Goal: Complete application form

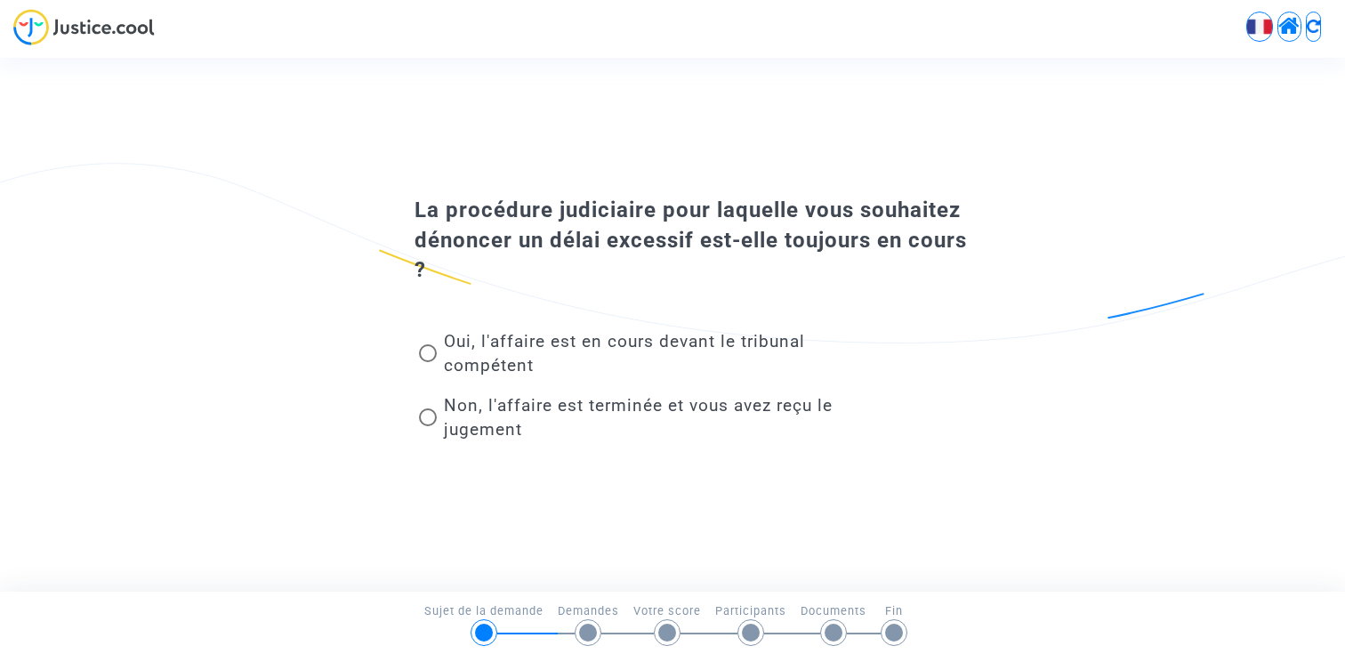
click at [509, 353] on span "Oui, l'affaire est en cours devant le tribunal compétent" at bounding box center [645, 353] width 416 height 48
click at [428, 362] on input "Oui, l'affaire est en cours devant le tribunal compétent" at bounding box center [427, 362] width 1 height 1
radio input "true"
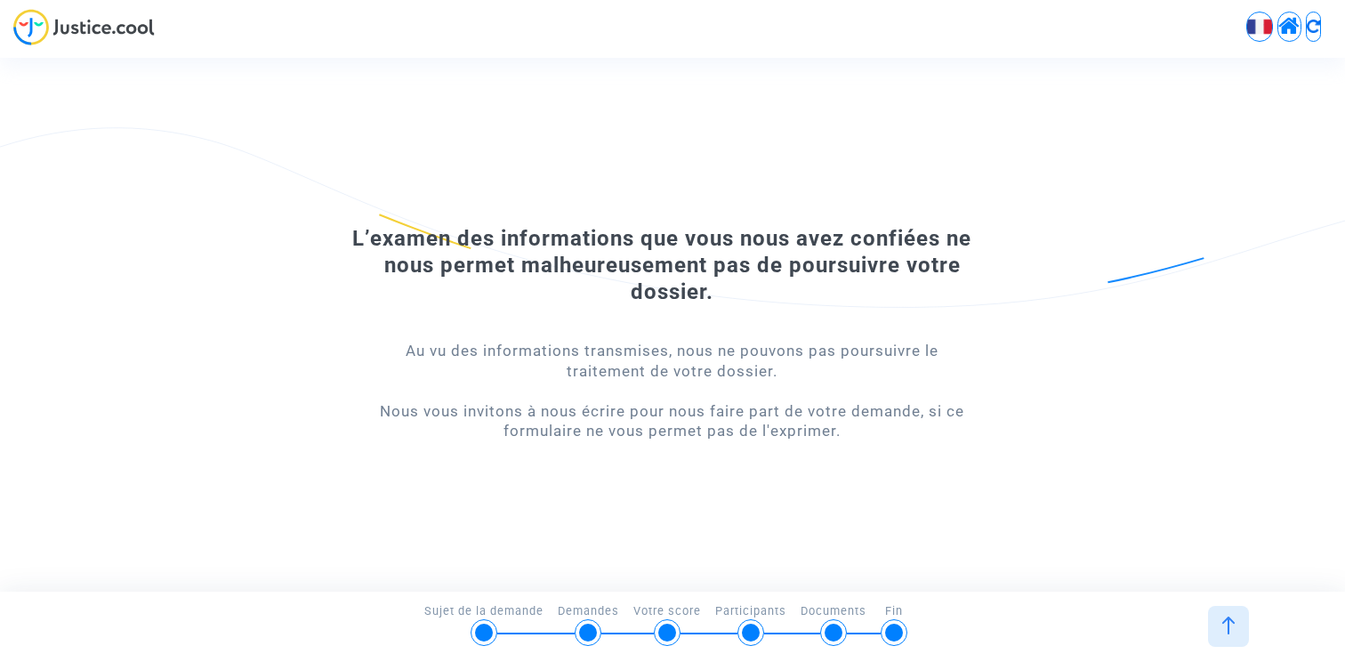
click at [1238, 612] on div at bounding box center [1228, 626] width 41 height 41
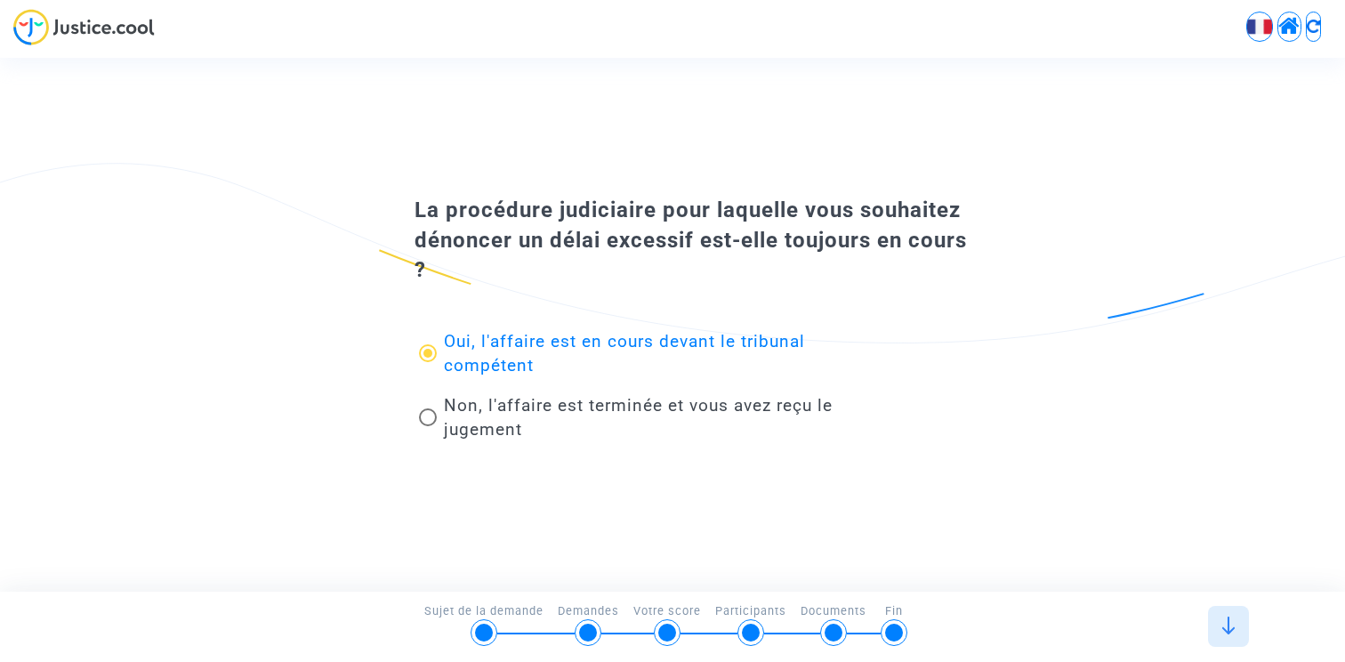
click at [1307, 28] on img at bounding box center [1313, 26] width 13 height 13
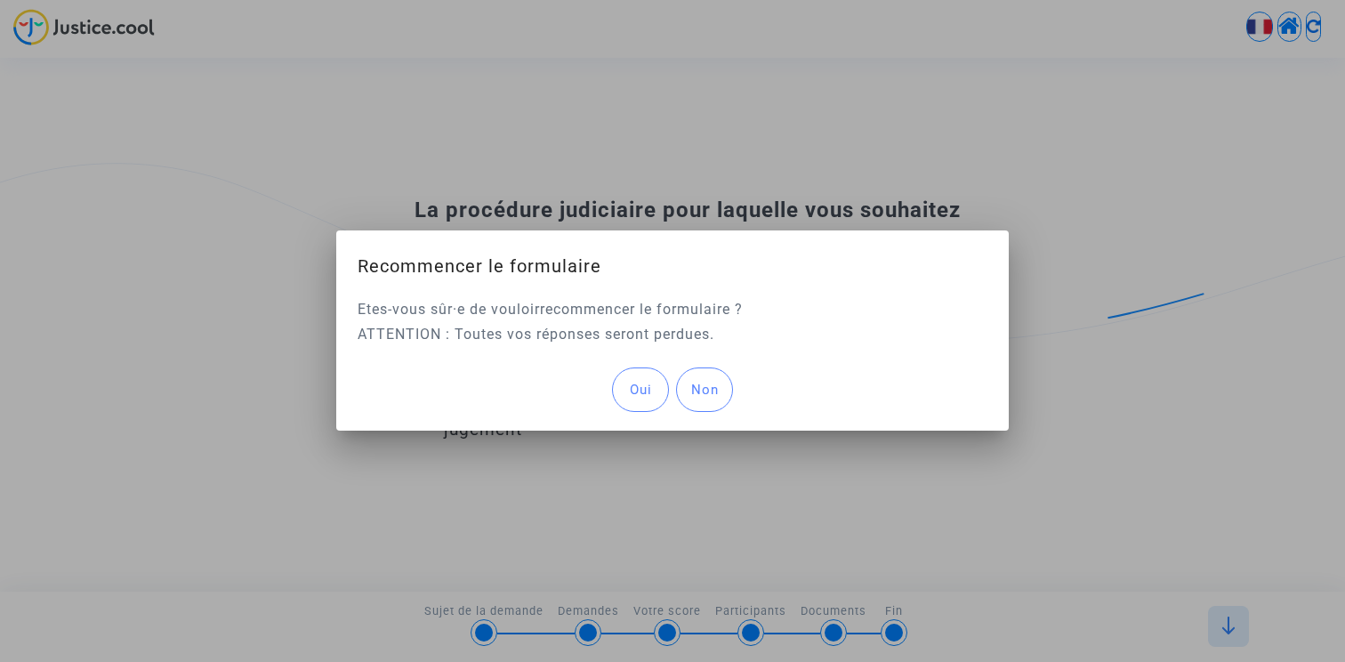
click at [1285, 28] on body "English Transmission de votre réponse... La procédure judiciaire pour laquelle …" at bounding box center [672, 51] width 1345 height 102
click at [625, 361] on div "Oui Non" at bounding box center [673, 391] width 630 height 82
click at [625, 370] on button "Oui" at bounding box center [640, 390] width 57 height 44
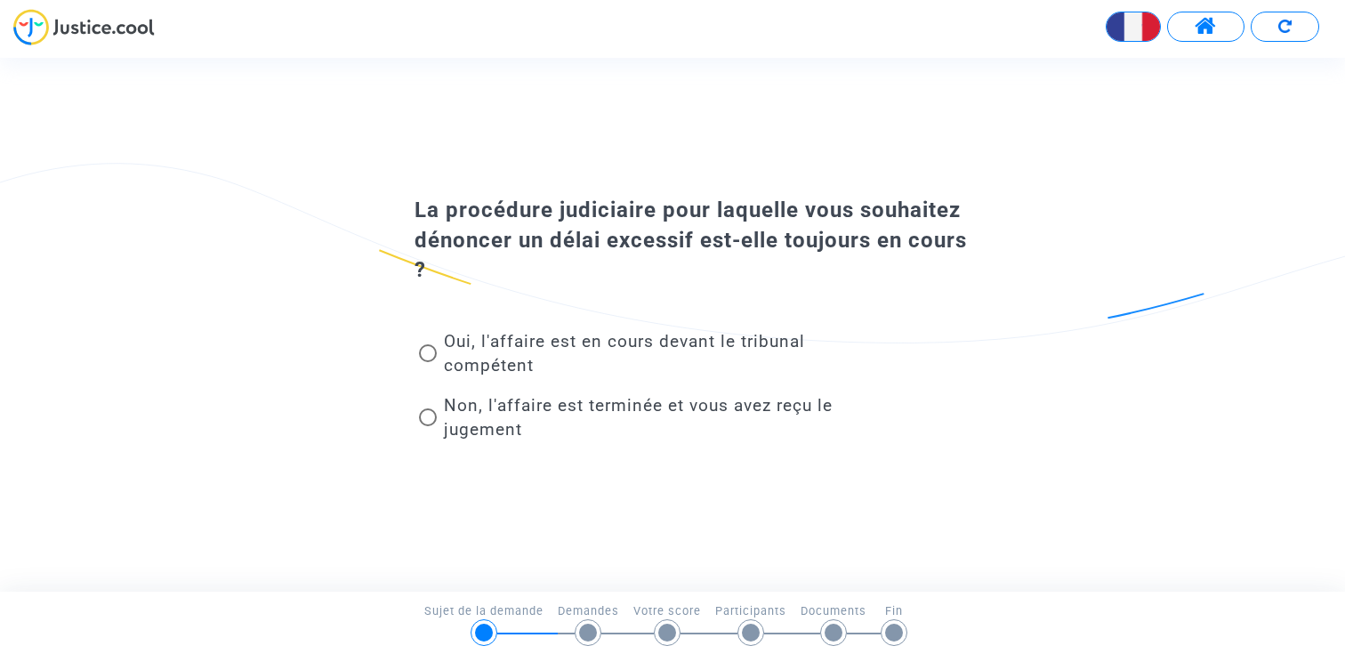
click at [535, 325] on div "Oui, l'affaire est en cours devant le tribunal compétent" at bounding box center [636, 357] width 470 height 64
click at [535, 334] on span "Oui, l'affaire est en cours devant le tribunal compétent" at bounding box center [624, 353] width 361 height 44
click at [428, 362] on input "Oui, l'affaire est en cours devant le tribunal compétent" at bounding box center [427, 362] width 1 height 1
radio input "true"
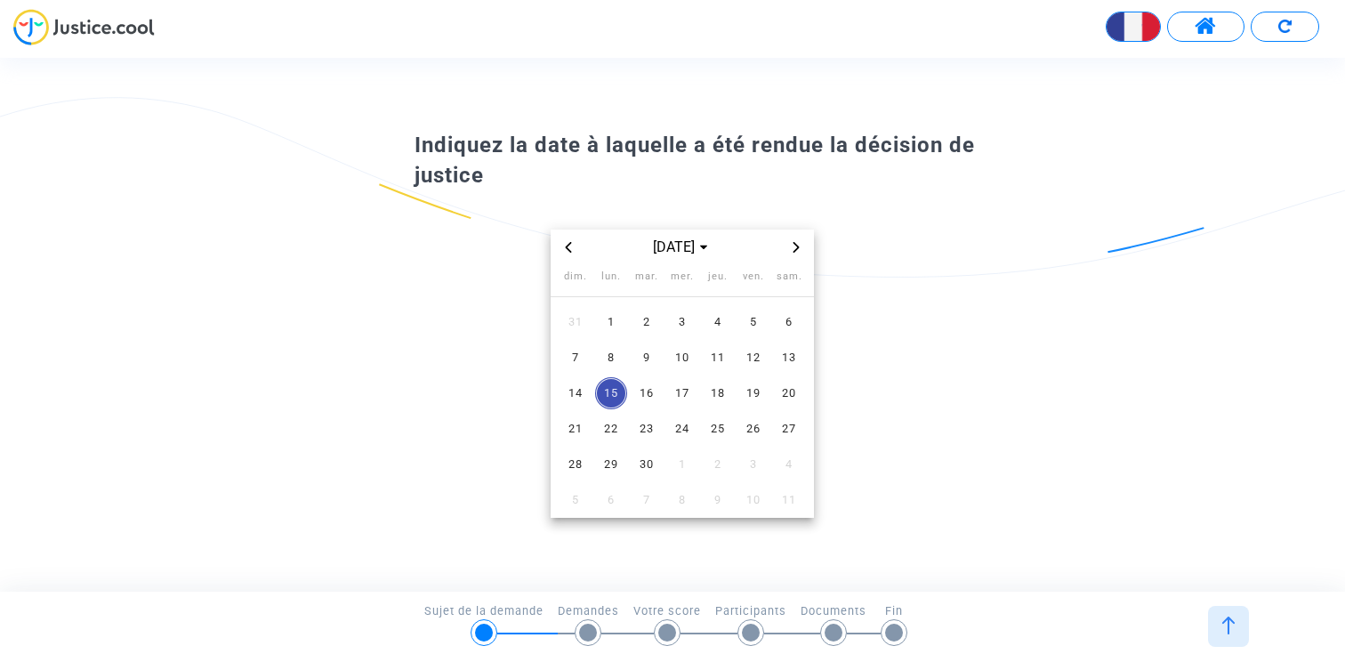
click at [1280, 27] on img at bounding box center [1284, 26] width 13 height 13
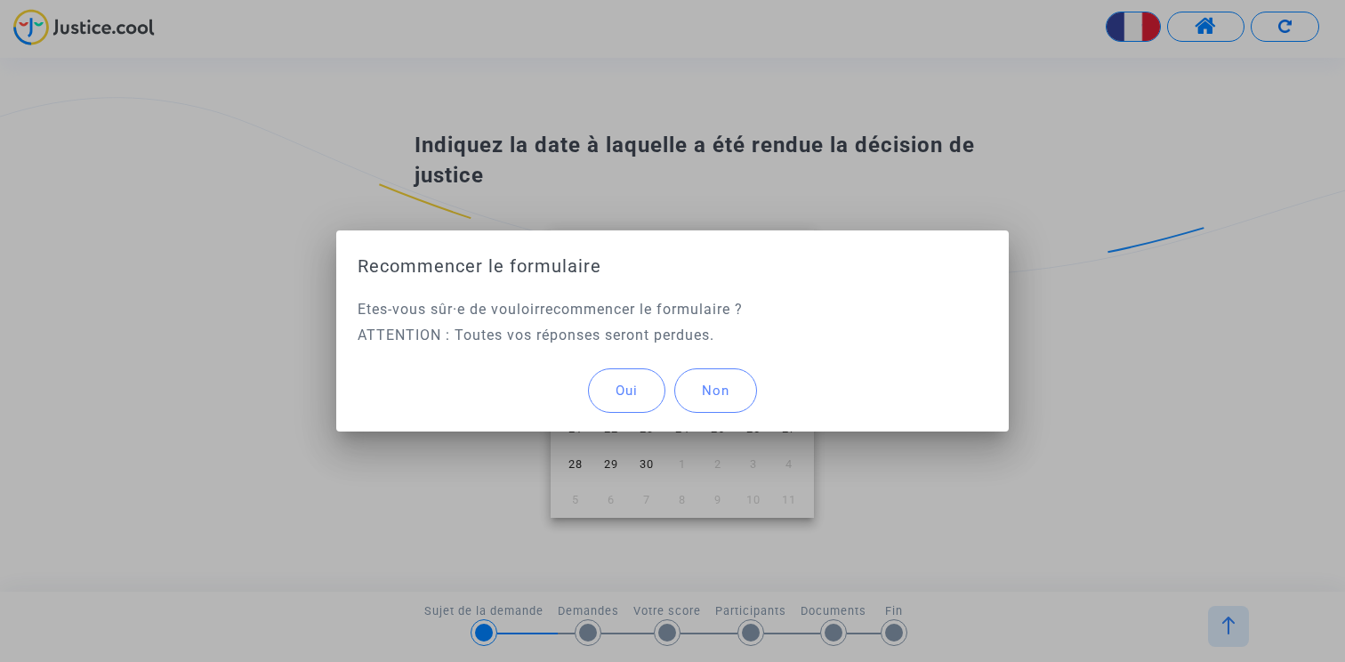
click at [620, 372] on button "Oui" at bounding box center [626, 390] width 77 height 44
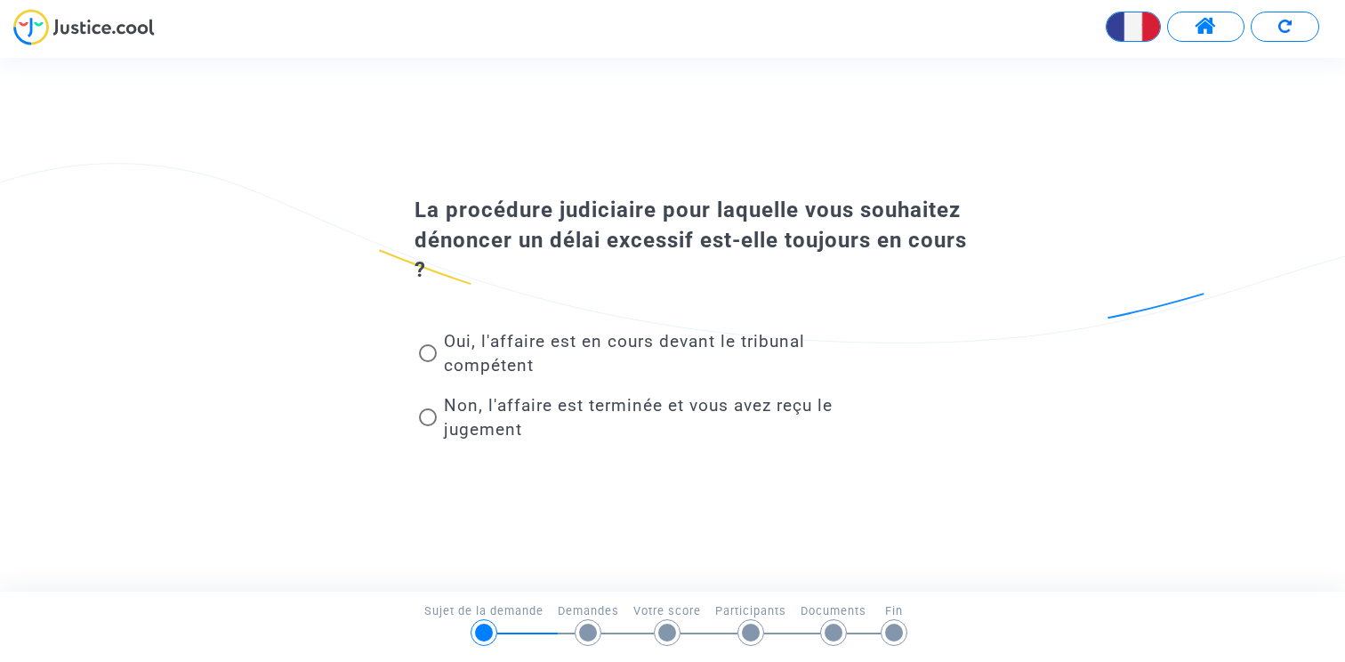
click at [519, 342] on span "Oui, l'affaire est en cours devant le tribunal compétent" at bounding box center [624, 353] width 361 height 44
click at [428, 362] on input "Oui, l'affaire est en cours devant le tribunal compétent" at bounding box center [427, 362] width 1 height 1
radio input "true"
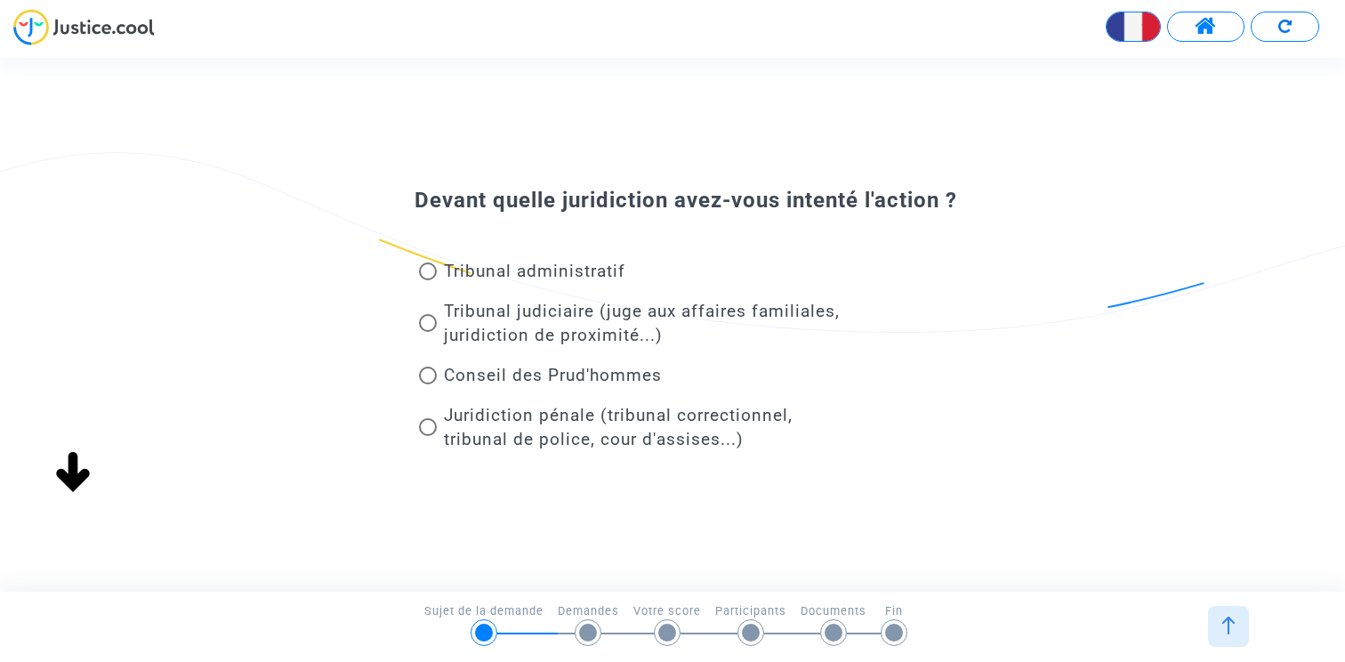
click at [552, 267] on span "Tribunal administratif" at bounding box center [534, 271] width 181 height 20
click at [428, 280] on input "Tribunal administratif" at bounding box center [427, 280] width 1 height 1
radio input "true"
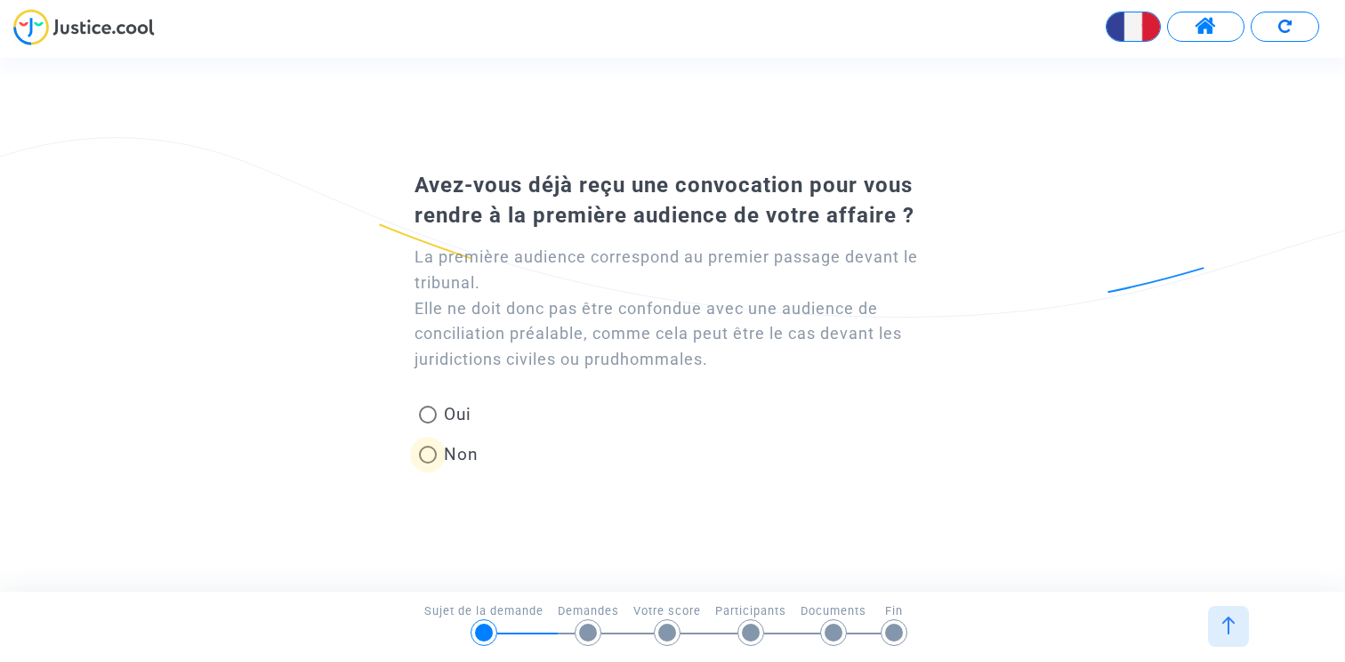
click at [421, 454] on span at bounding box center [428, 455] width 18 height 18
click at [427, 463] on input "Non" at bounding box center [427, 463] width 1 height 1
radio input "true"
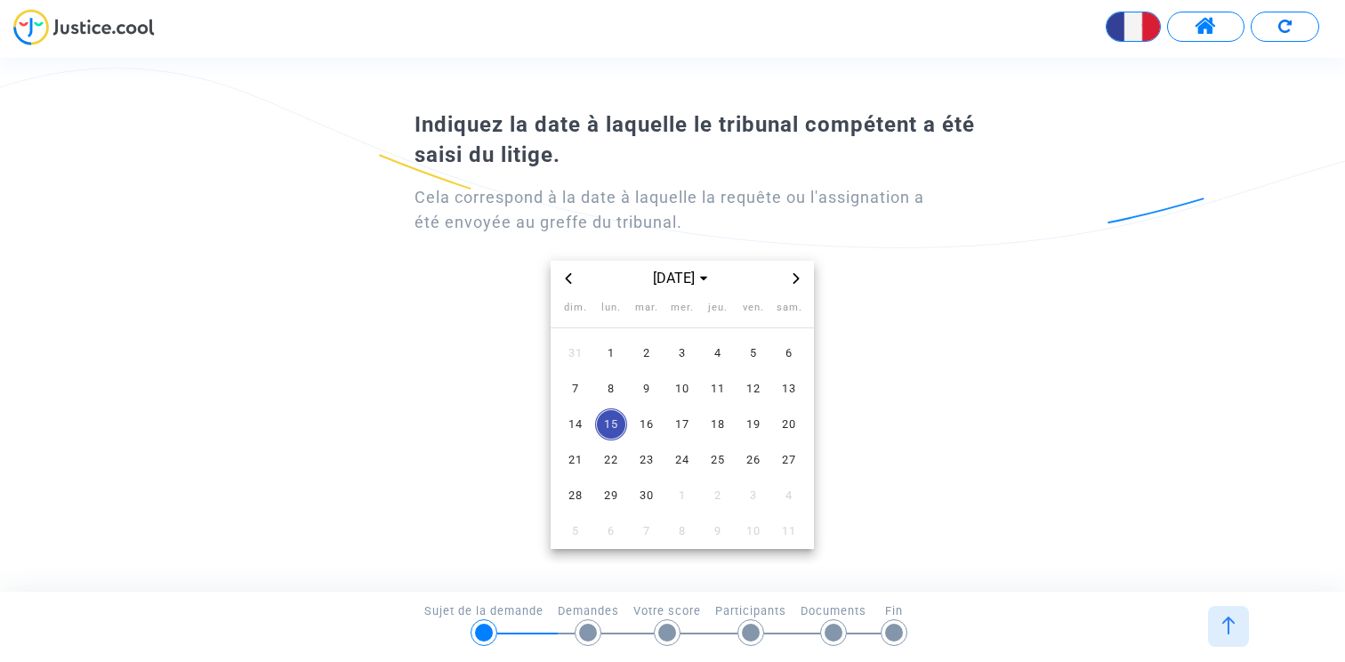
scroll to position [57, 0]
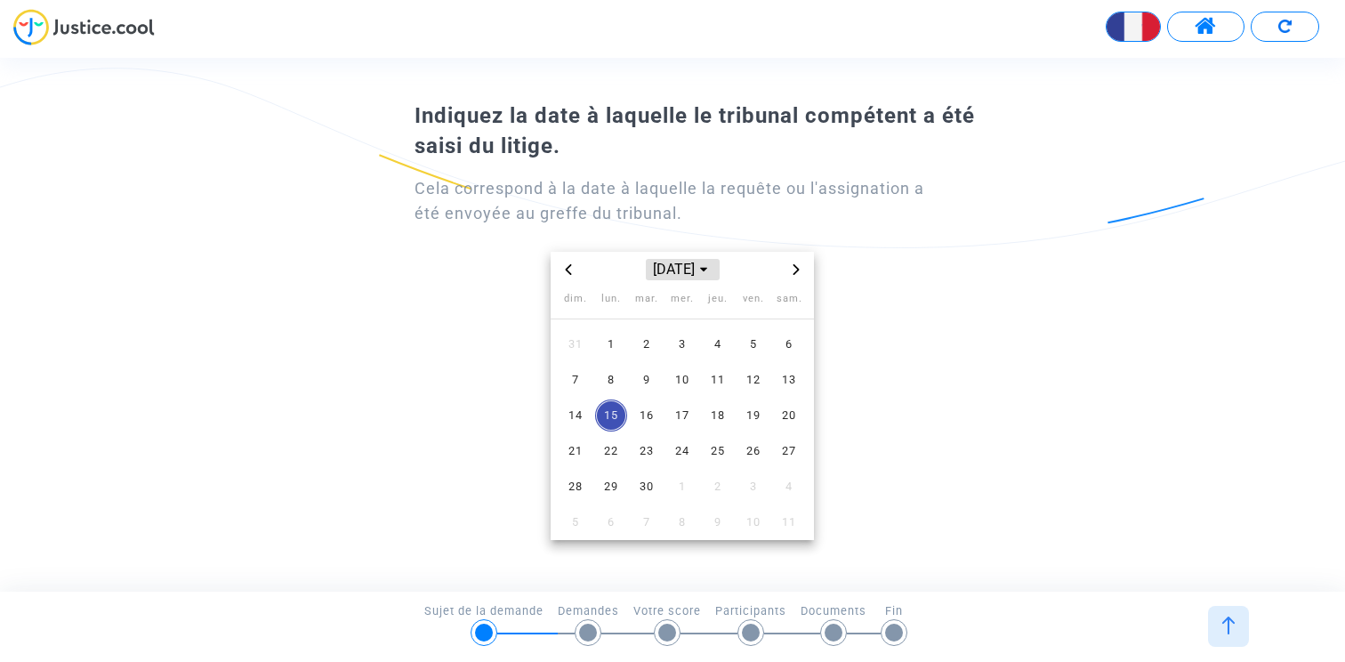
click at [662, 271] on span "sept. 2025" at bounding box center [682, 269] width 73 height 21
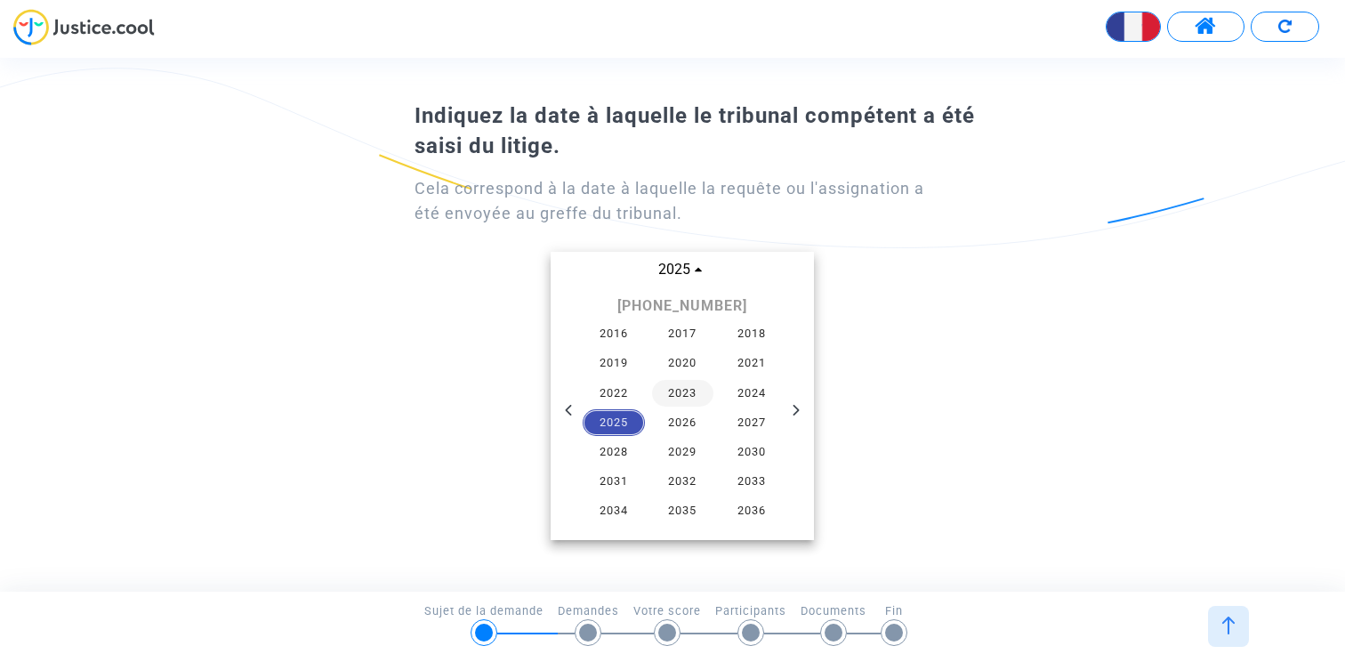
click at [684, 389] on span "2023" at bounding box center [683, 393] width 62 height 27
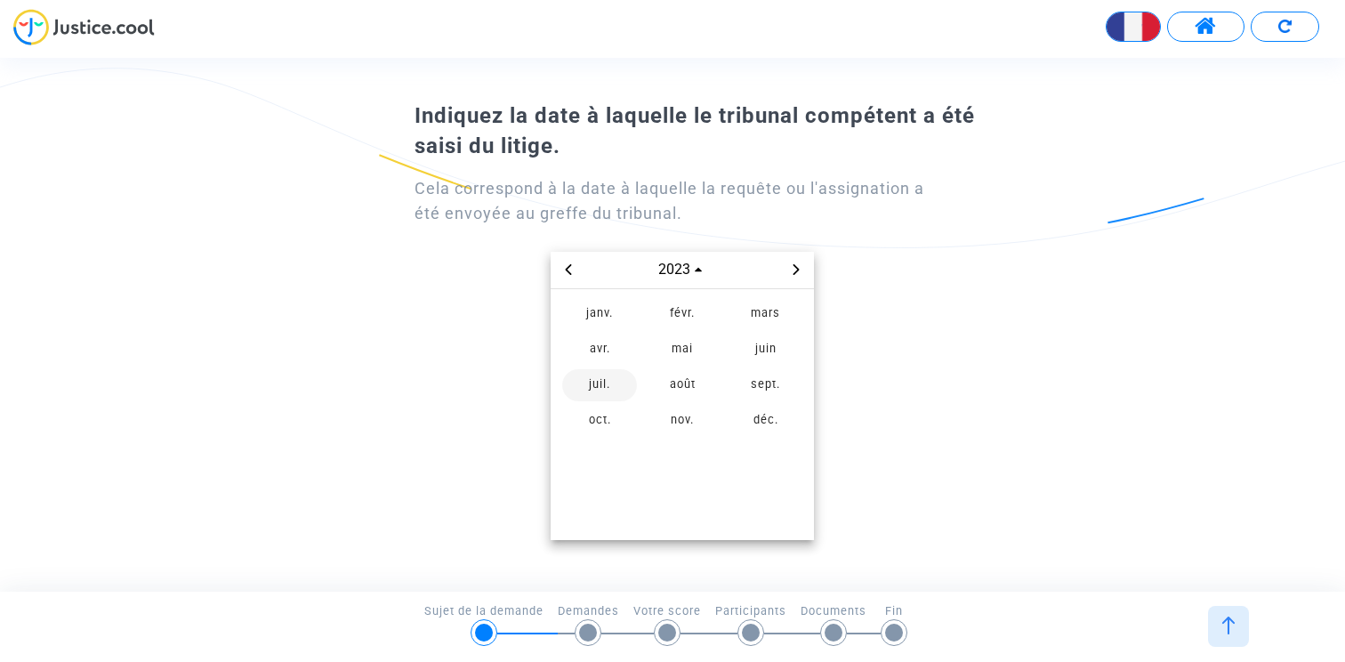
click at [609, 378] on span "juil." at bounding box center [599, 385] width 75 height 32
click at [682, 379] on span "5" at bounding box center [682, 380] width 32 height 32
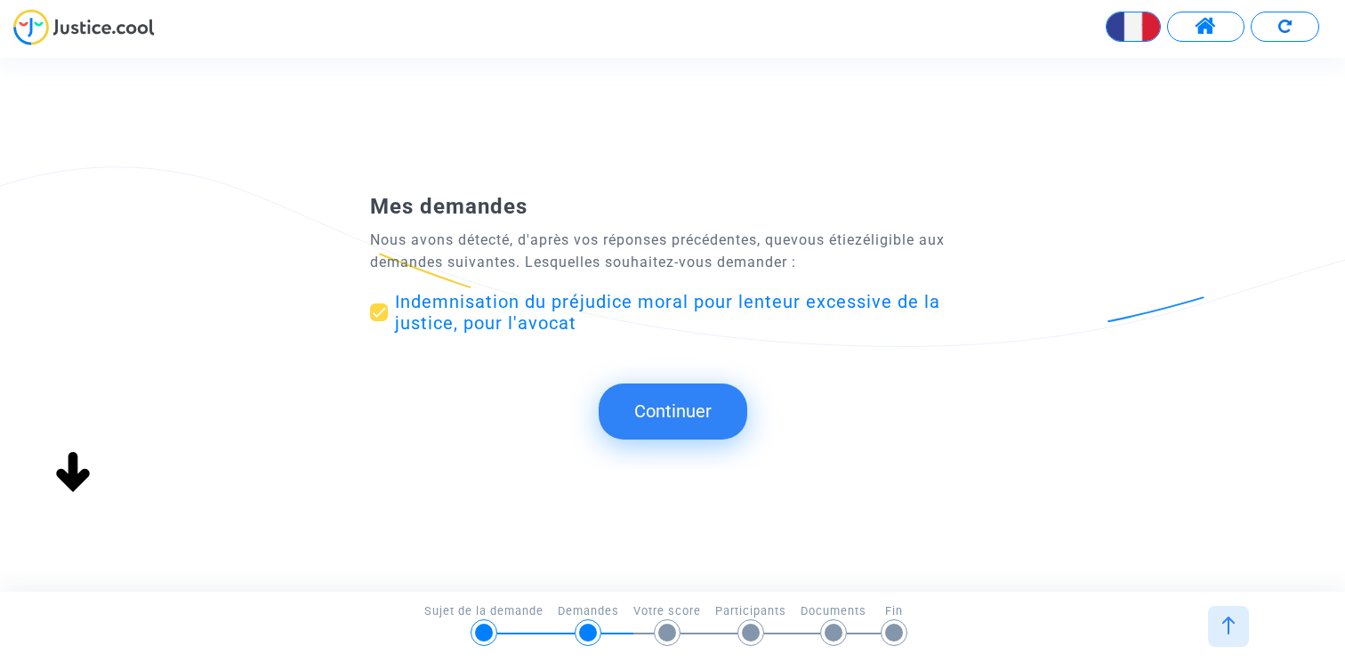
click at [682, 403] on button "Continuer" at bounding box center [673, 410] width 149 height 55
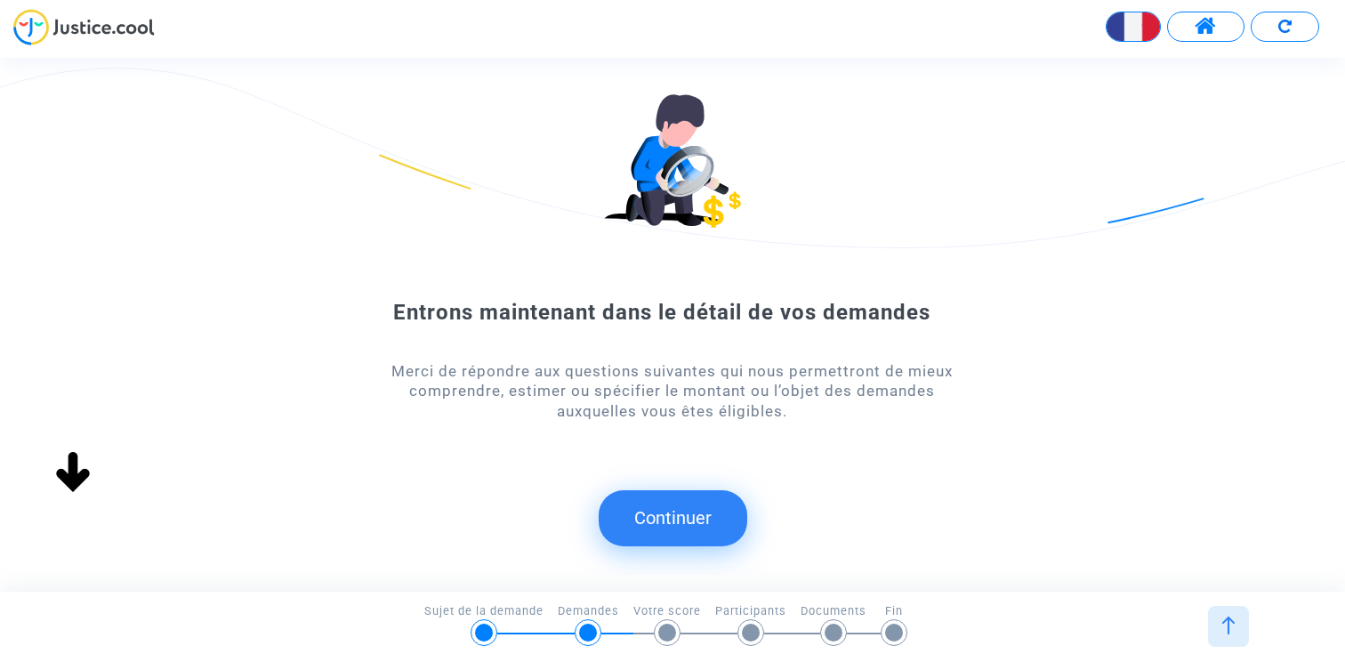
scroll to position [0, 0]
click at [667, 488] on div "Entrons maintenant dans le détail de vos demandes Merci de répondre aux questio…" at bounding box center [672, 328] width 1345 height 495
click at [677, 514] on button "Continuer" at bounding box center [673, 517] width 149 height 55
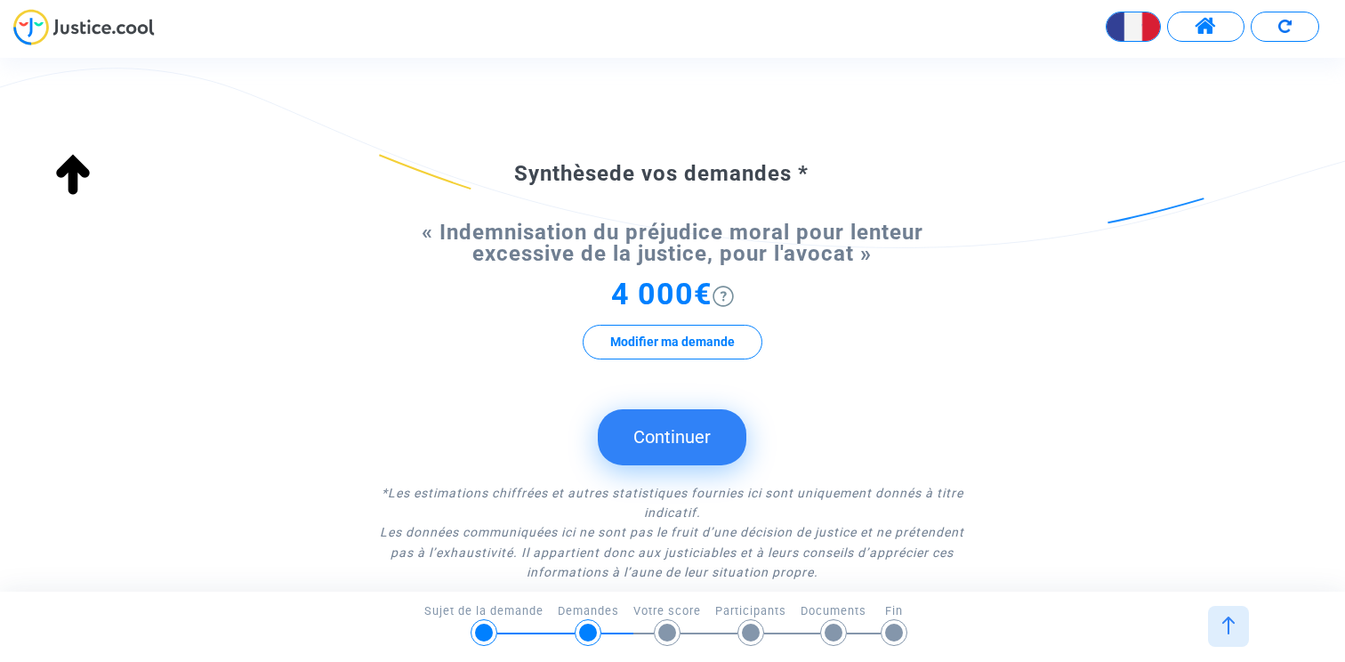
scroll to position [171, 0]
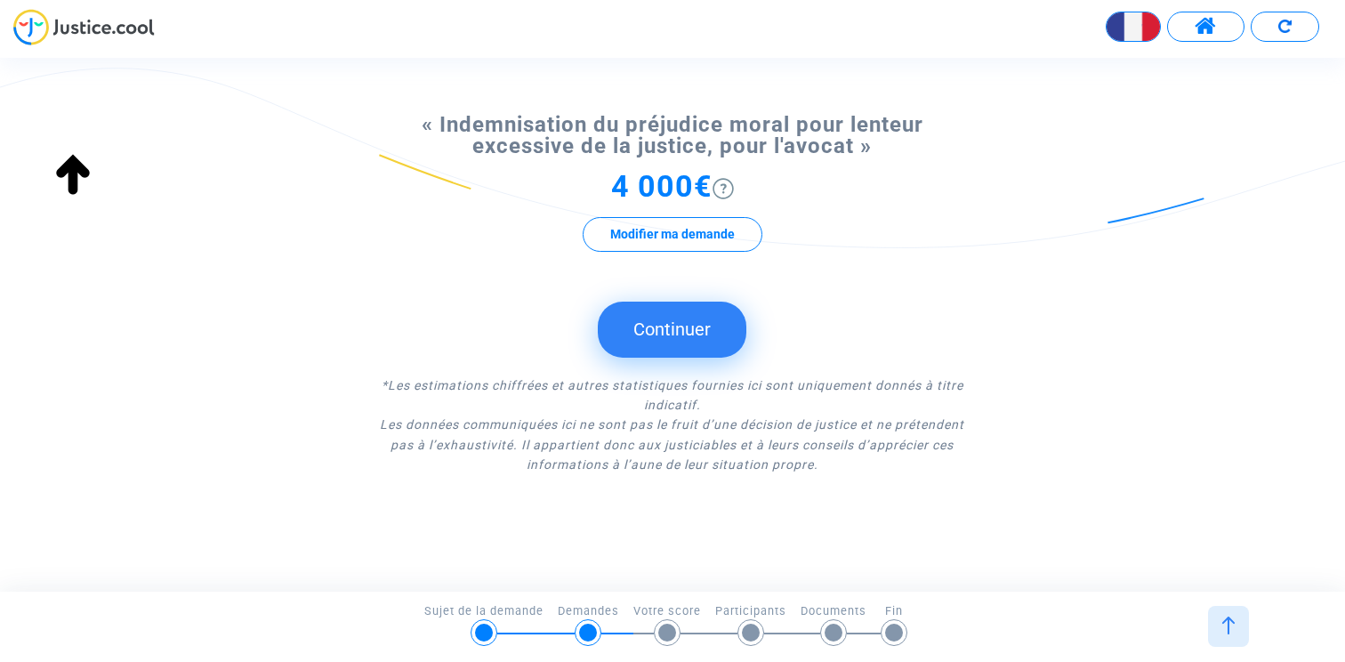
click at [695, 350] on button "Continuer" at bounding box center [672, 329] width 149 height 55
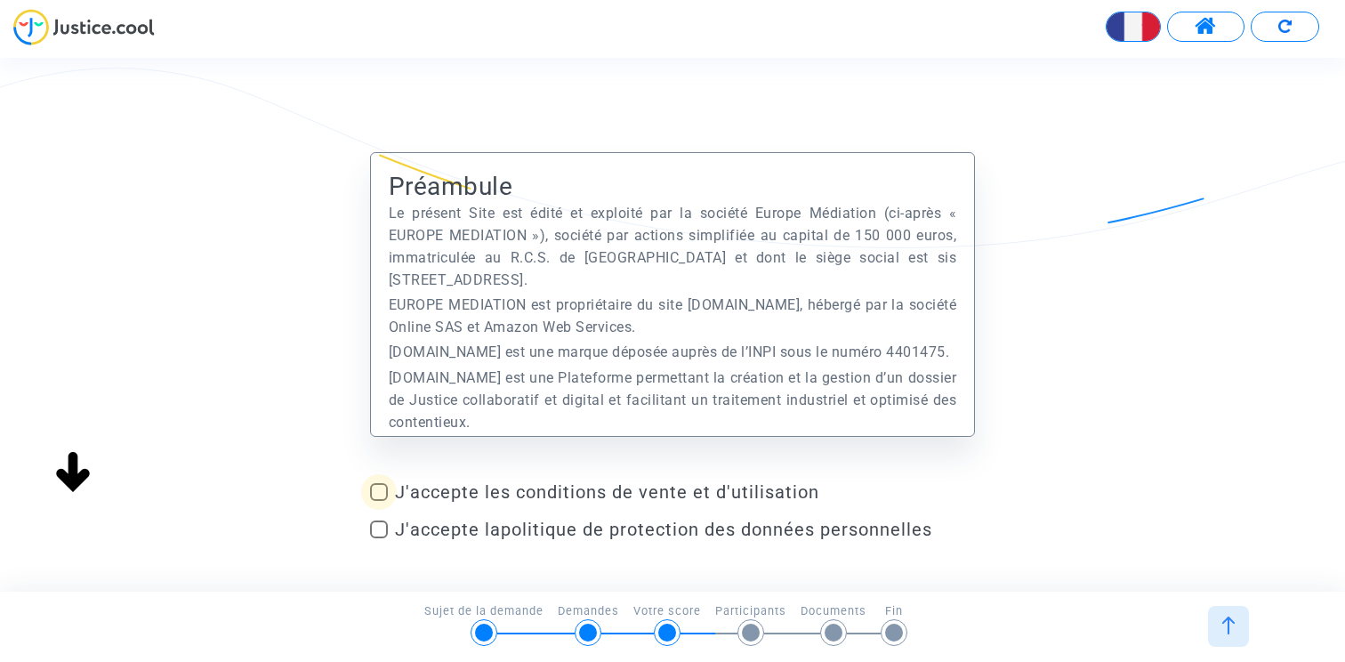
click at [376, 487] on span at bounding box center [379, 492] width 18 height 18
click at [378, 501] on input "J'accepte les conditions de vente et d'utilisation" at bounding box center [378, 501] width 1 height 1
checkbox input "true"
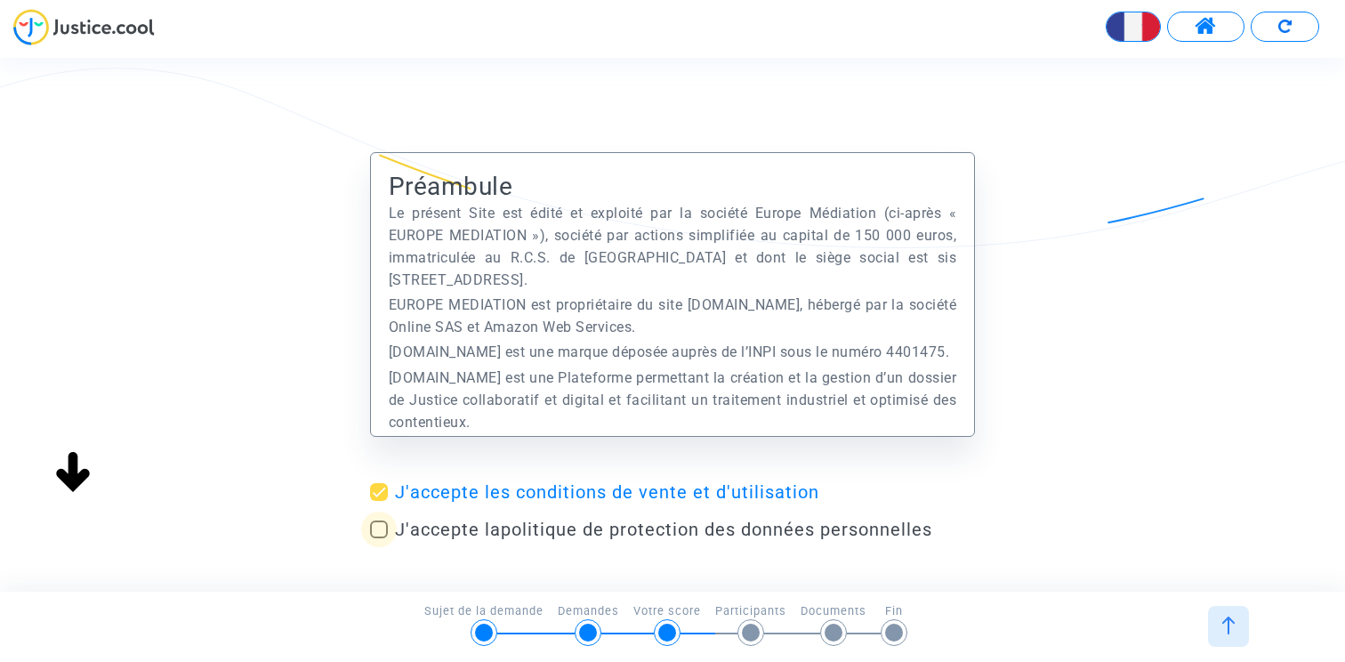
click at [376, 524] on span at bounding box center [379, 529] width 18 height 18
click at [378, 538] on input "J'accepte la politique de protection des données personnelles" at bounding box center [378, 538] width 1 height 1
checkbox input "true"
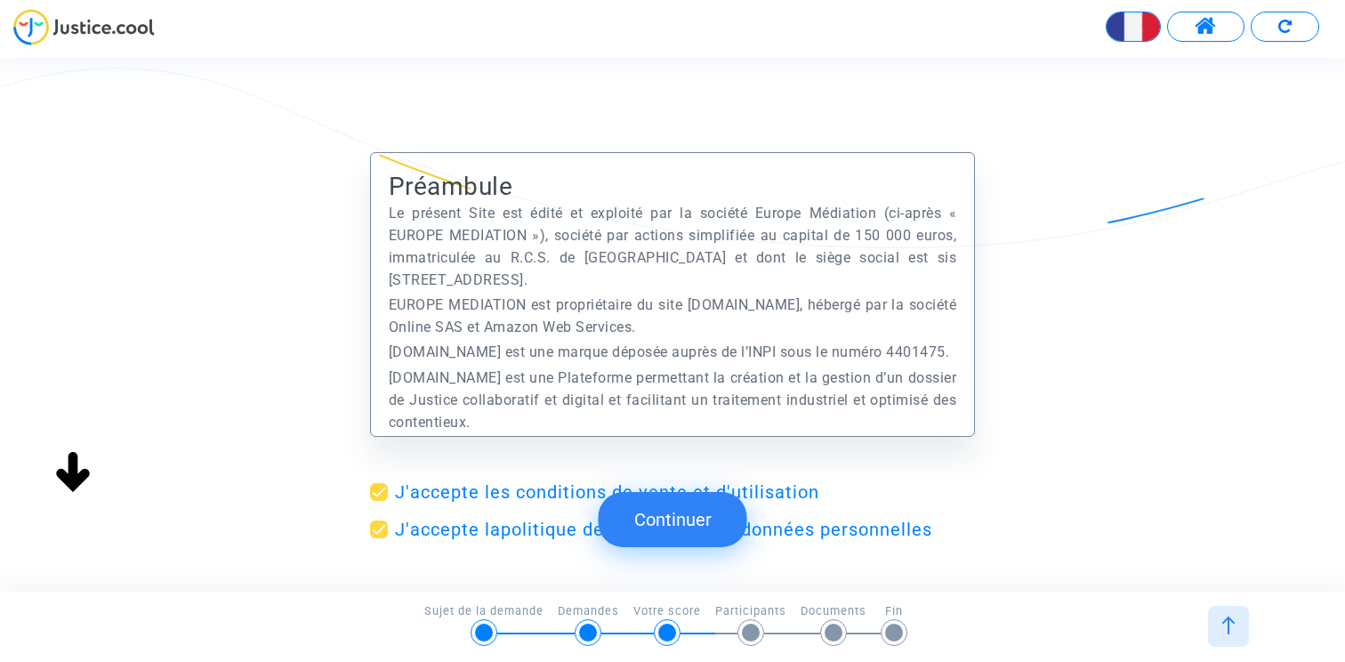
scroll to position [100, 0]
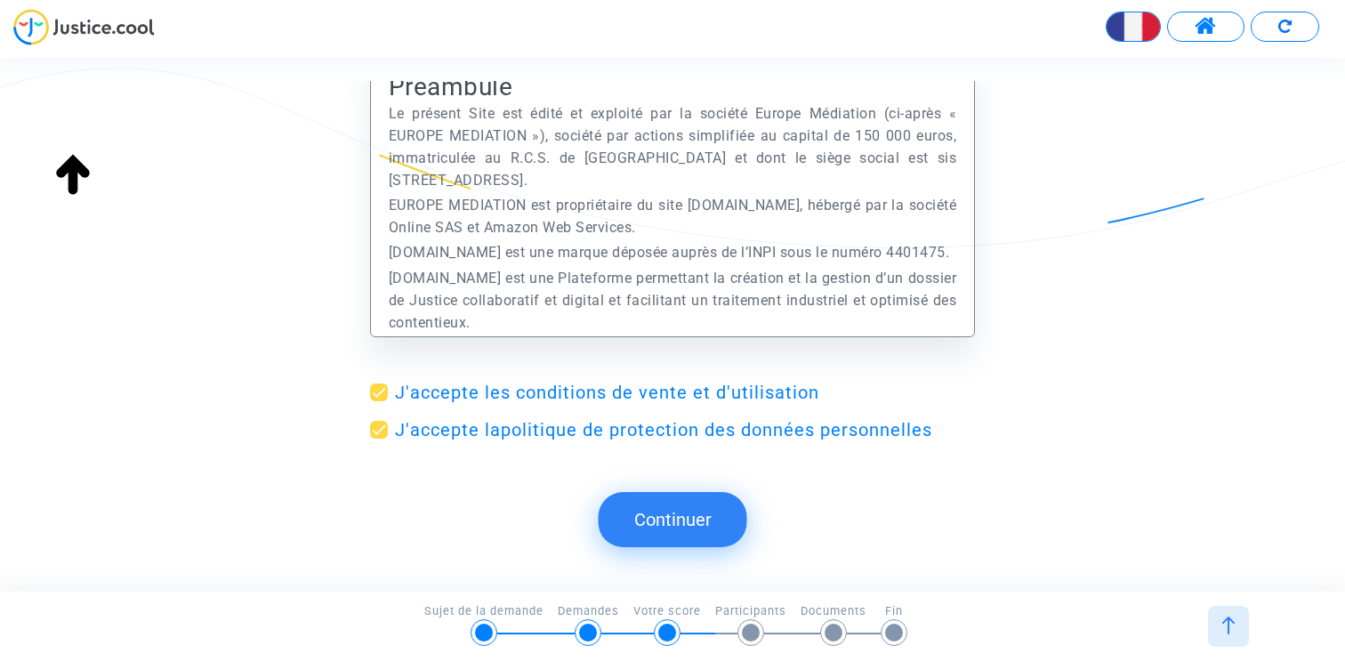
click at [650, 527] on button "Continuer" at bounding box center [673, 519] width 149 height 55
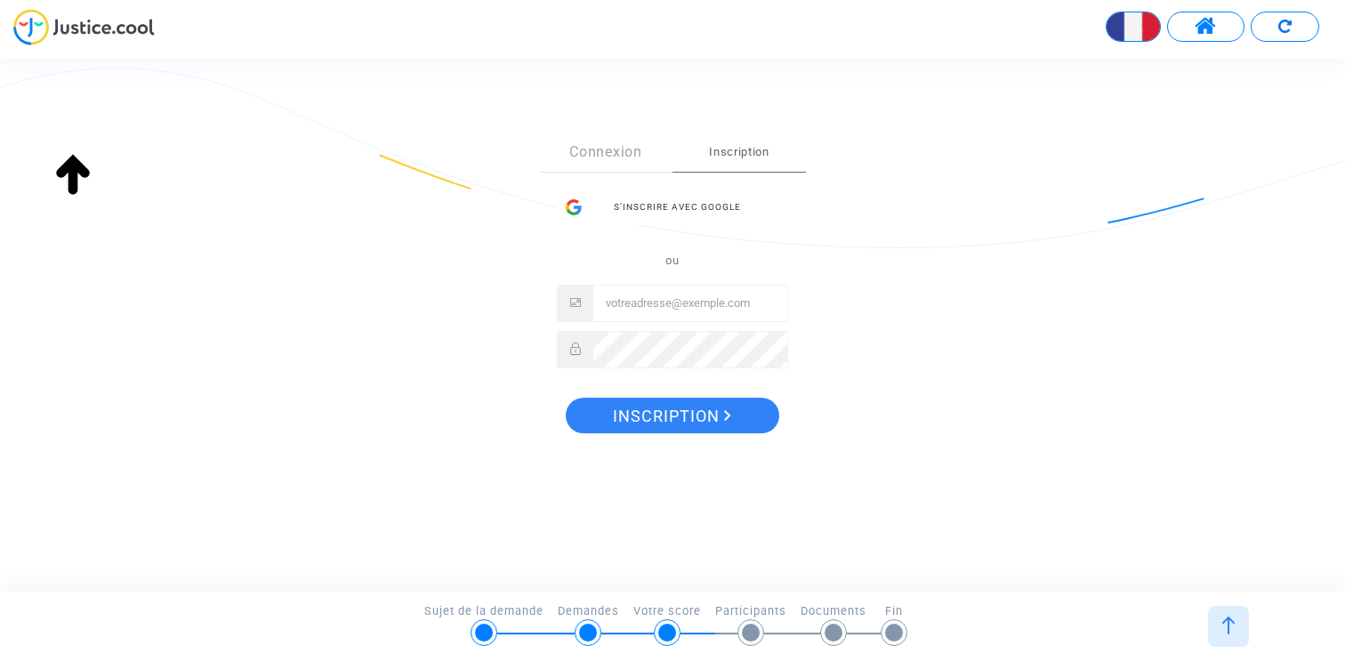
scroll to position [257, 0]
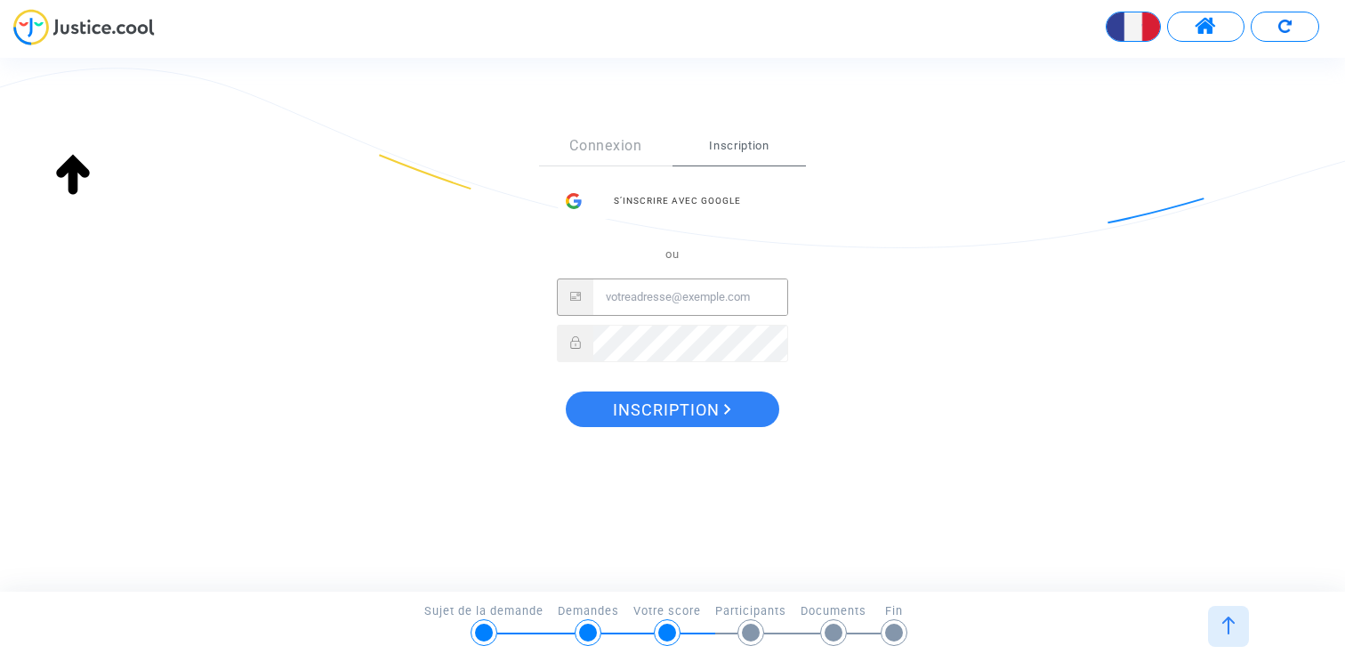
click at [637, 290] on input "Email" at bounding box center [690, 297] width 194 height 36
type input "claire+testavocat@justice.cool"
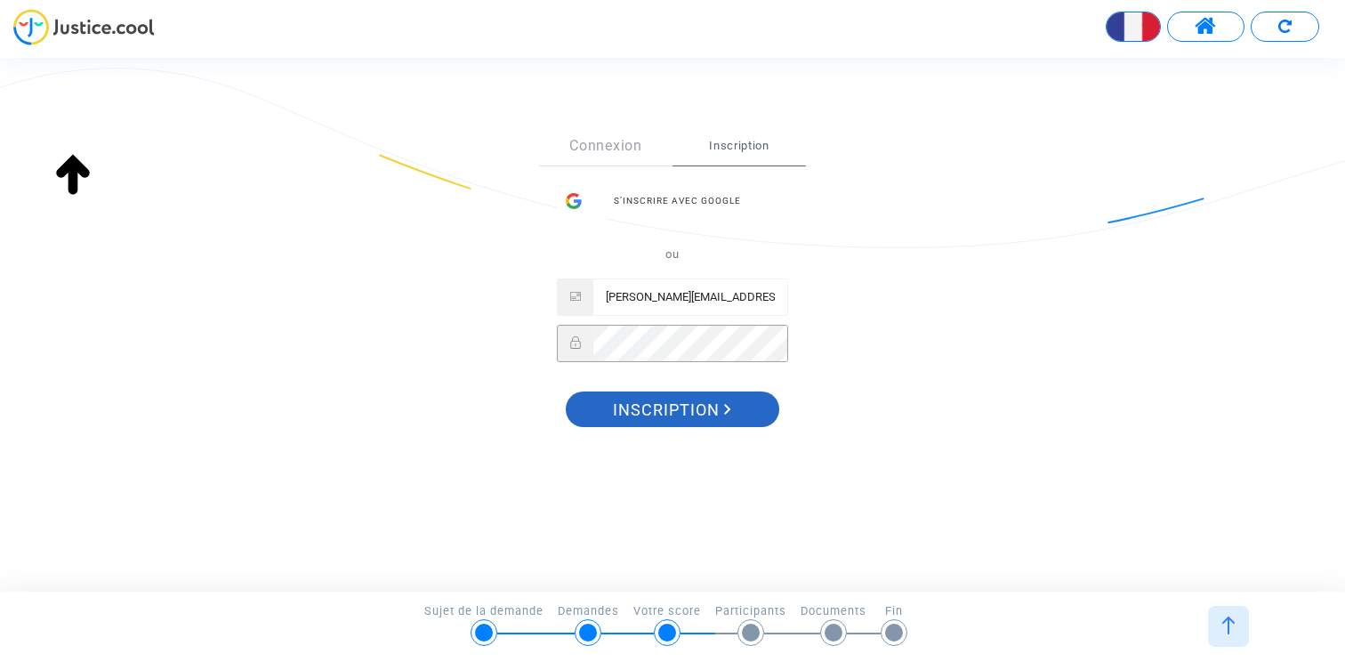
click at [683, 416] on span "Inscription" at bounding box center [672, 409] width 118 height 37
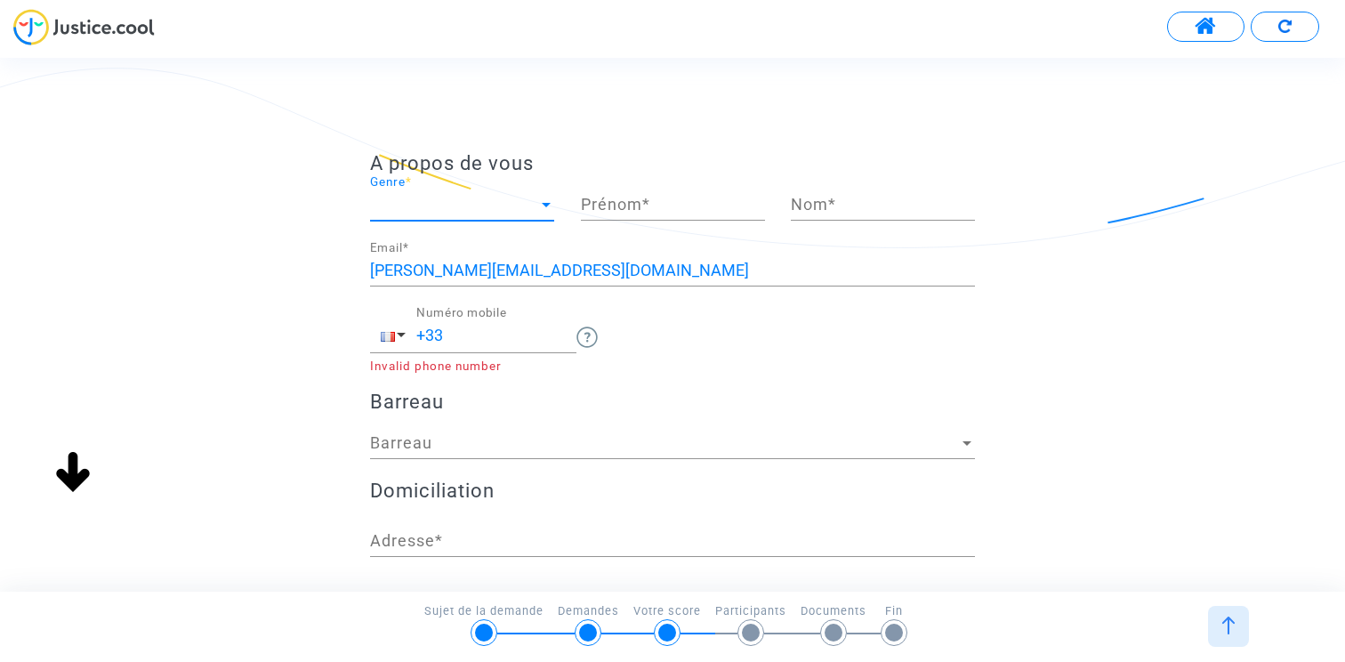
click at [471, 205] on span "Genre" at bounding box center [454, 205] width 168 height 18
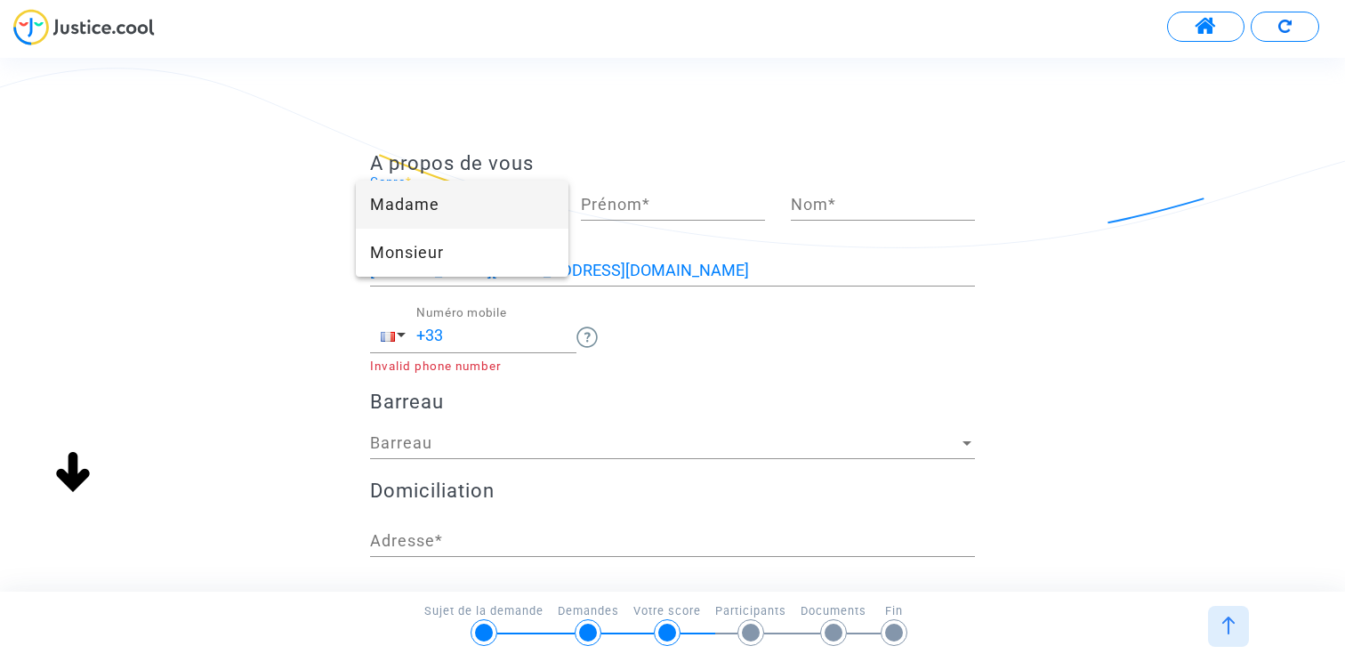
click at [465, 211] on span "Madame" at bounding box center [462, 205] width 184 height 48
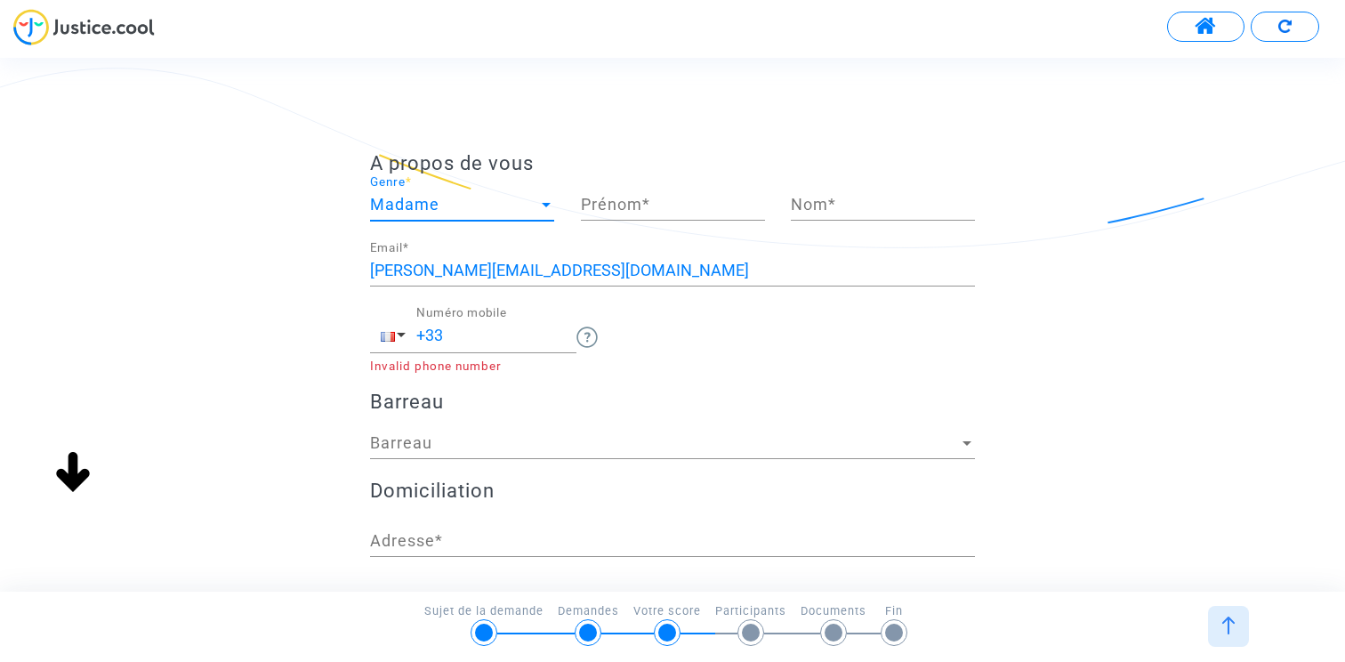
click at [647, 209] on input "Prénom *" at bounding box center [673, 205] width 184 height 18
type input "[PERSON_NAME]"
type input "Test"
click at [498, 339] on input "+33" at bounding box center [496, 335] width 160 height 18
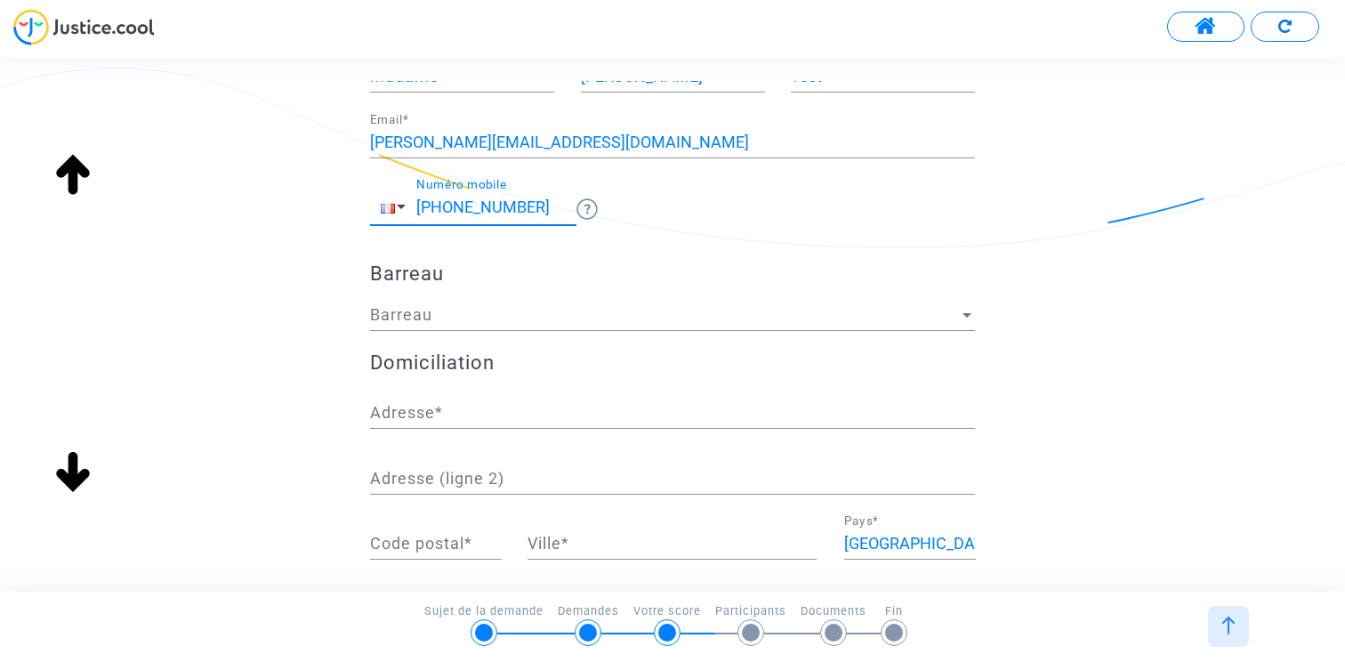
scroll to position [154, 0]
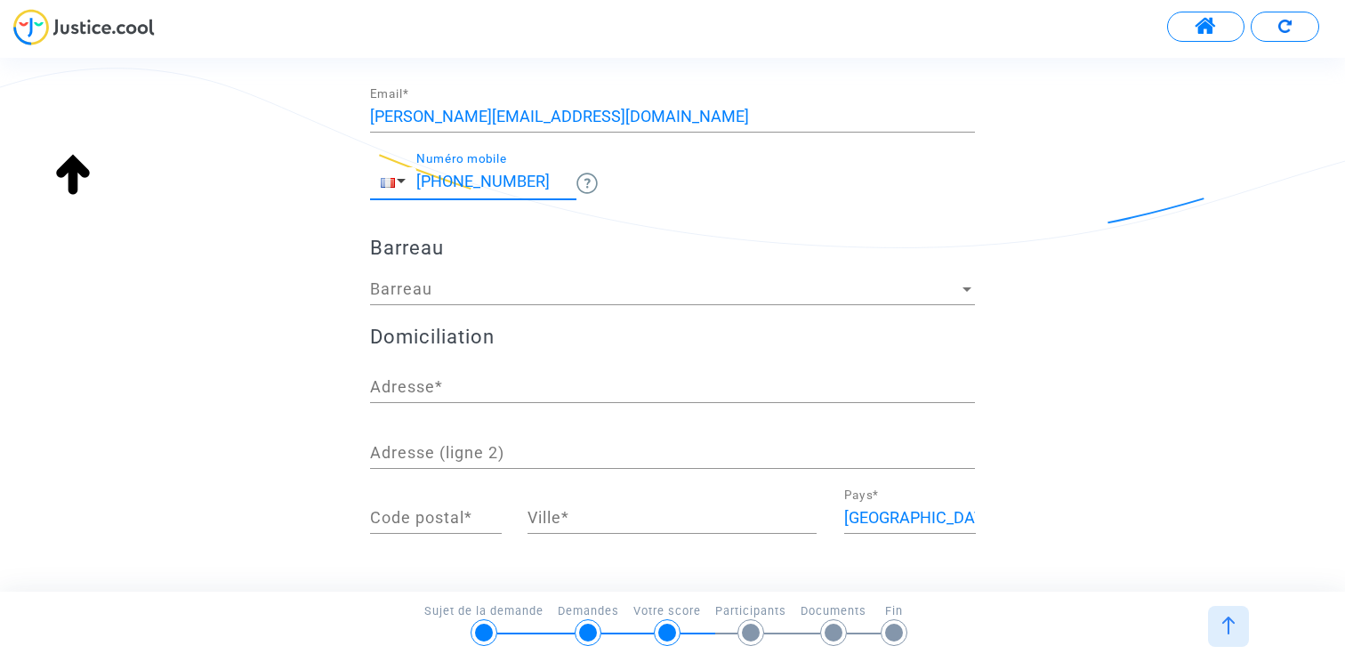
type input "[PHONE_NUMBER]"
click at [488, 288] on span "Barreau" at bounding box center [664, 289] width 589 height 18
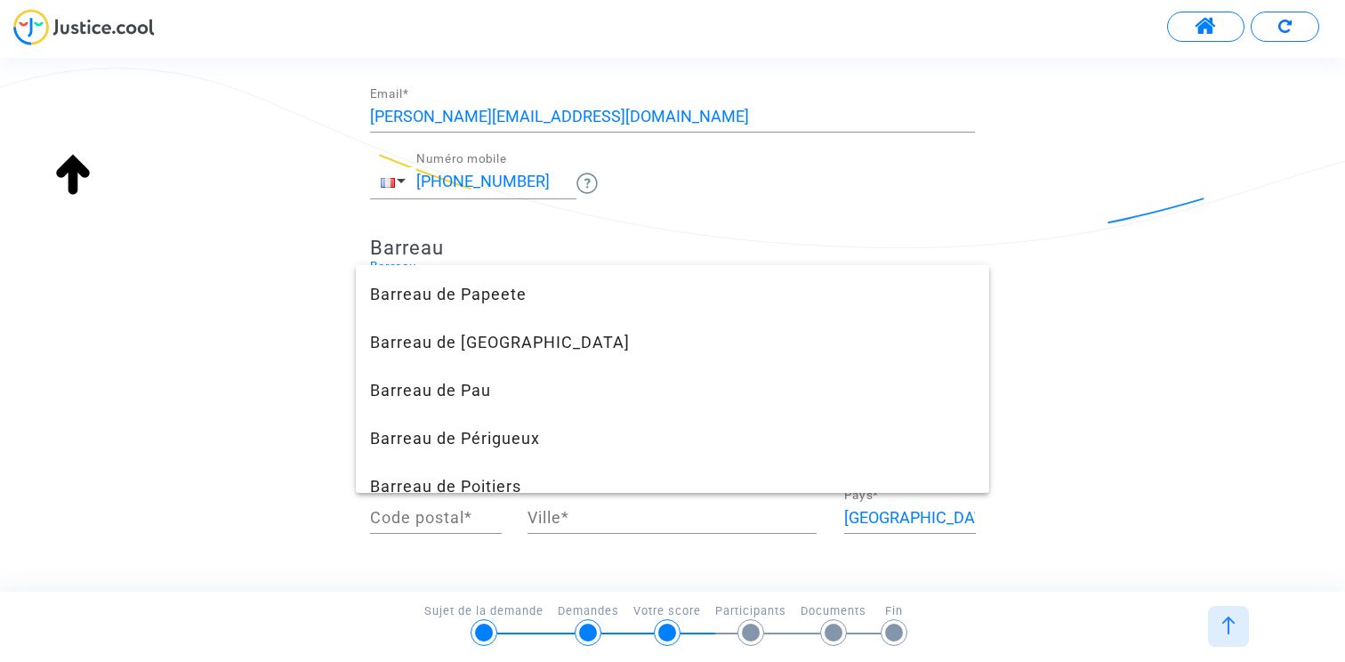
scroll to position [5641, 0]
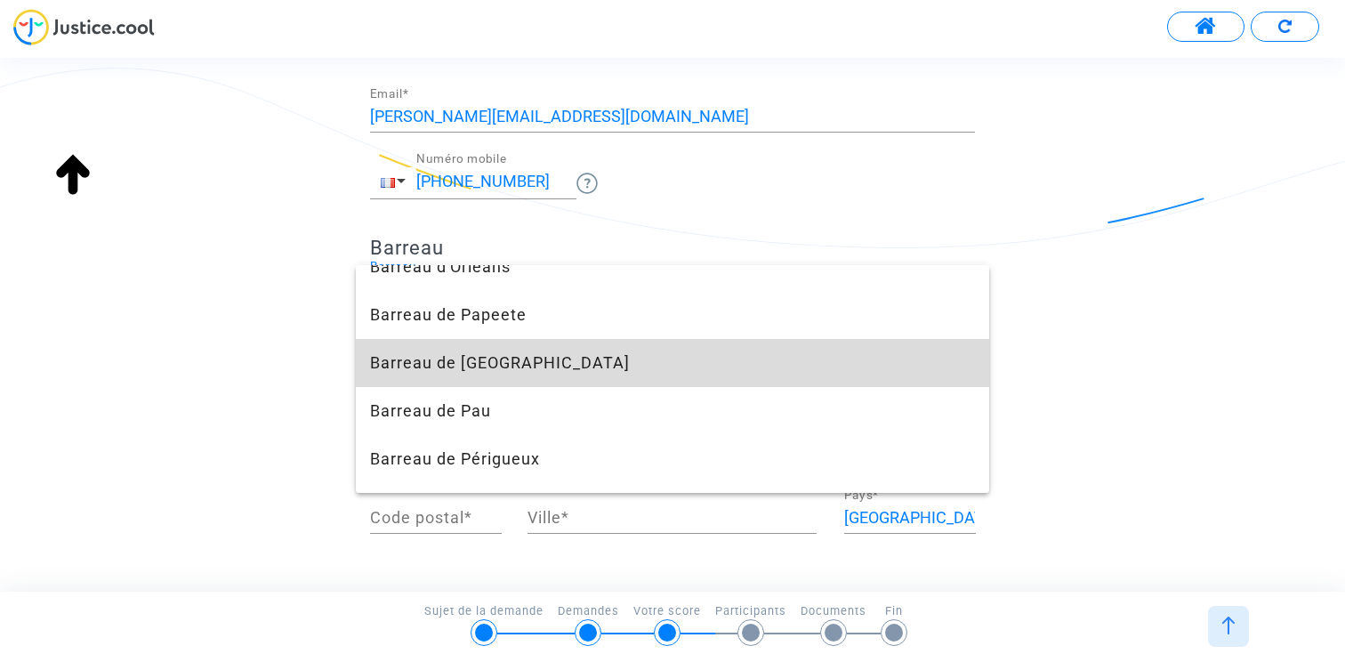
click at [525, 350] on span "Barreau de [GEOGRAPHIC_DATA]" at bounding box center [672, 363] width 605 height 48
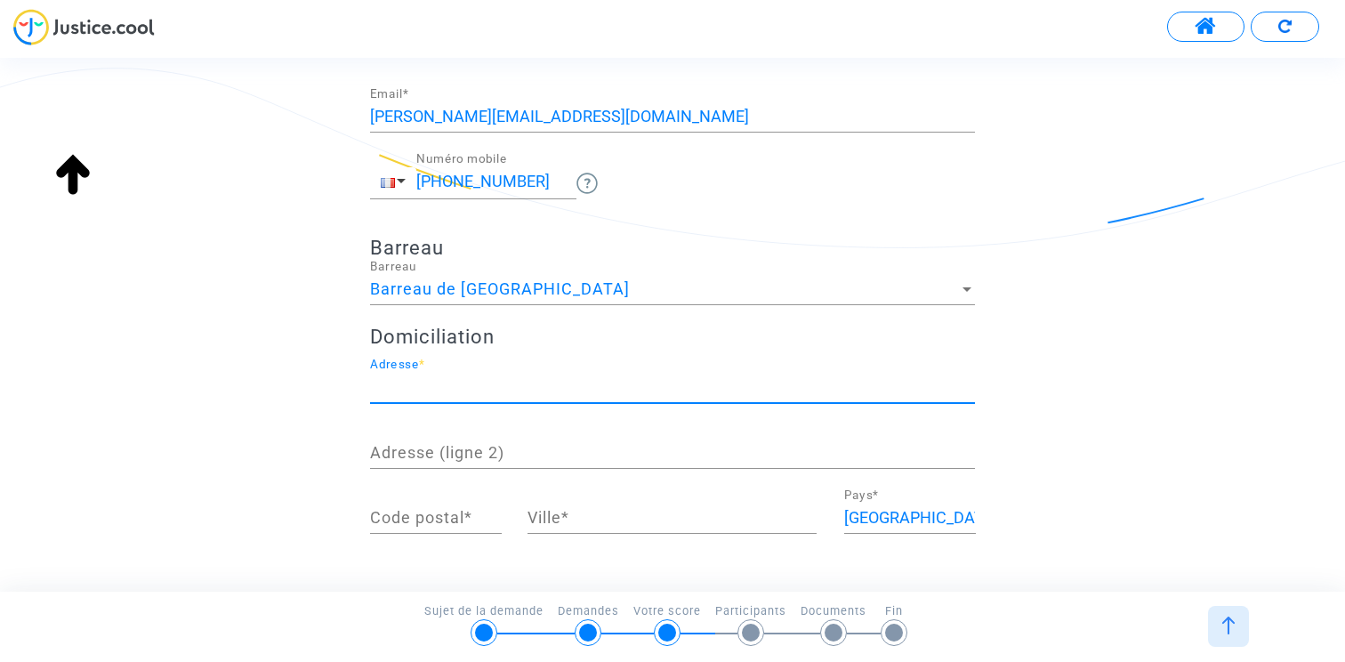
click at [462, 390] on input "Adresse *" at bounding box center [672, 387] width 605 height 18
type input "3 Parvis Alan Turing"
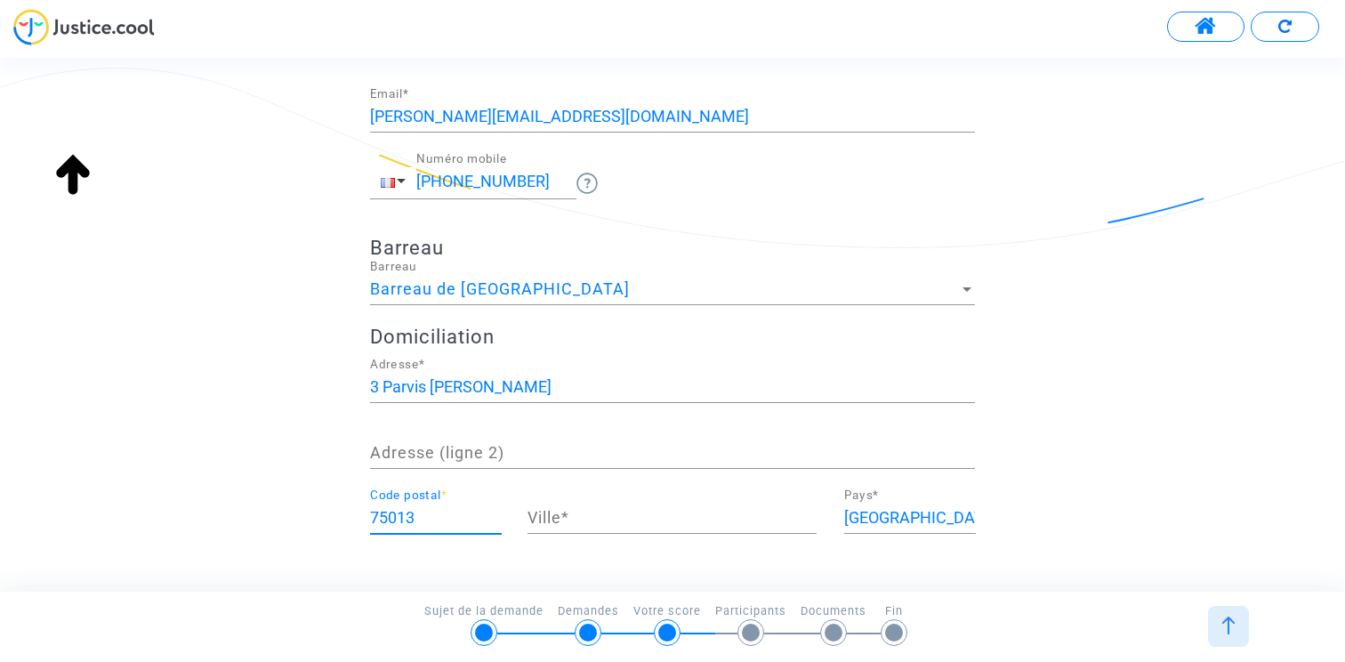
type input "75013"
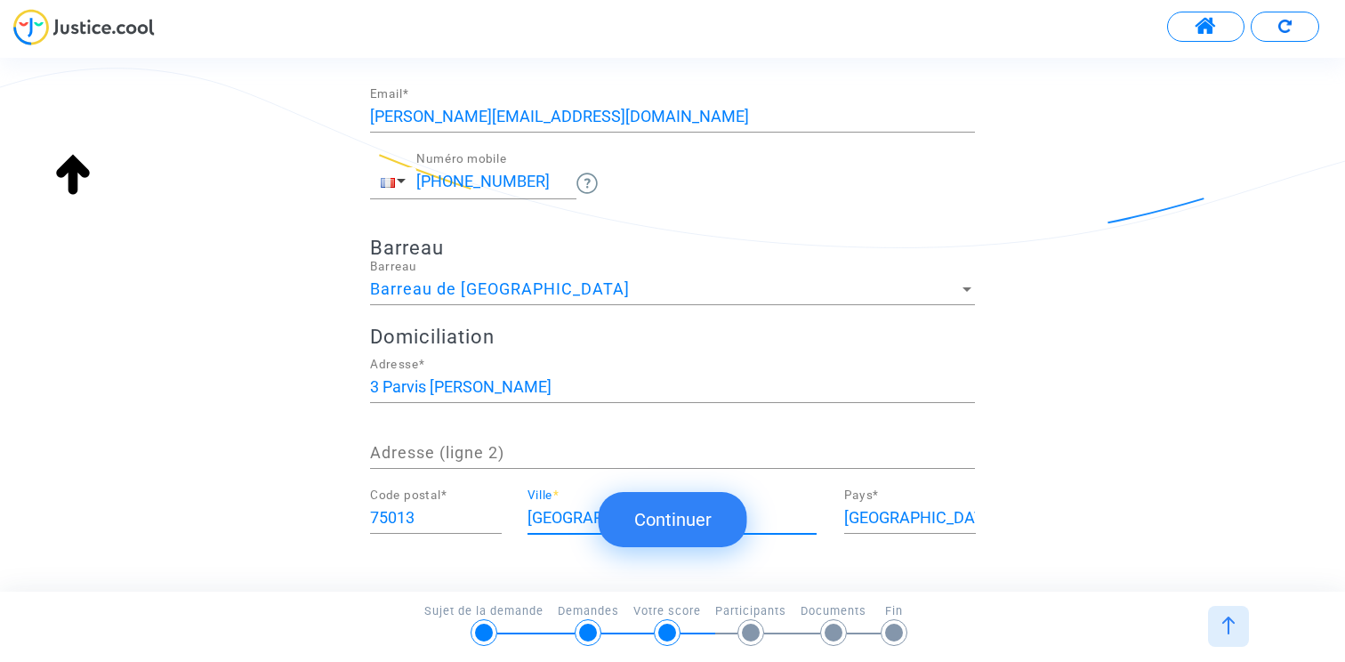
type input "Paris"
click at [665, 510] on button "Continuer" at bounding box center [673, 519] width 149 height 55
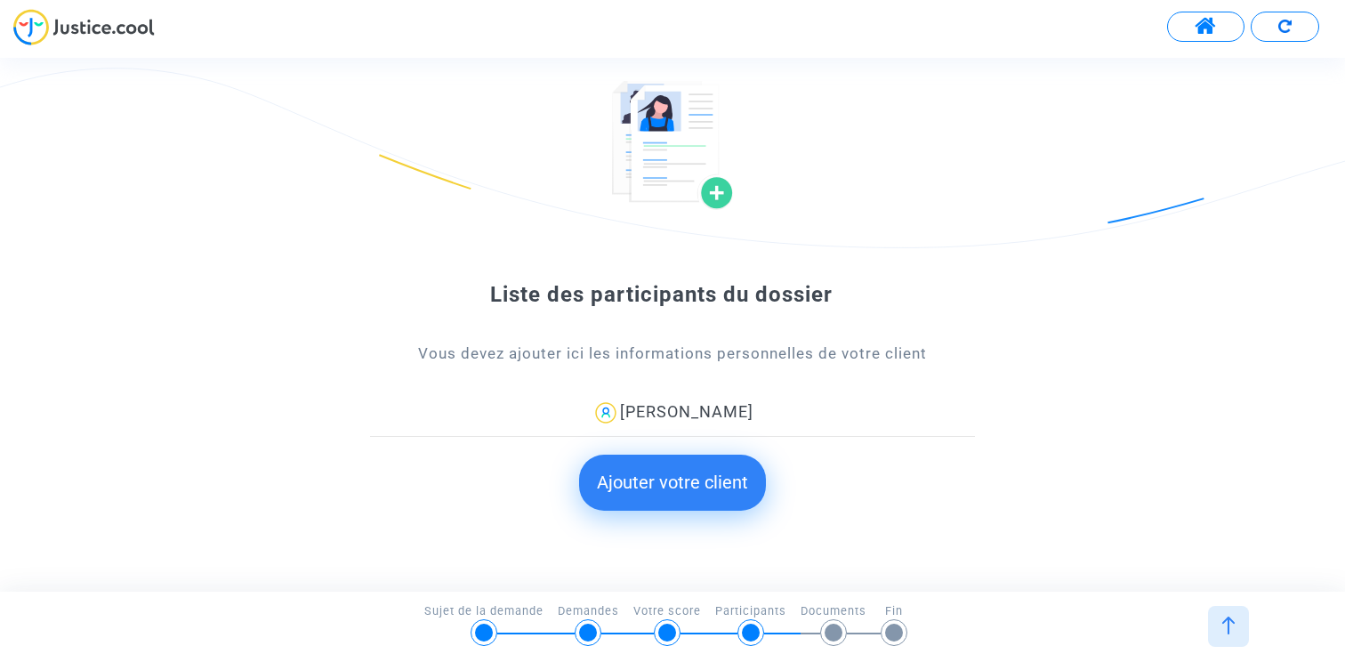
scroll to position [99, 0]
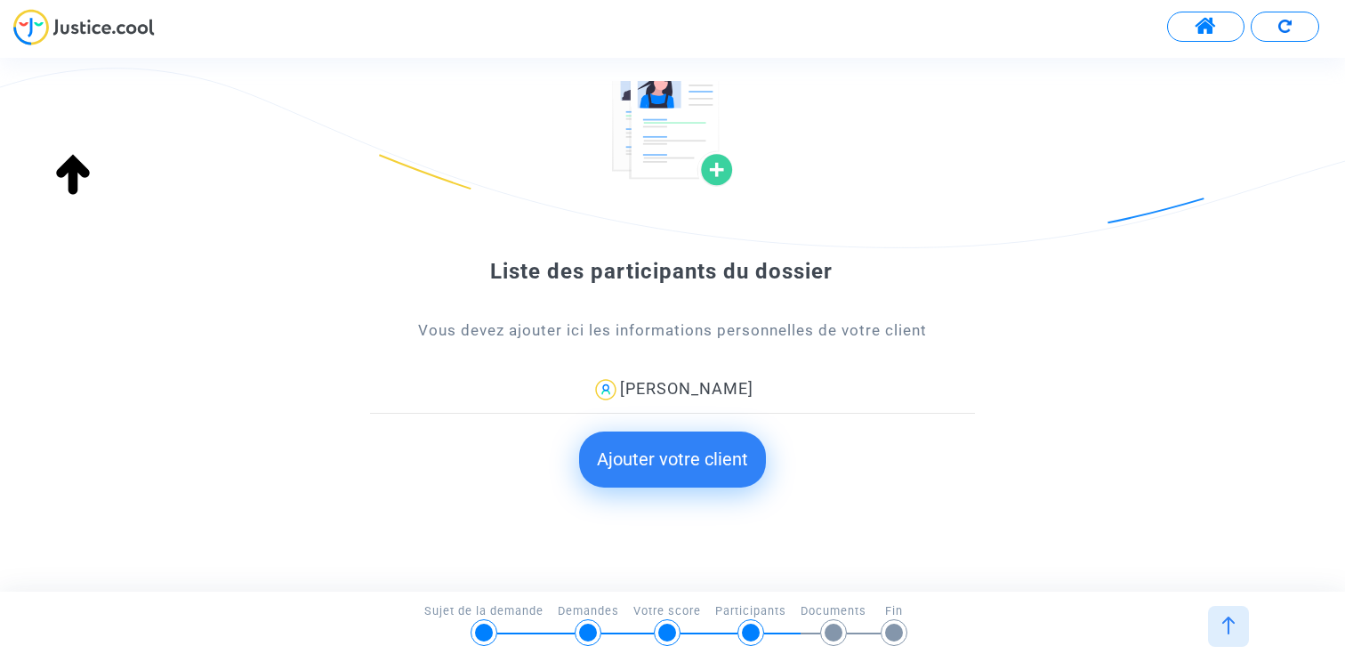
click at [670, 460] on button "Ajouter votre client" at bounding box center [672, 458] width 187 height 55
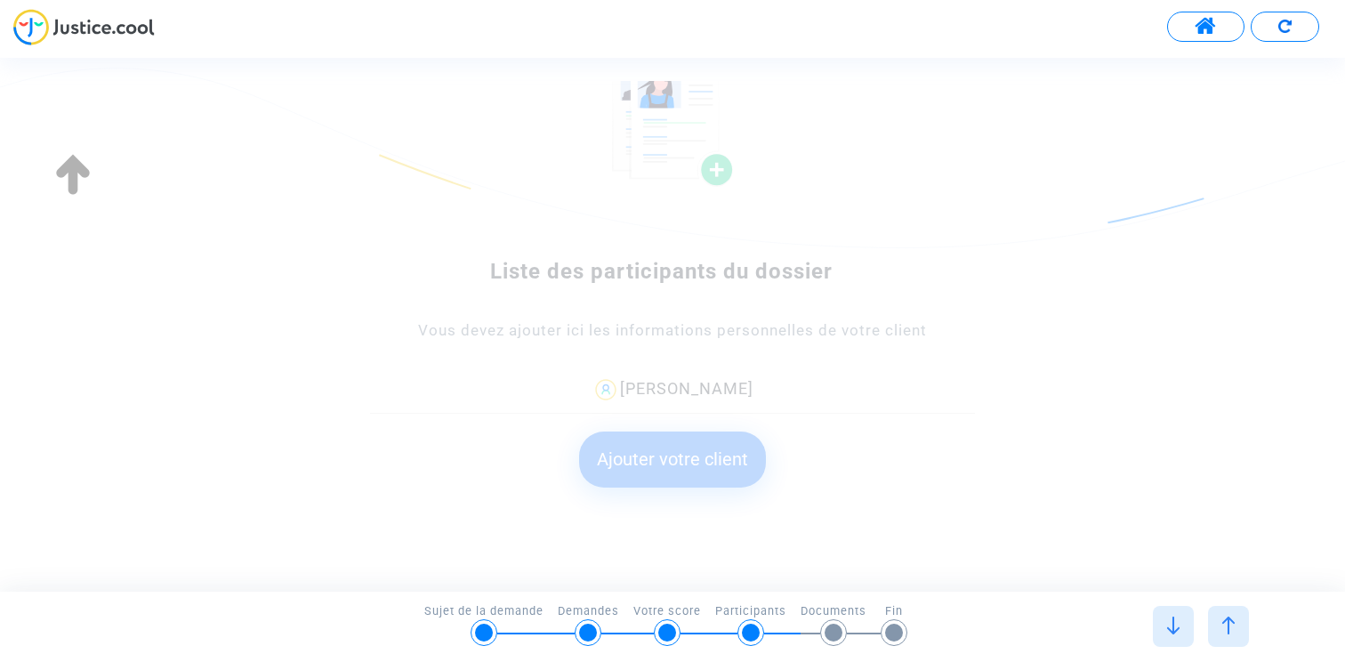
scroll to position [0, 0]
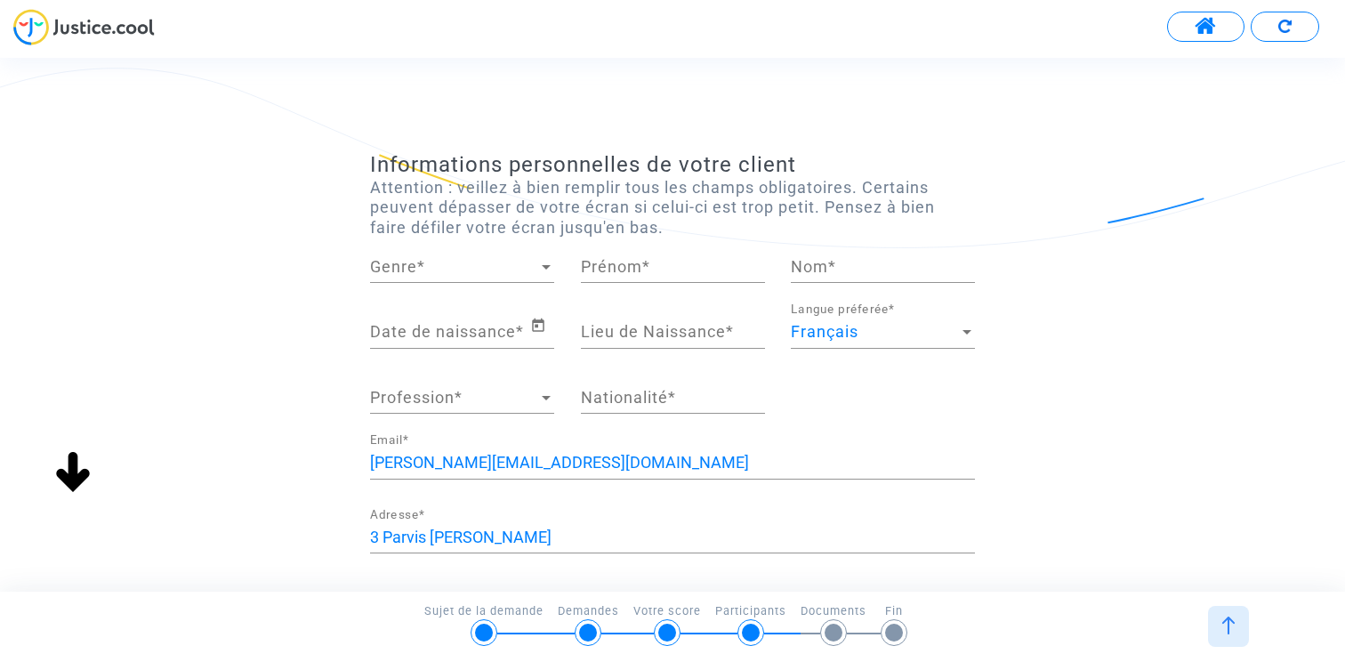
click at [512, 264] on span "Genre" at bounding box center [454, 267] width 168 height 18
click at [497, 264] on span "Madame" at bounding box center [462, 267] width 184 height 48
click at [515, 264] on div "Madame" at bounding box center [454, 267] width 168 height 18
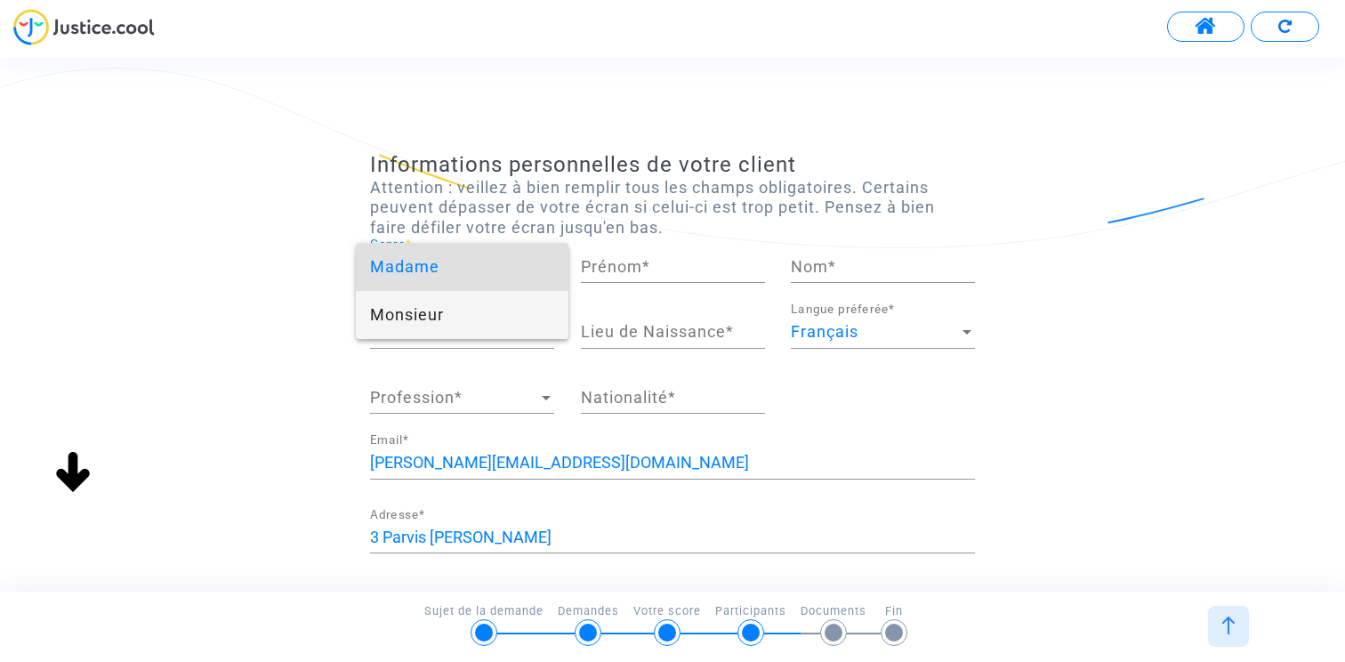
click at [480, 322] on span "Monsieur" at bounding box center [462, 315] width 184 height 48
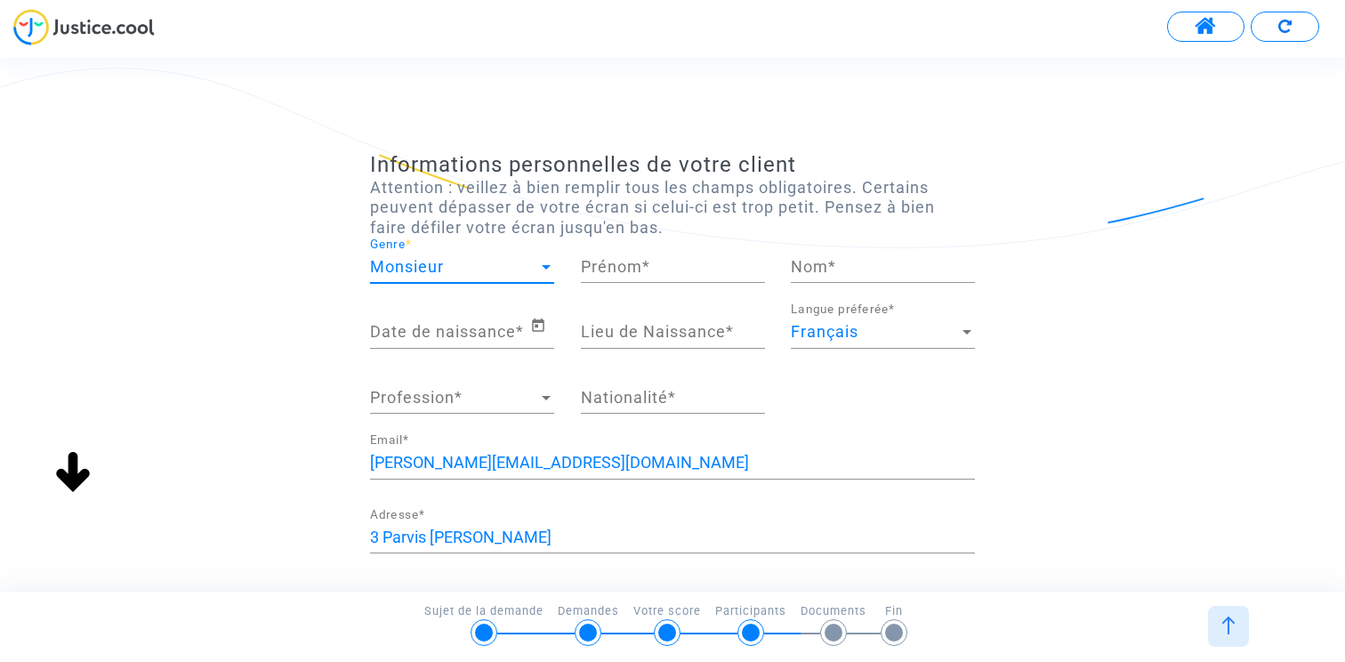
click at [618, 290] on div "Prénom *" at bounding box center [673, 270] width 184 height 66
click at [618, 274] on input "Prénom *" at bounding box center [673, 267] width 184 height 18
click at [526, 267] on div "Monsieur" at bounding box center [454, 267] width 168 height 18
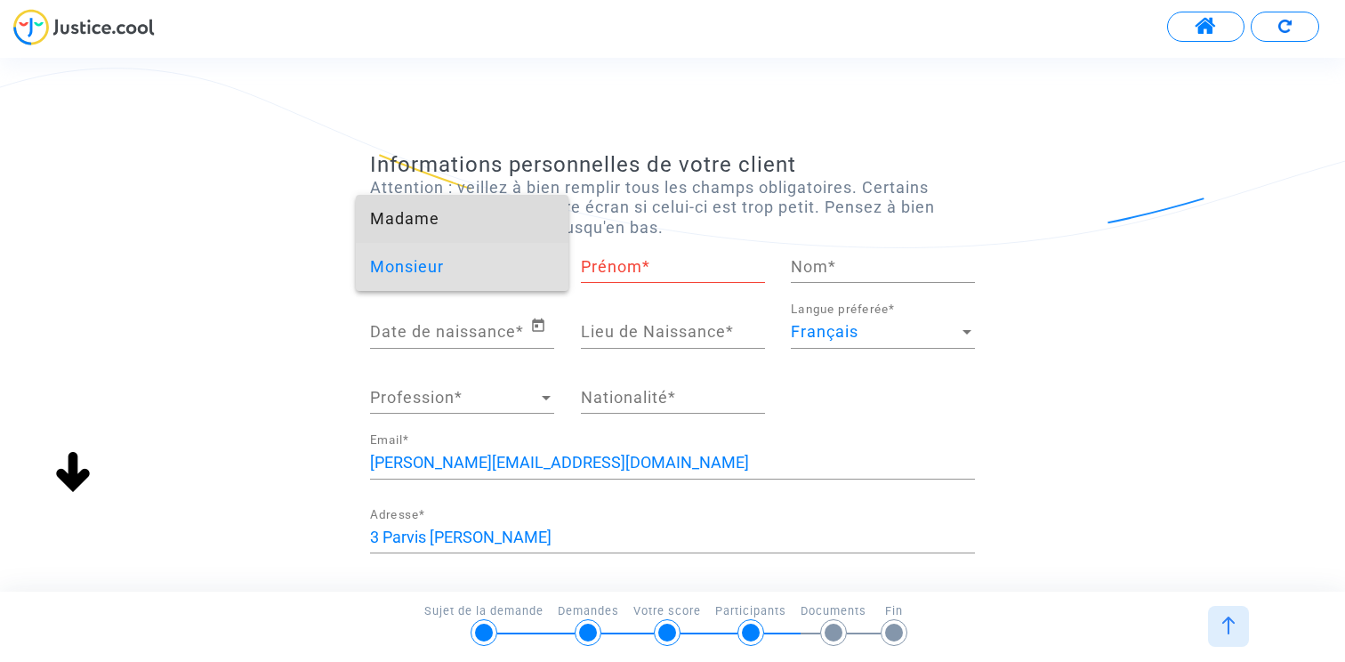
click at [532, 226] on span "Madame" at bounding box center [462, 219] width 184 height 48
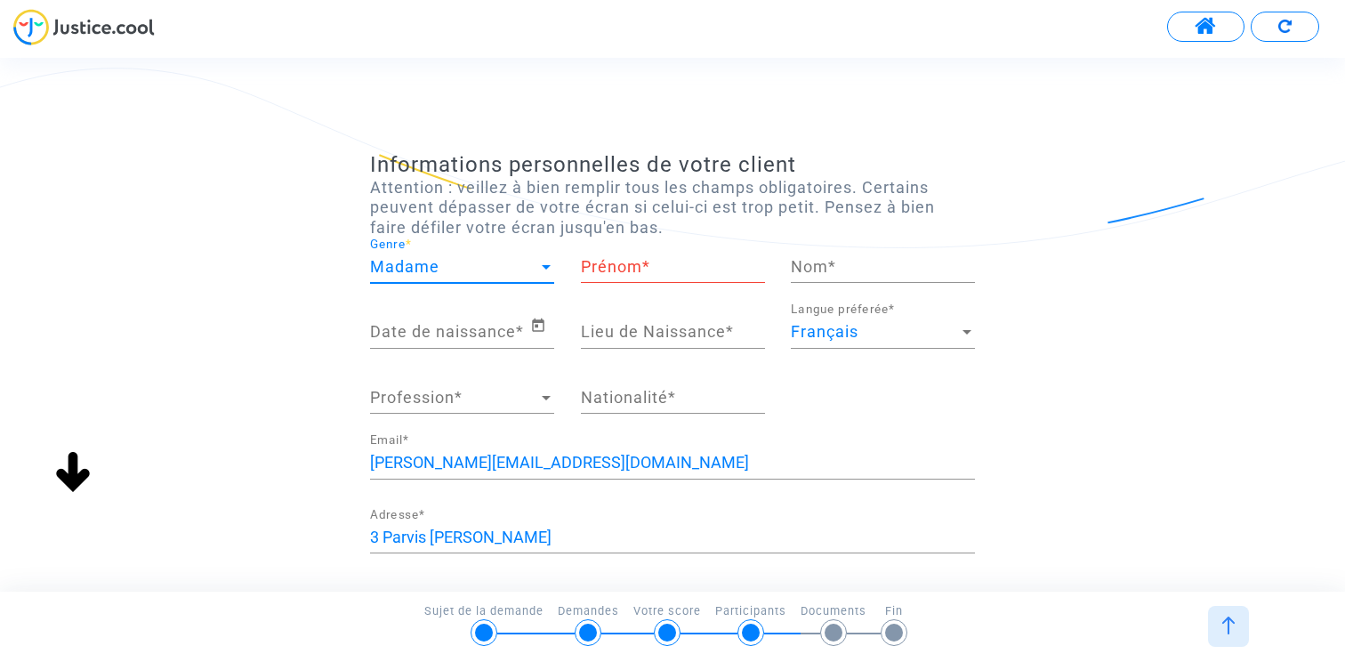
click at [669, 269] on input "Prénom *" at bounding box center [673, 267] width 184 height 18
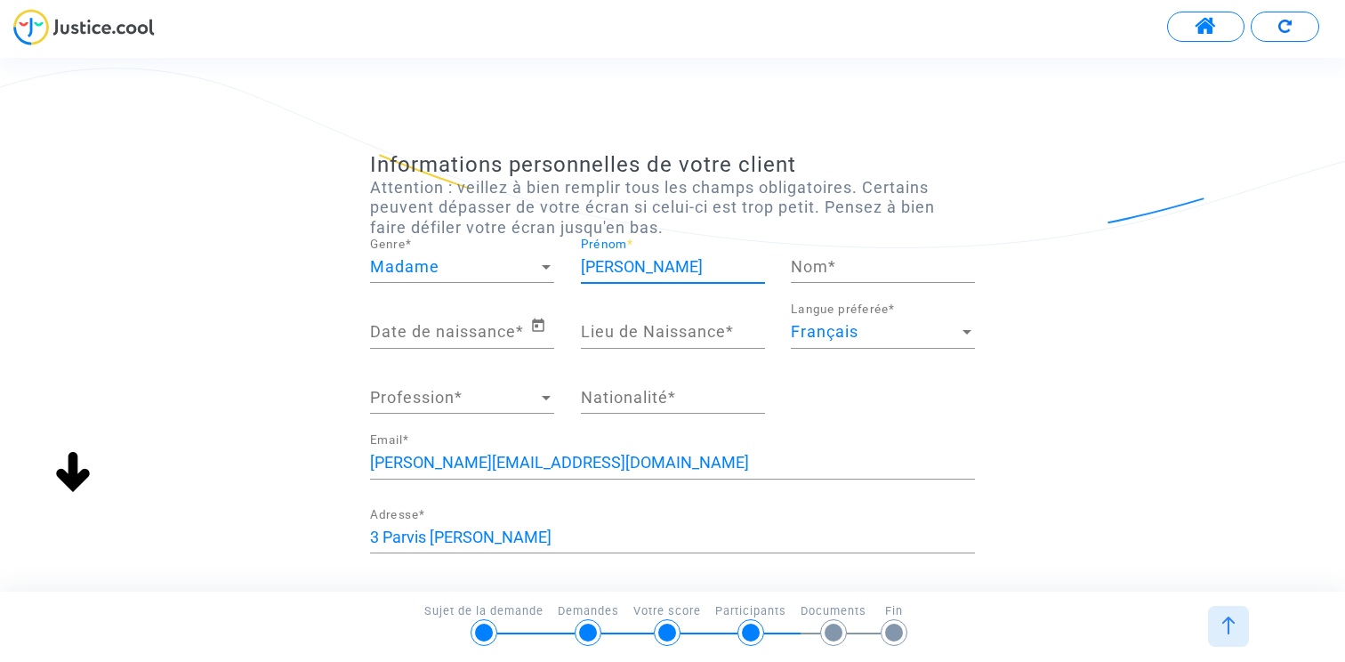
type input "Sophie"
type input "H"
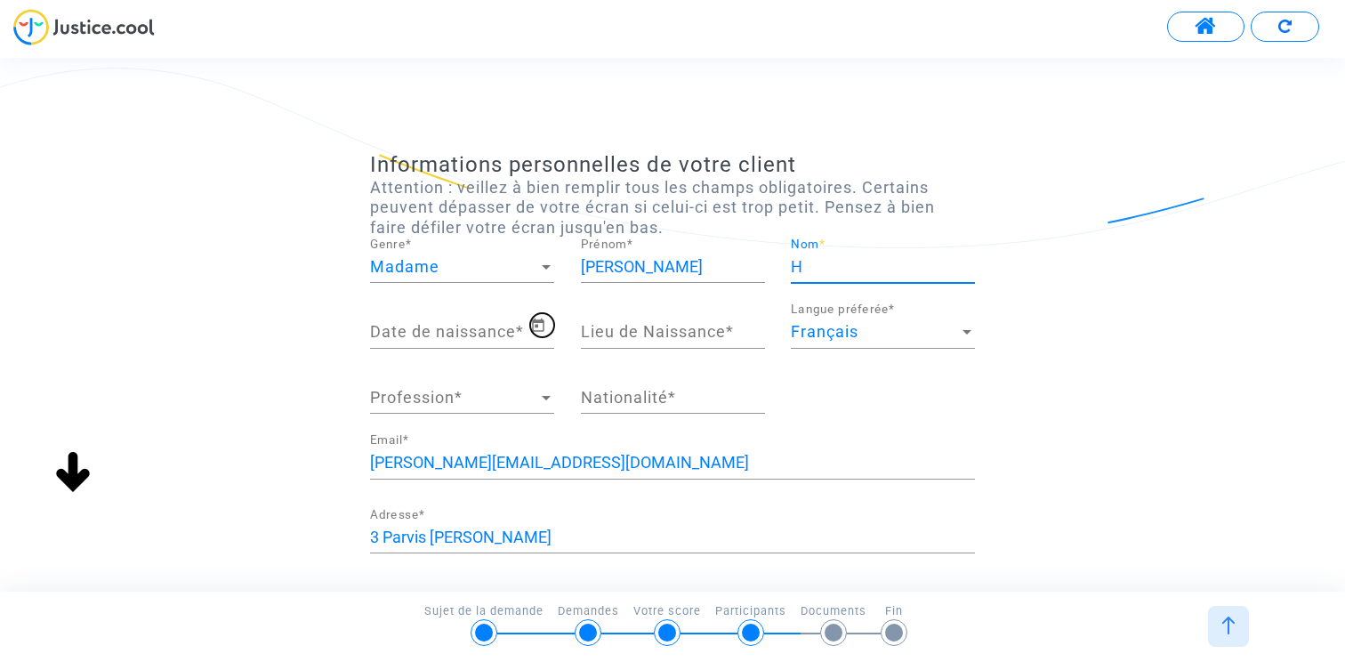
click at [539, 319] on icon "Open calendar" at bounding box center [538, 324] width 12 height 13
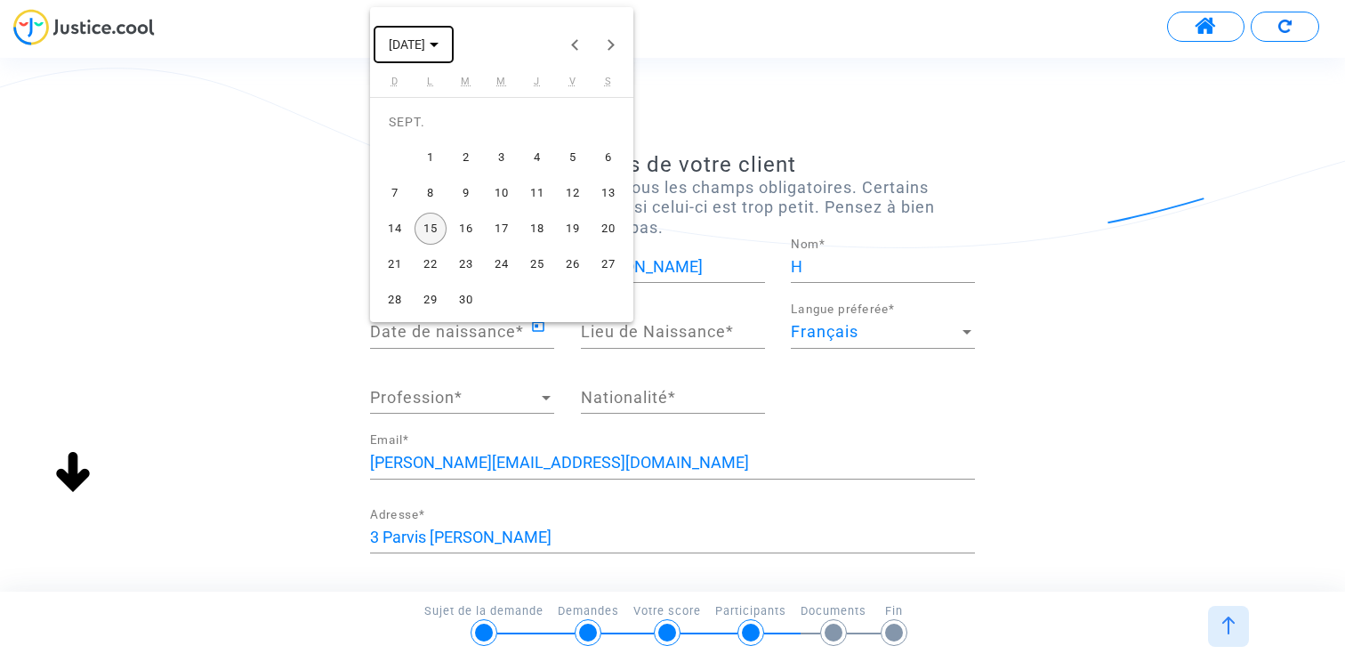
click at [438, 48] on span "SEPT. 2025" at bounding box center [414, 43] width 50 height 14
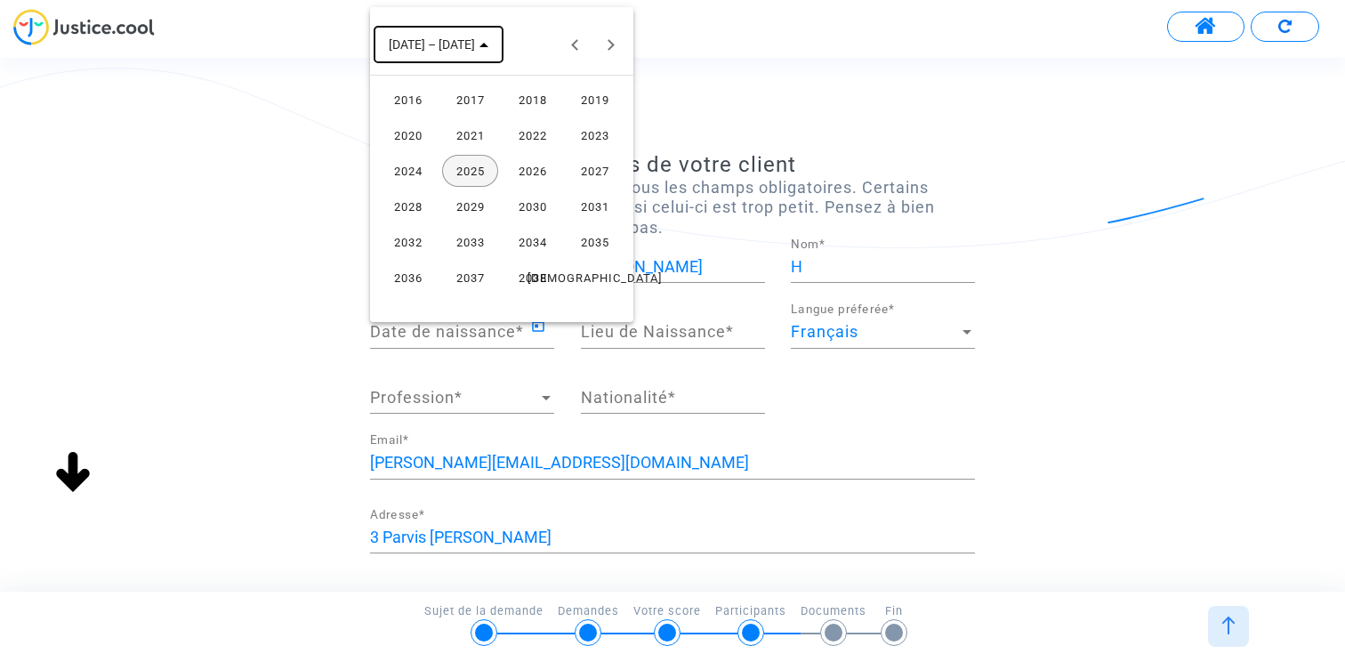
click at [428, 48] on span "2016 – 2039" at bounding box center [432, 45] width 86 height 14
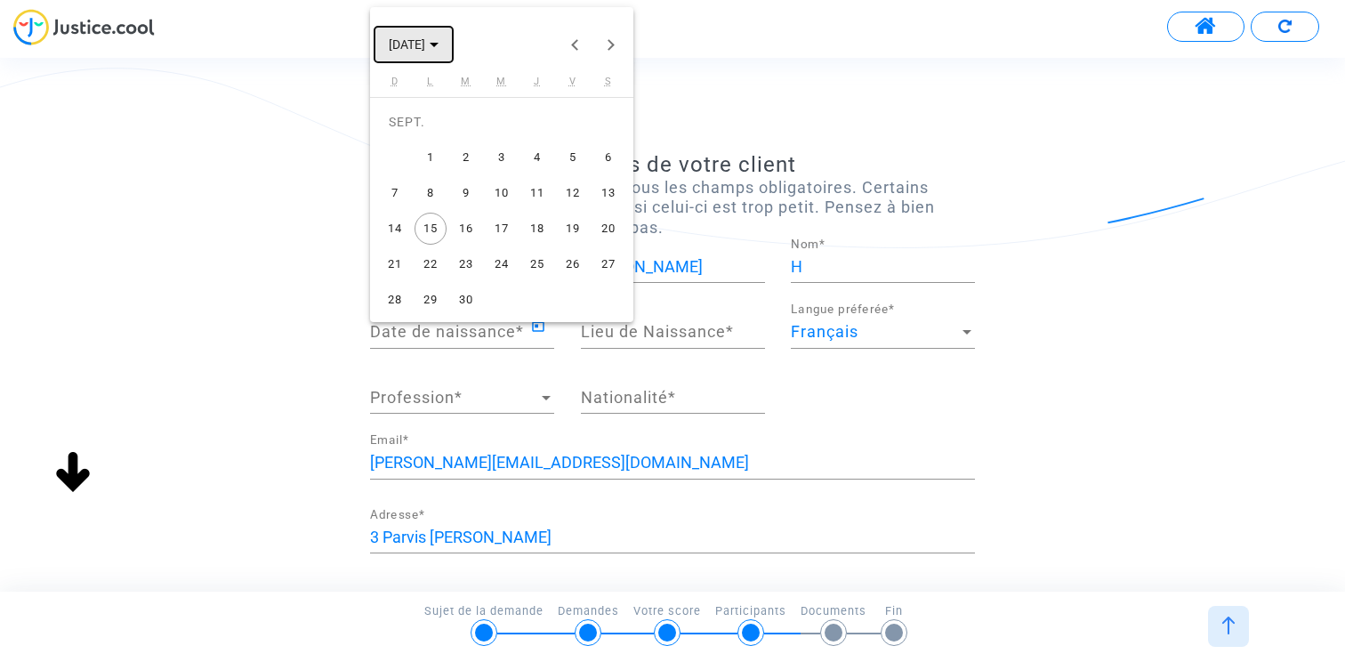
click at [402, 41] on span "SEPT. 2025" at bounding box center [407, 45] width 36 height 14
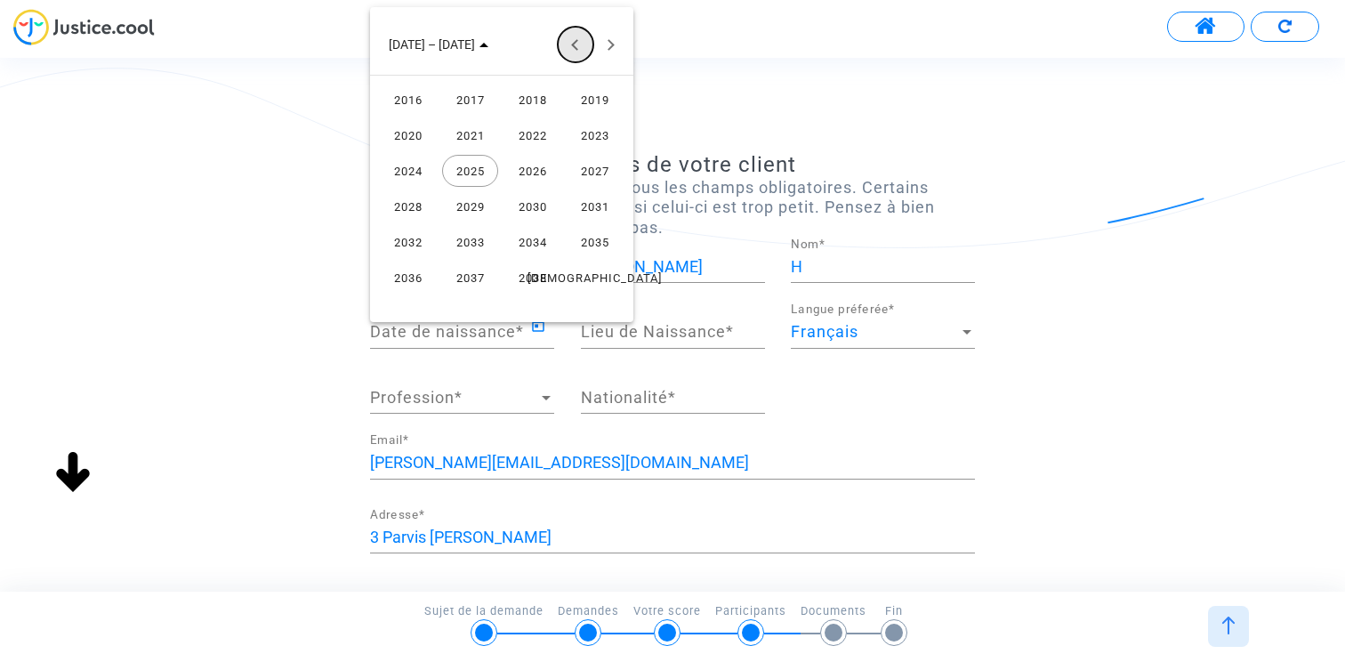
click at [559, 43] on button "Previous 24 years" at bounding box center [576, 45] width 36 height 36
click at [530, 177] on div "2002" at bounding box center [532, 171] width 56 height 32
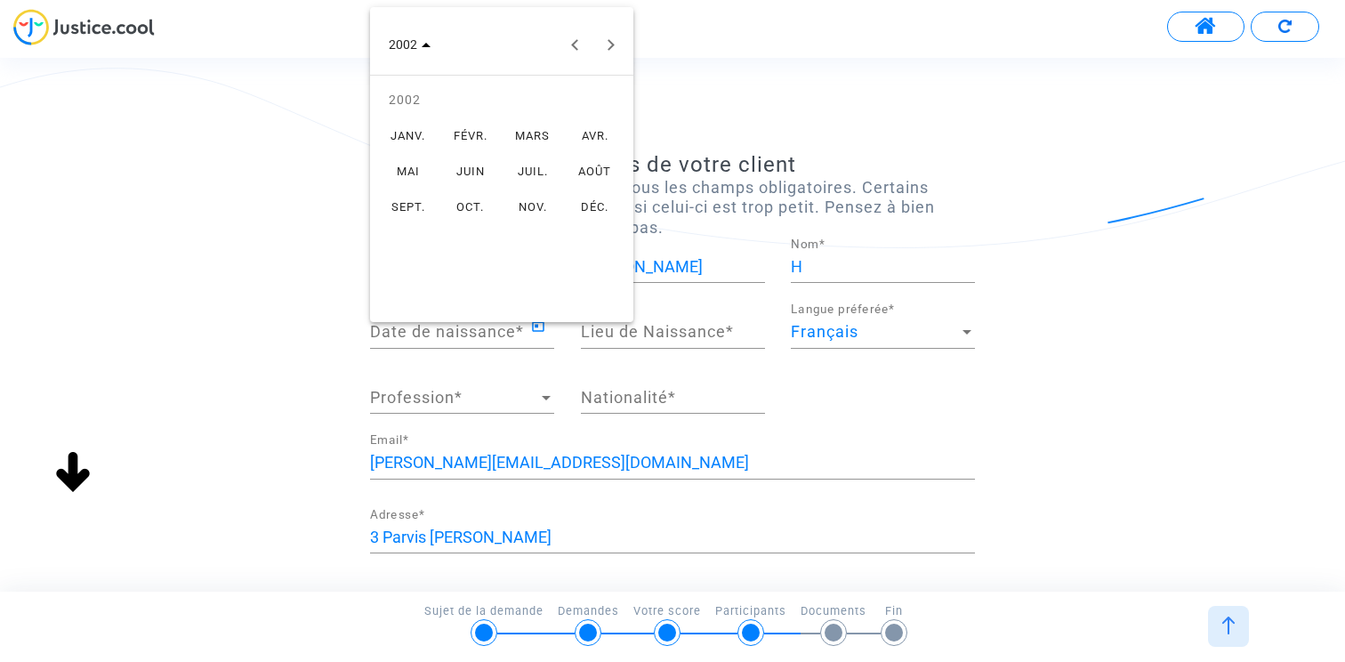
click at [451, 173] on div "JUIN" at bounding box center [470, 171] width 56 height 32
click at [485, 177] on td "12" at bounding box center [502, 193] width 36 height 36
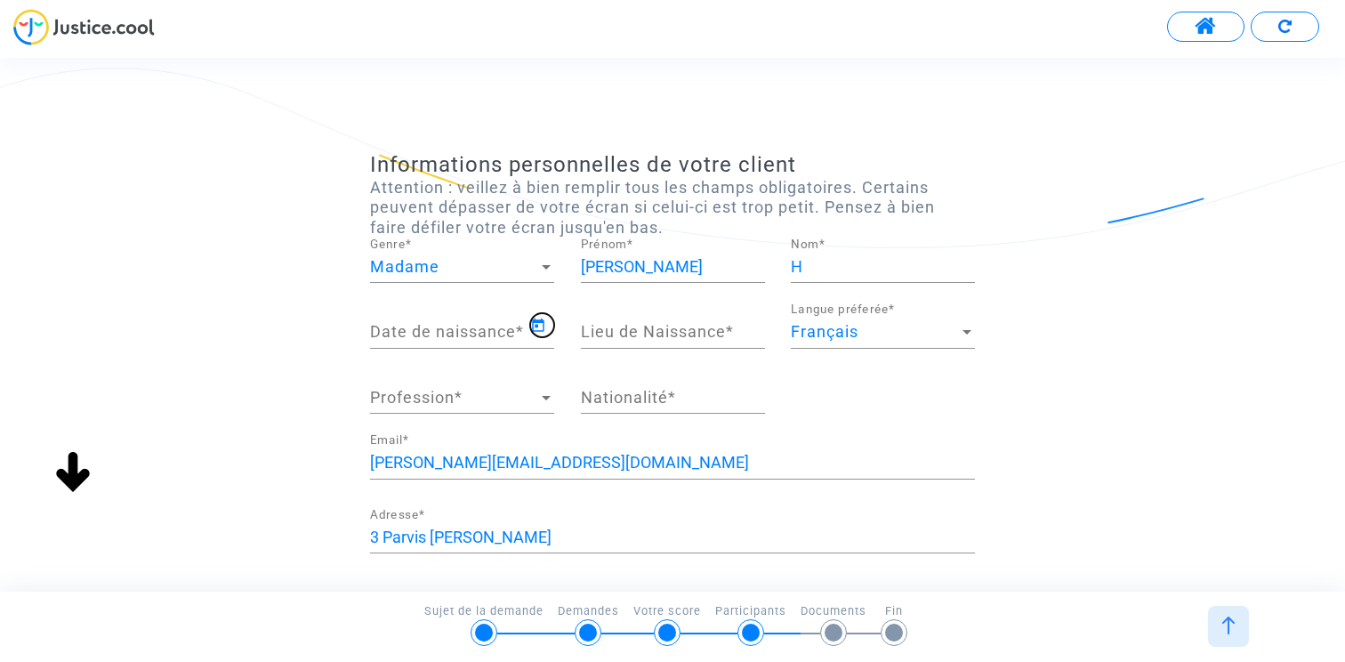
type input "12/06/2002"
click at [621, 335] on input "Lieu de Naissance *" at bounding box center [673, 332] width 184 height 18
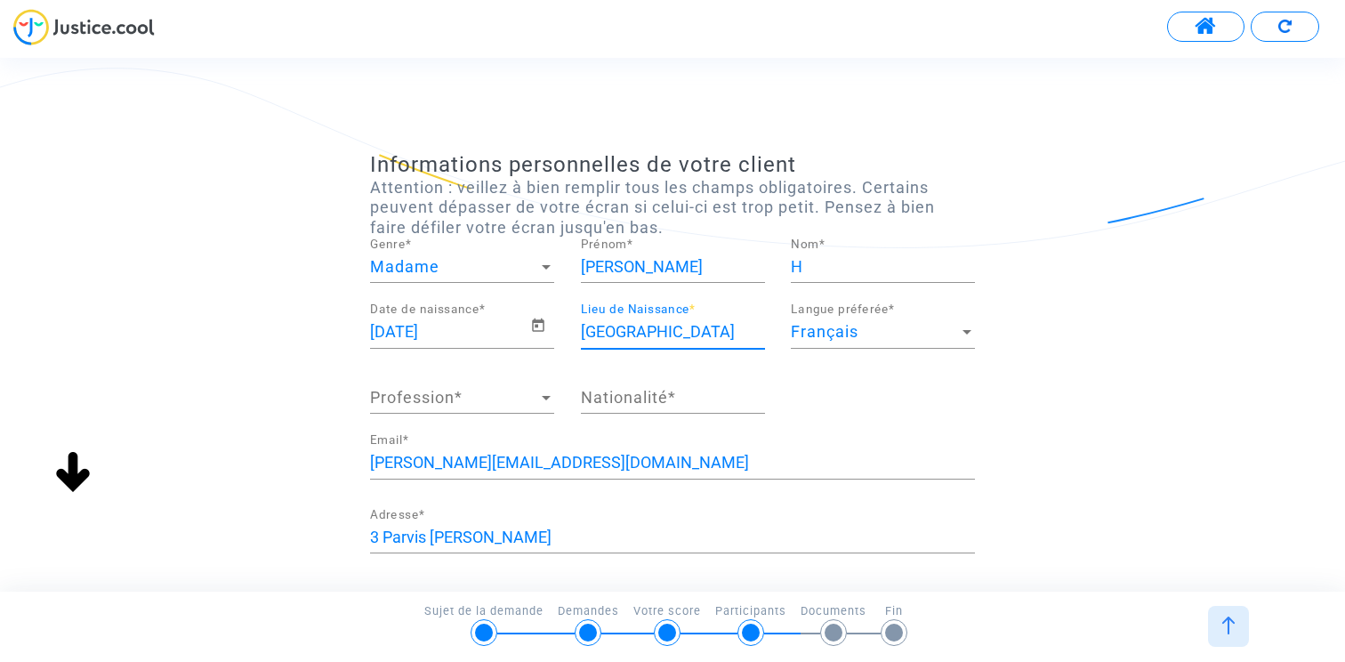
type input "Paris"
click at [452, 406] on div "Profession Profession *" at bounding box center [462, 390] width 184 height 45
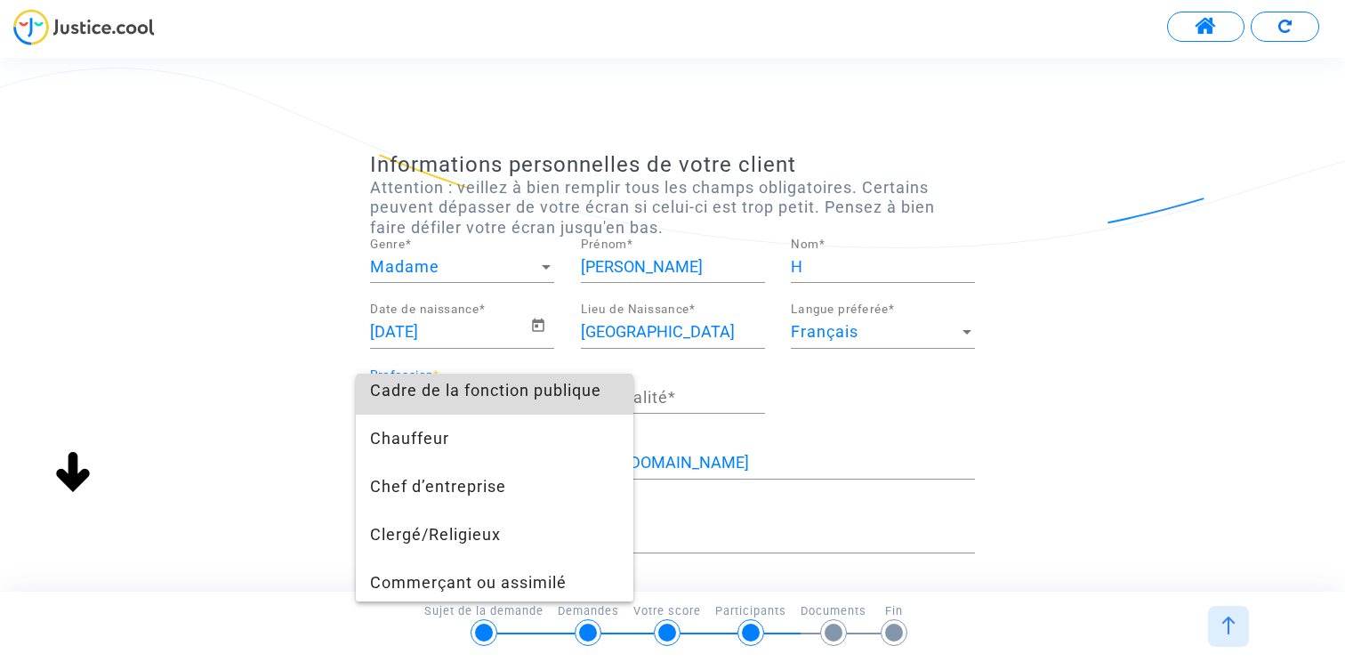
click at [518, 399] on span "Cadre de la fonction publique" at bounding box center [494, 390] width 249 height 48
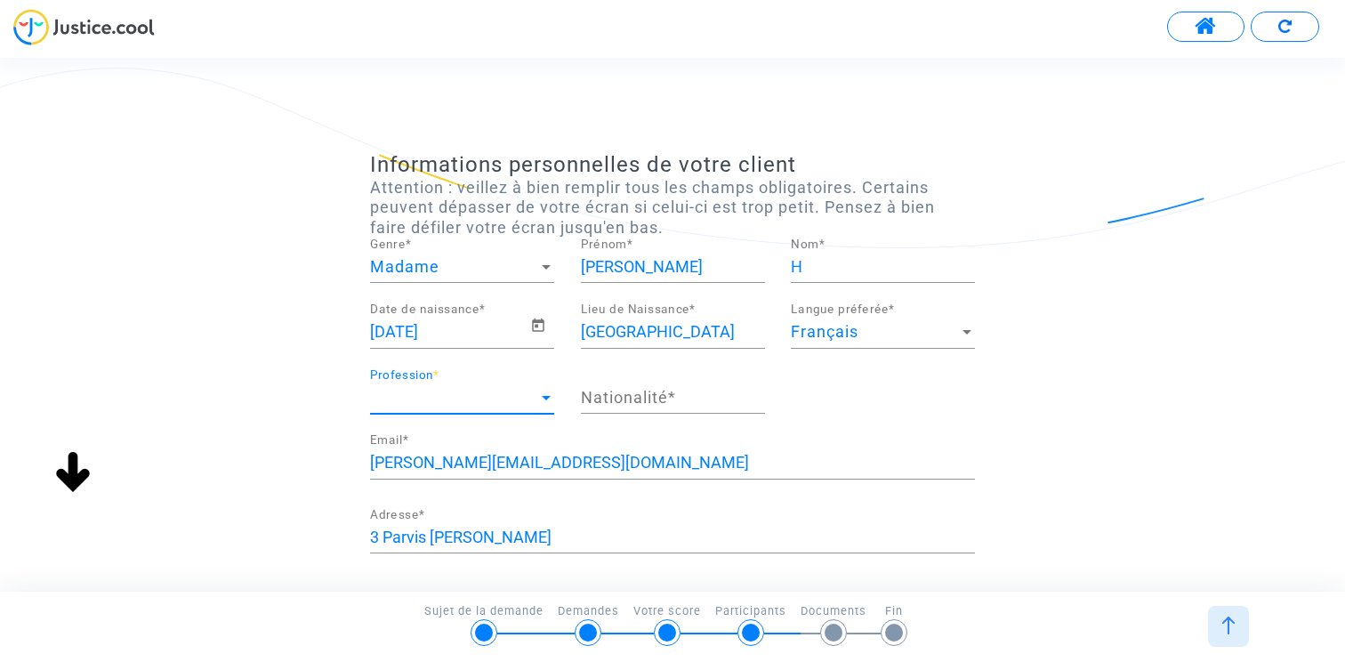
scroll to position [144, 0]
click at [633, 398] on input "Nationalité *" at bounding box center [673, 398] width 184 height 18
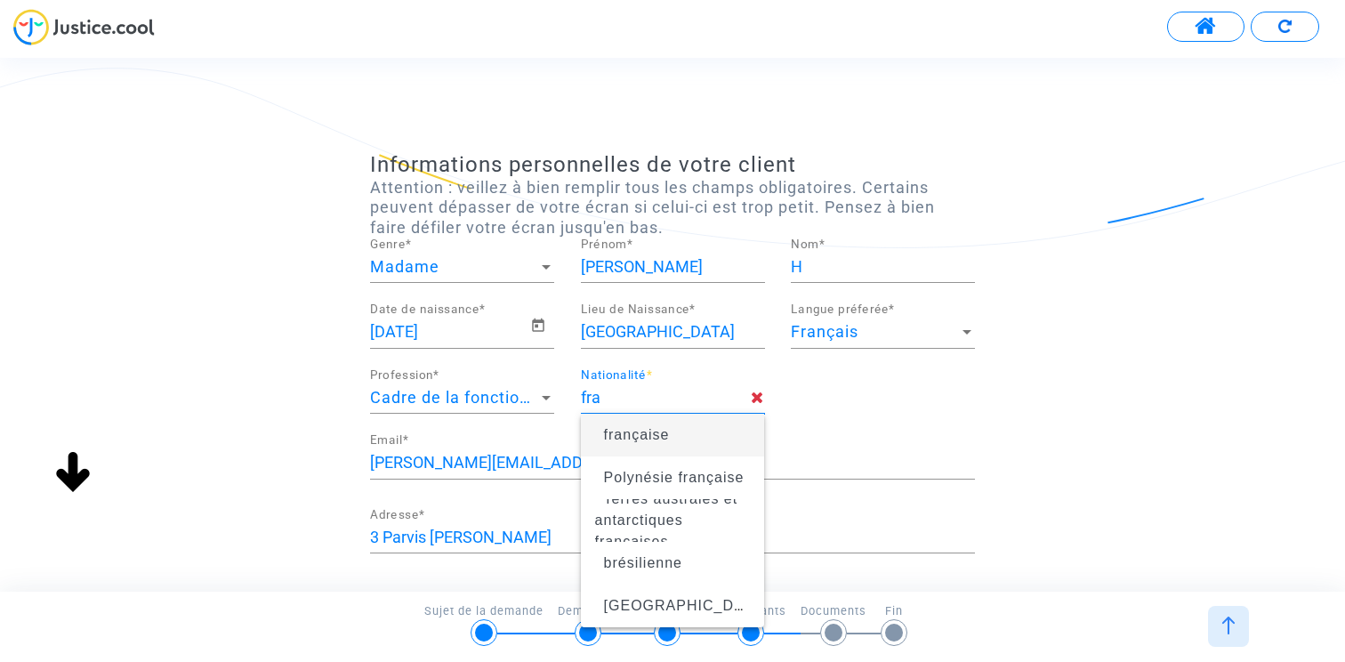
click at [630, 446] on span "française" at bounding box center [673, 435] width 156 height 50
type input "française"
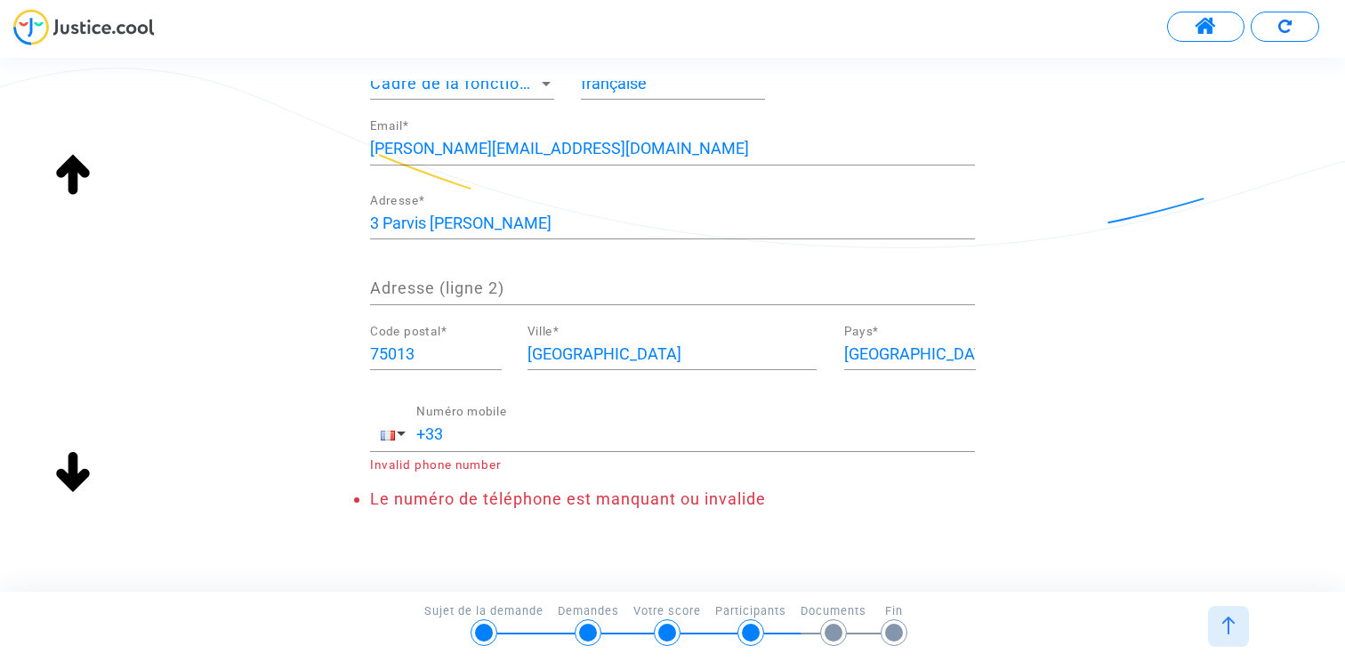
scroll to position [342, 0]
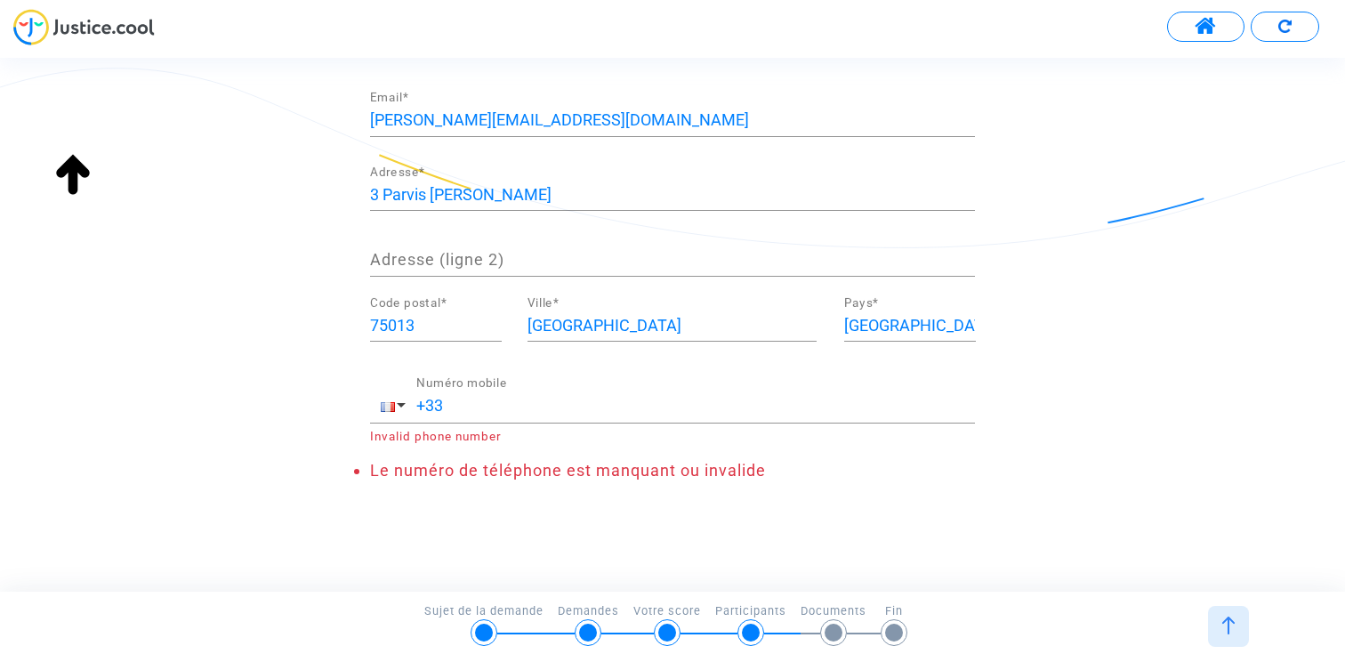
click at [515, 414] on input "+33" at bounding box center [695, 406] width 559 height 18
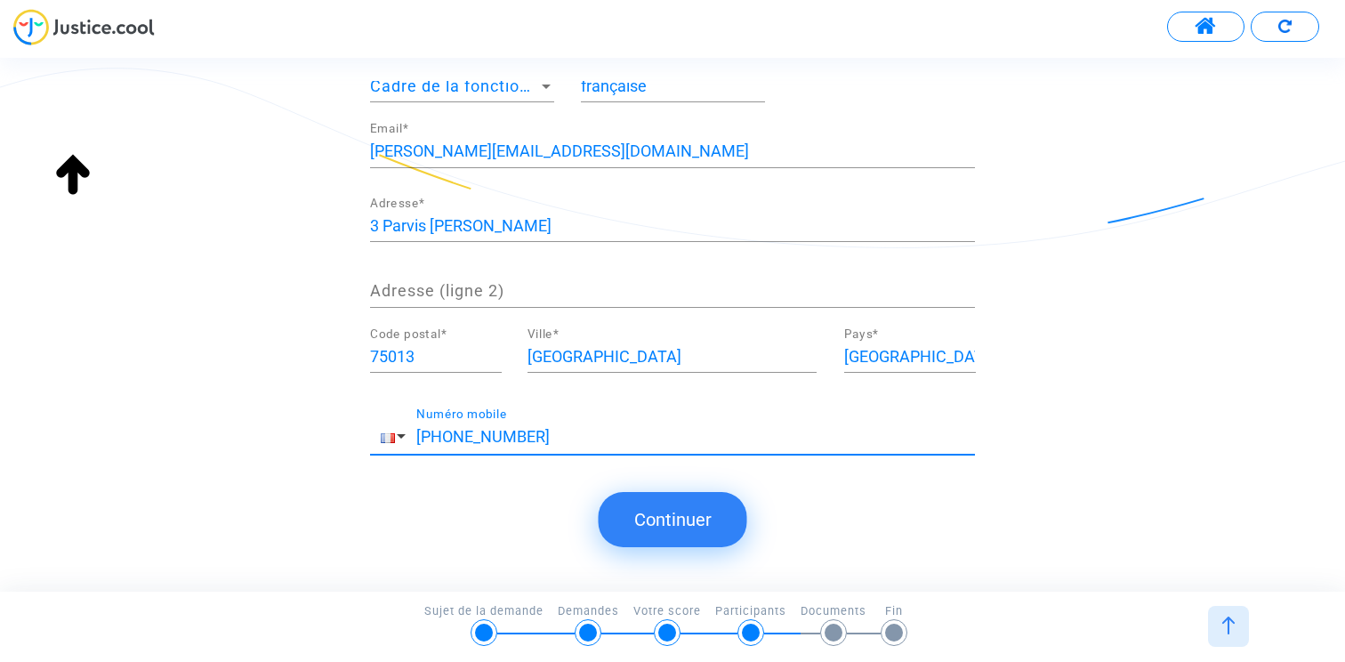
scroll to position [311, 0]
type input "+33 123456789"
click at [670, 532] on button "Continuer" at bounding box center [673, 519] width 149 height 55
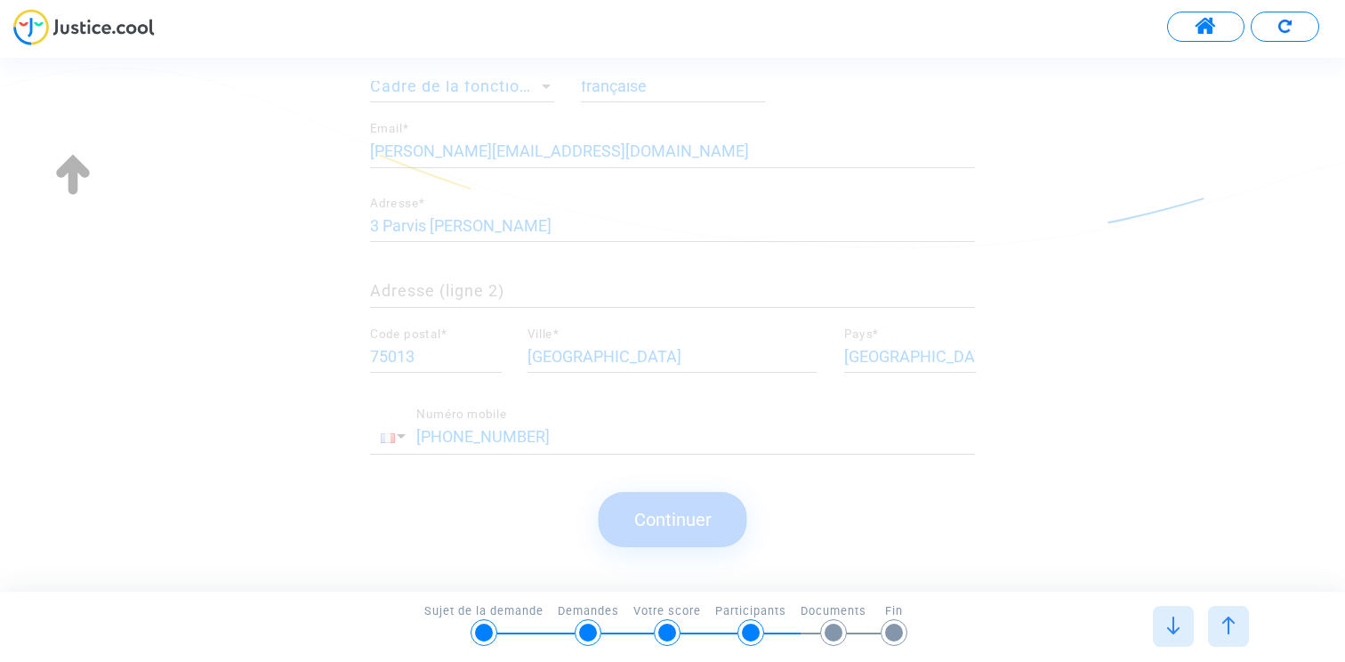
scroll to position [0, 0]
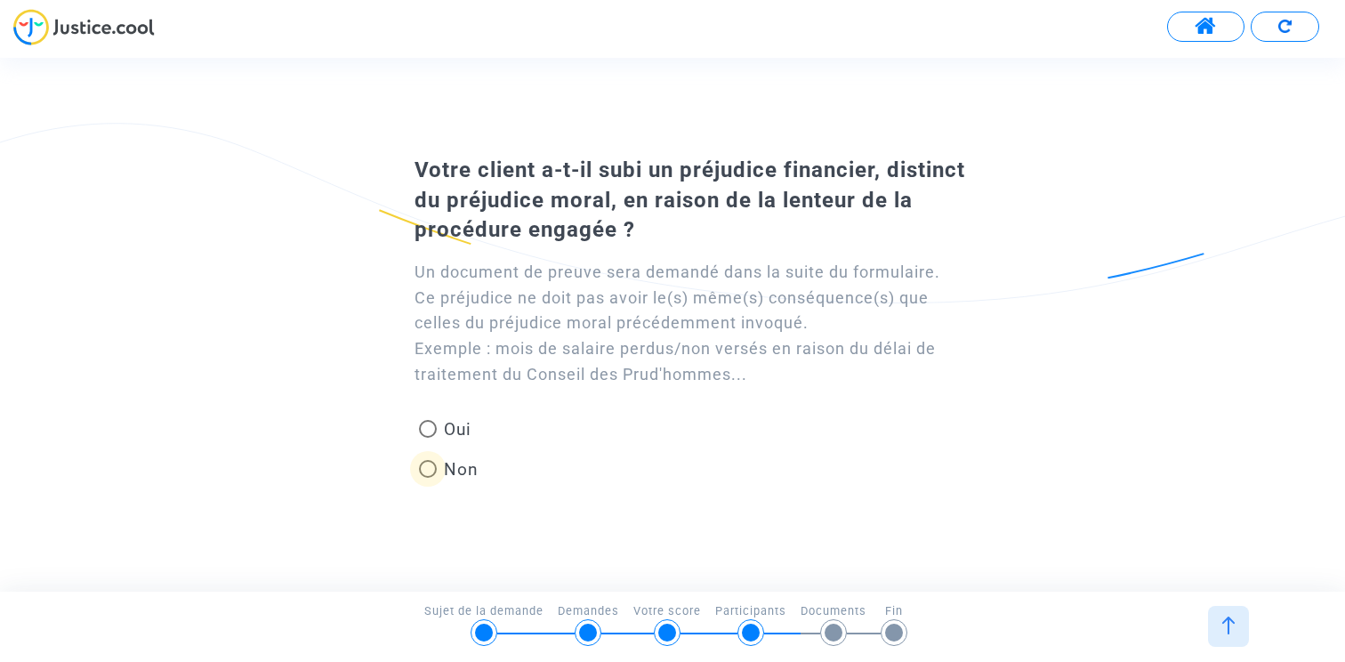
click at [435, 470] on span at bounding box center [428, 469] width 18 height 18
click at [428, 478] on input "Non" at bounding box center [427, 478] width 1 height 1
radio input "true"
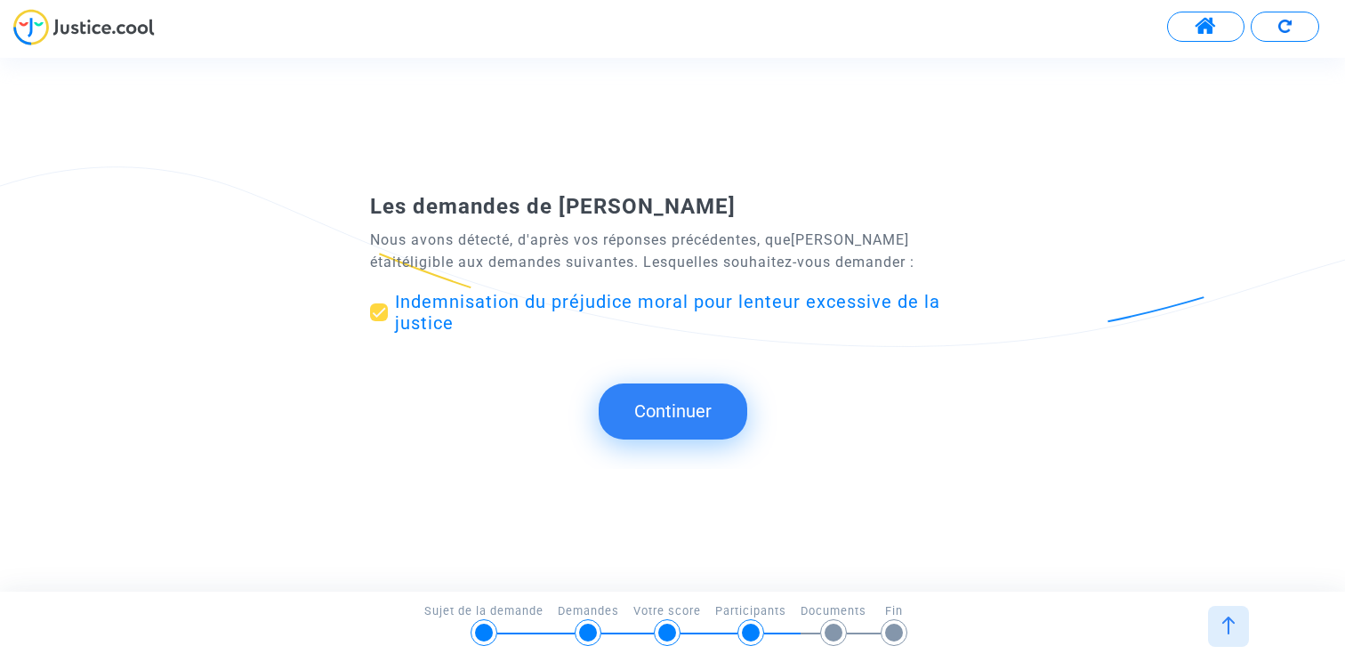
click at [674, 412] on button "Continuer" at bounding box center [673, 410] width 149 height 55
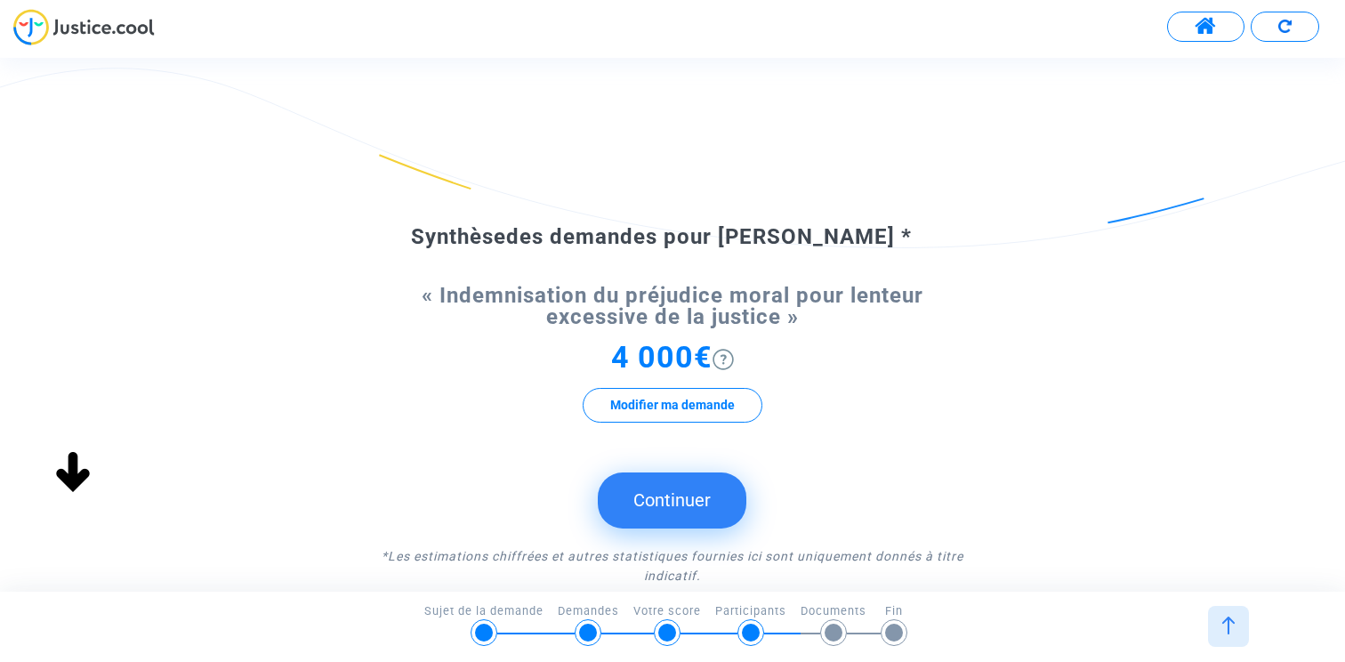
click at [675, 488] on button "Continuer" at bounding box center [672, 499] width 149 height 55
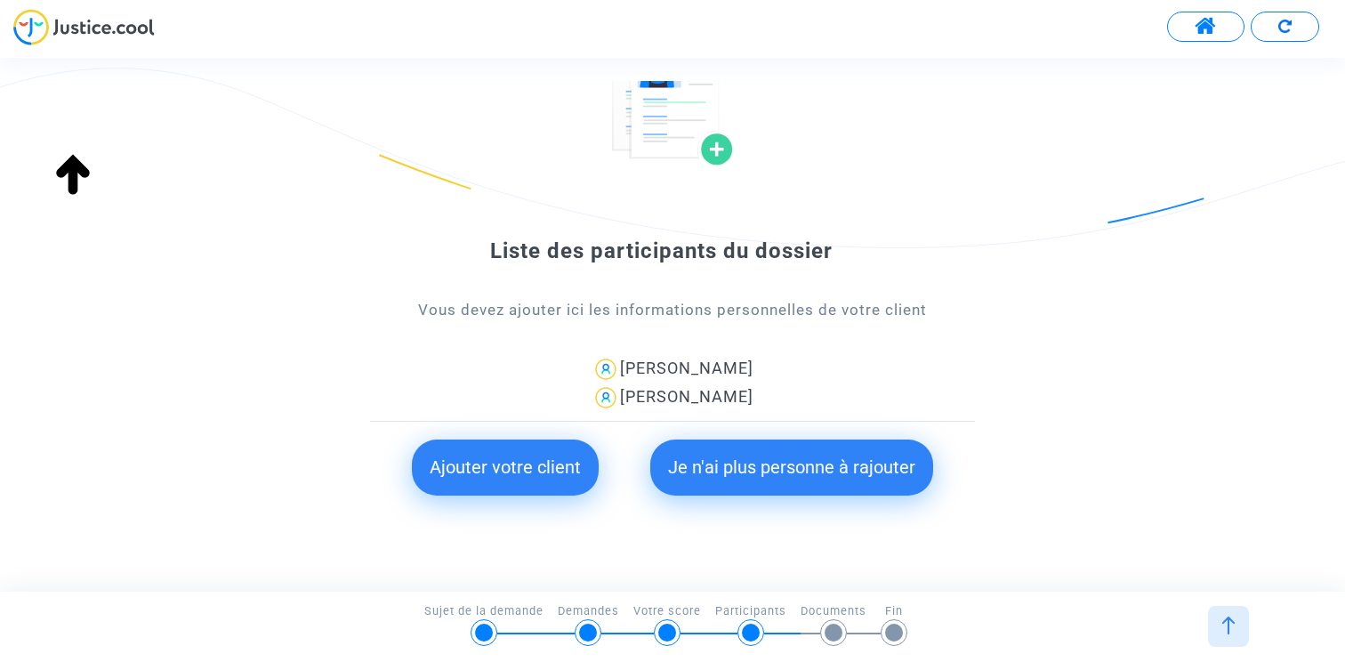
scroll to position [160, 0]
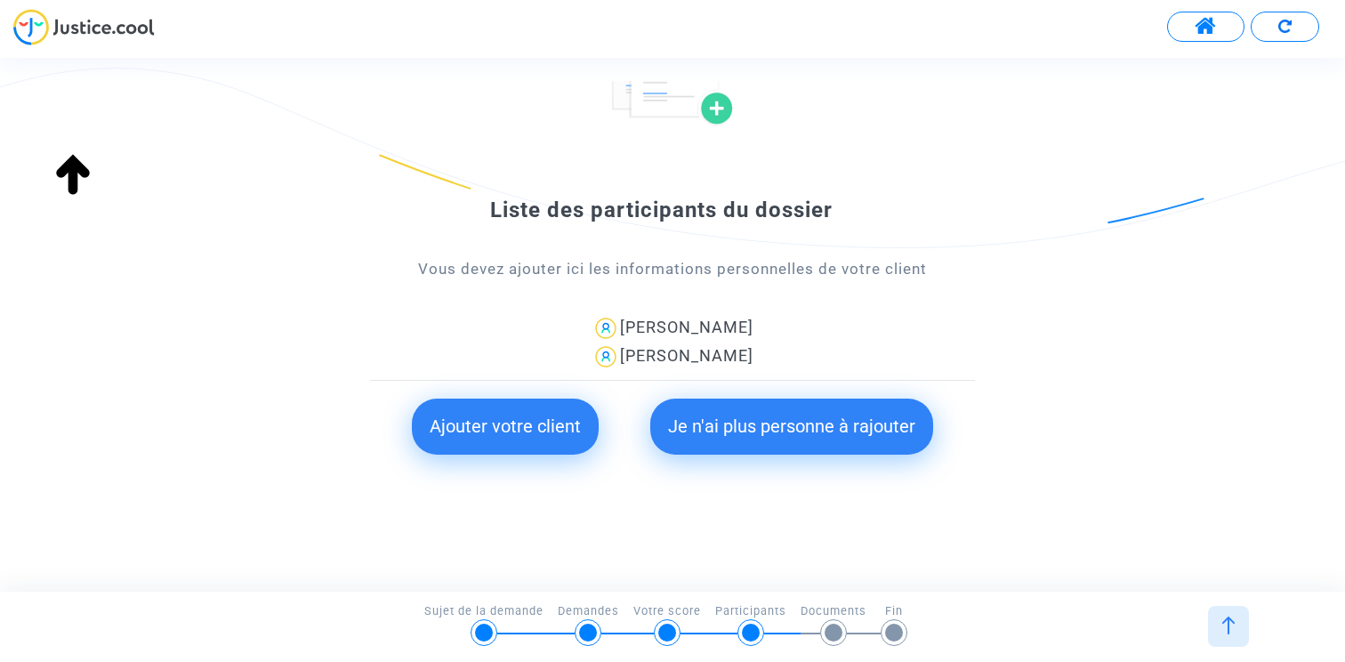
click at [802, 434] on button "Je n'ai plus personne à rajouter" at bounding box center [791, 425] width 283 height 55
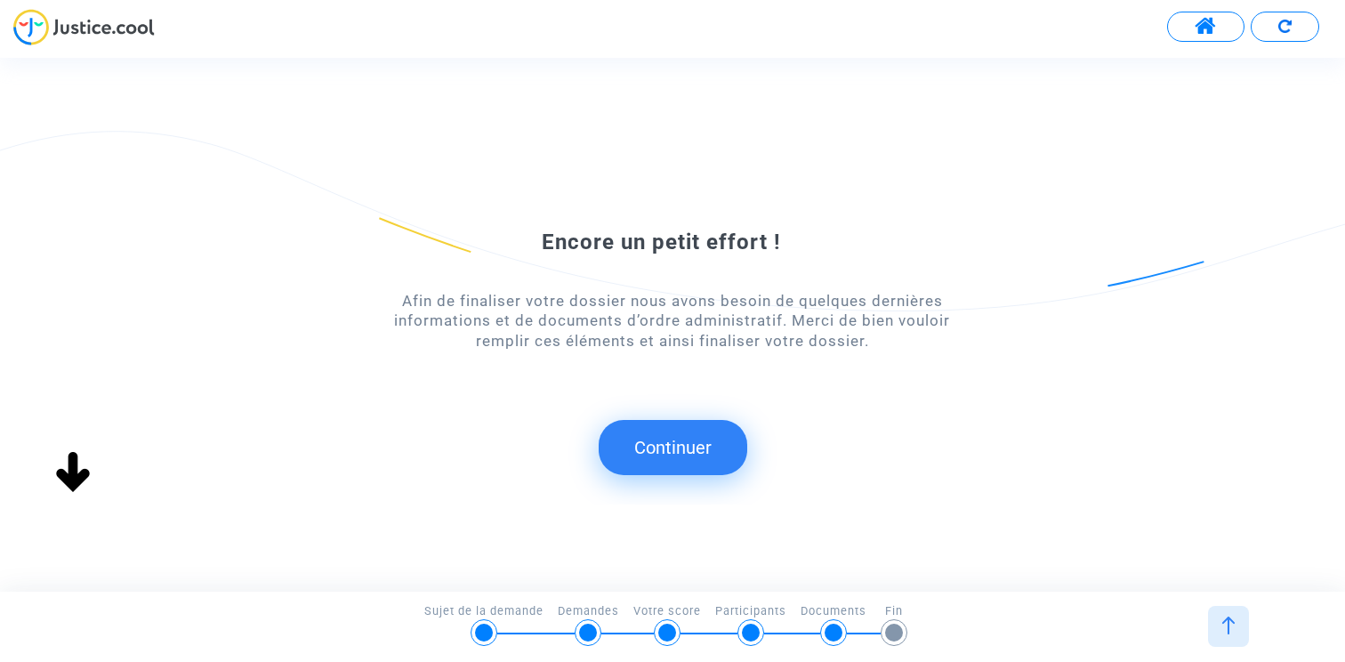
click at [669, 441] on button "Continuer" at bounding box center [673, 447] width 149 height 55
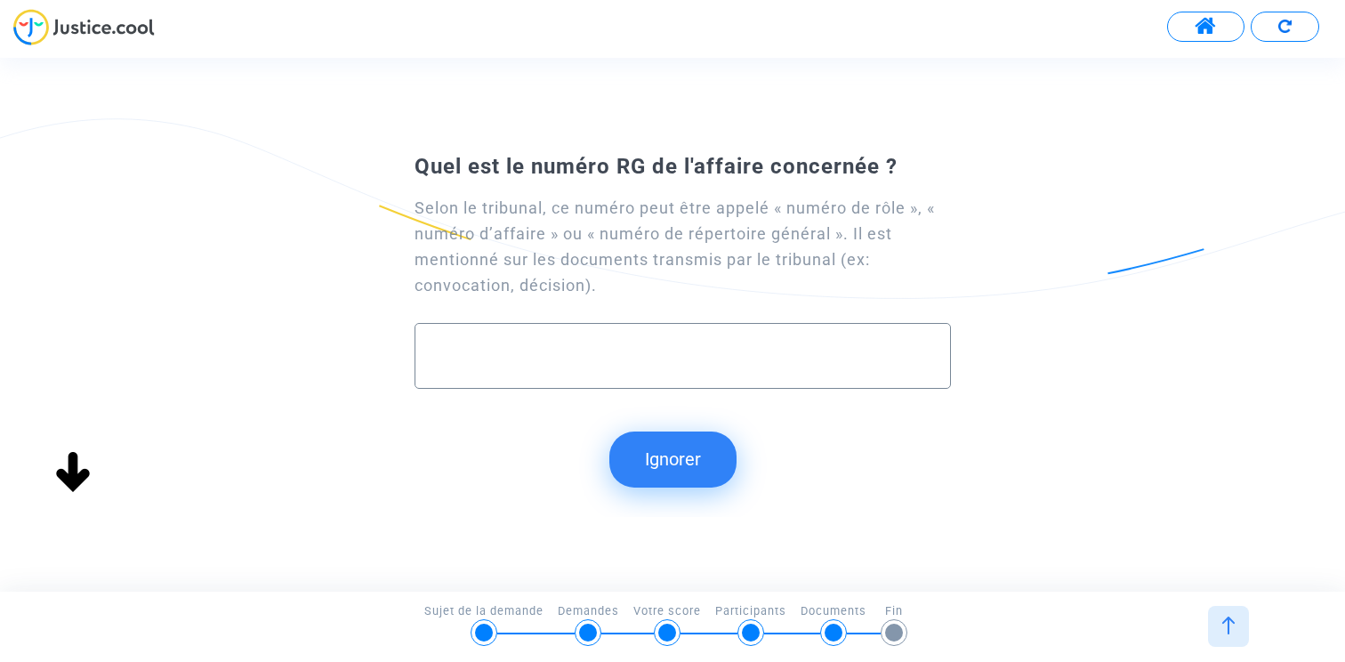
scroll to position [0, 0]
click at [667, 462] on button "Ignorer" at bounding box center [672, 458] width 127 height 55
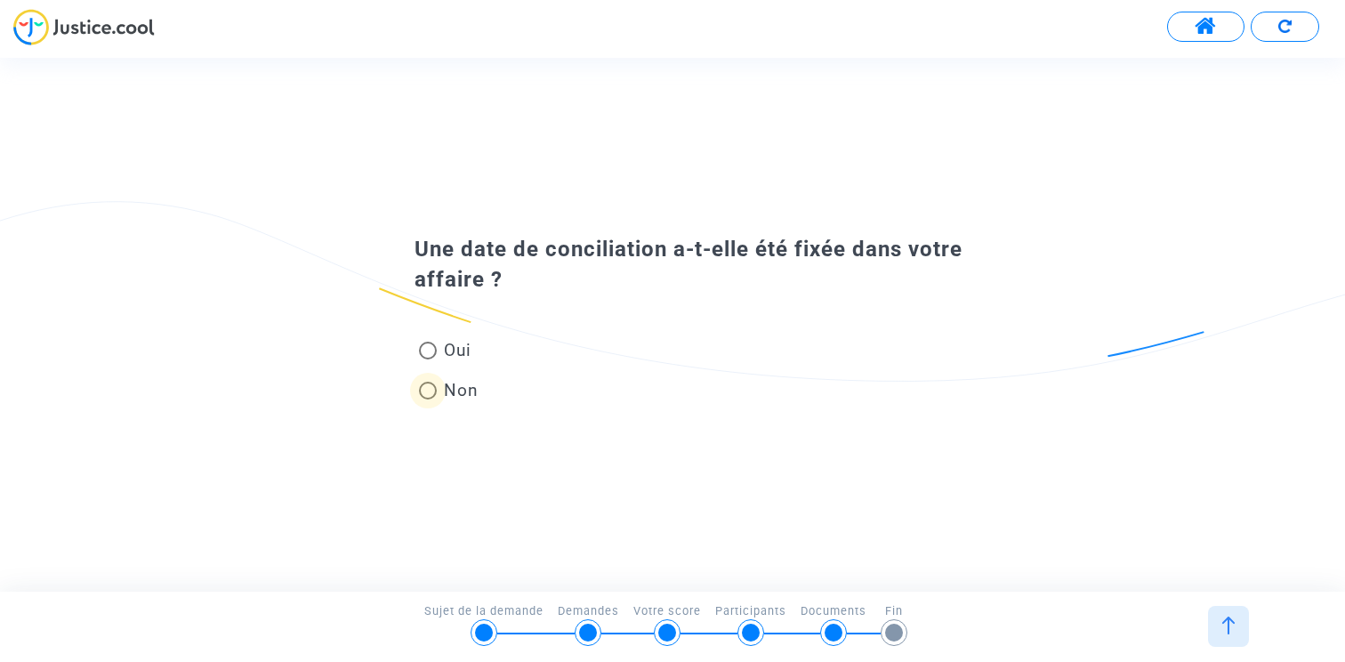
click at [433, 388] on span at bounding box center [428, 391] width 18 height 18
click at [428, 399] on input "Non" at bounding box center [427, 399] width 1 height 1
radio input "true"
click at [438, 392] on span "Non" at bounding box center [458, 390] width 42 height 24
click at [428, 399] on input "Non" at bounding box center [427, 399] width 1 height 1
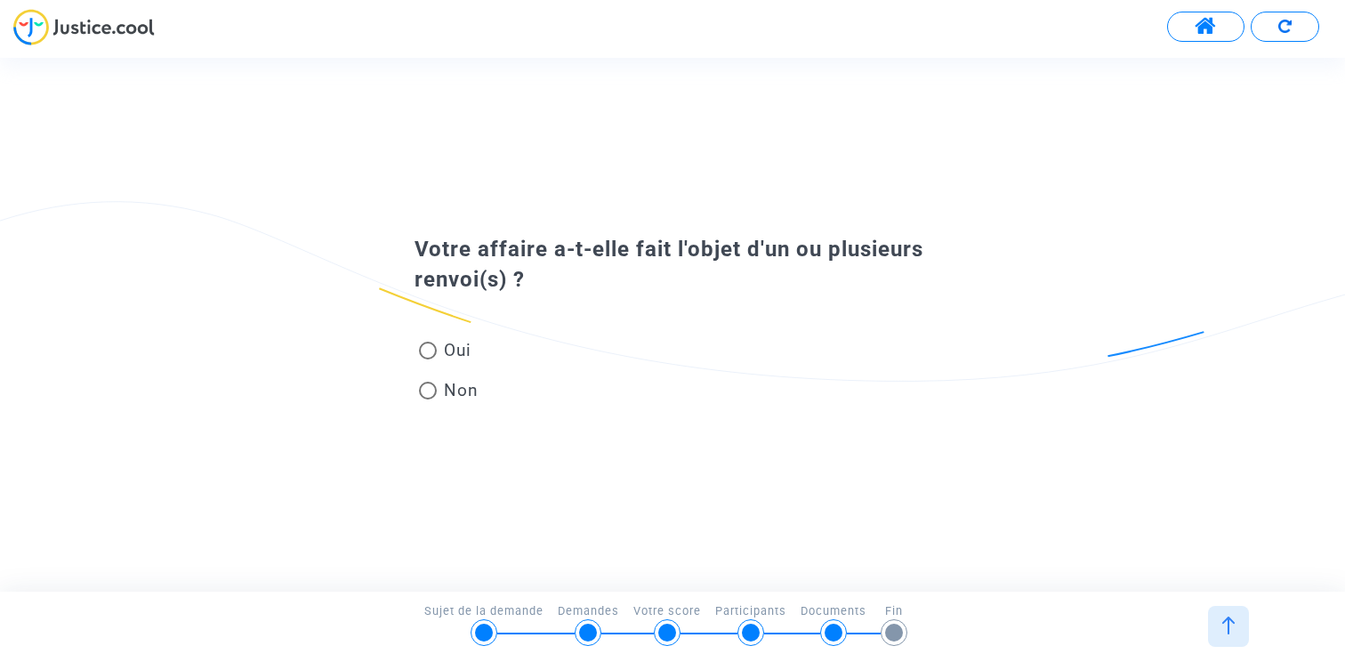
radio input "true"
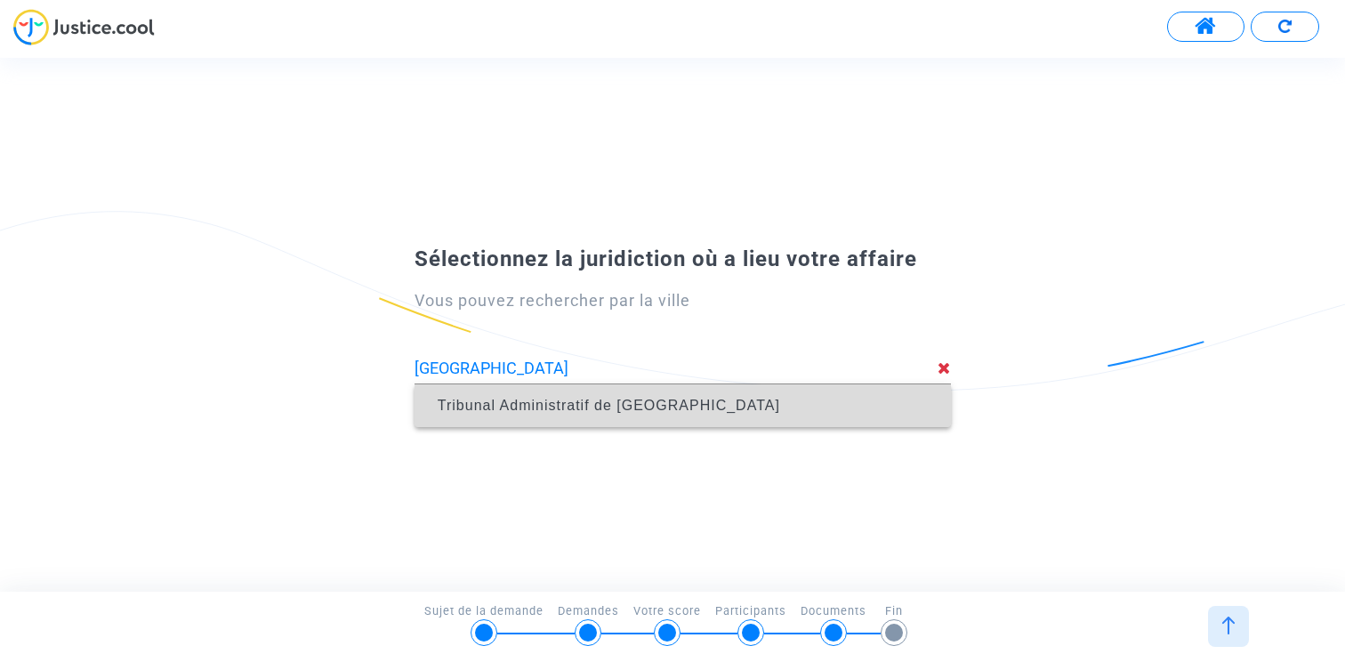
click at [503, 394] on span "Tribunal Administratif de Marseille" at bounding box center [683, 406] width 508 height 50
type input "Tribunal Administratif de Marseille"
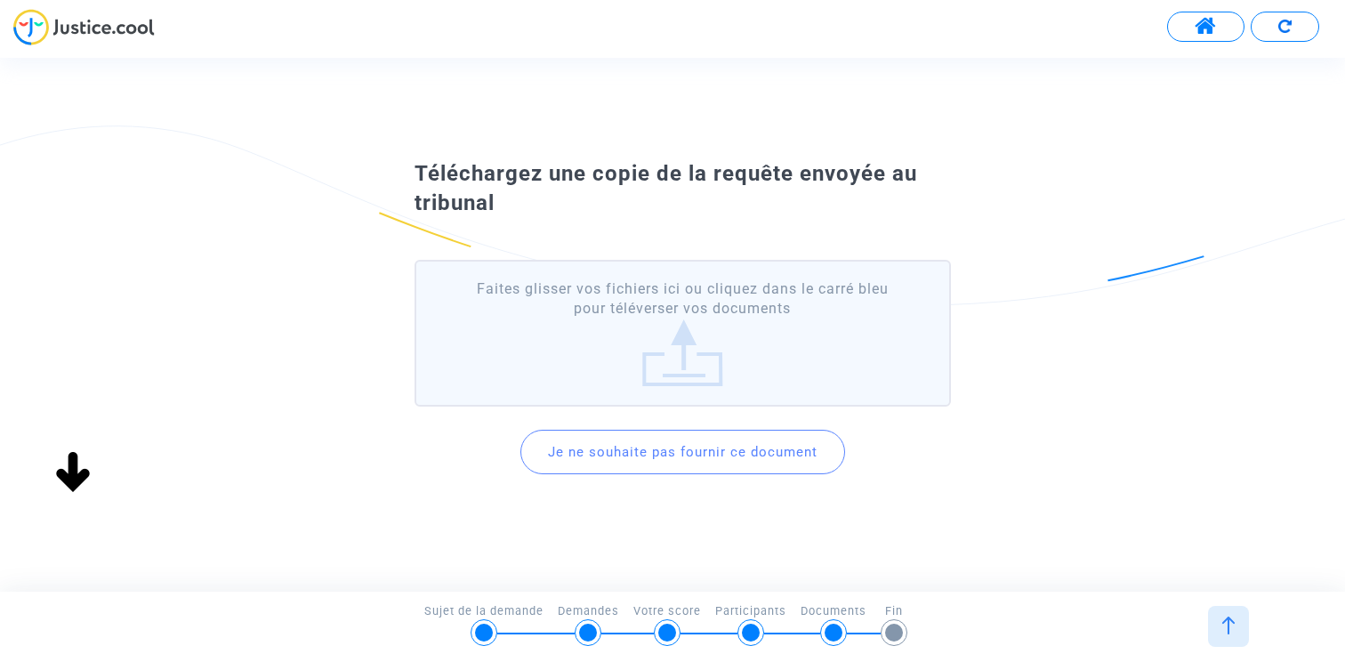
click at [640, 447] on button "Je ne souhaite pas fournir ce document" at bounding box center [682, 452] width 325 height 44
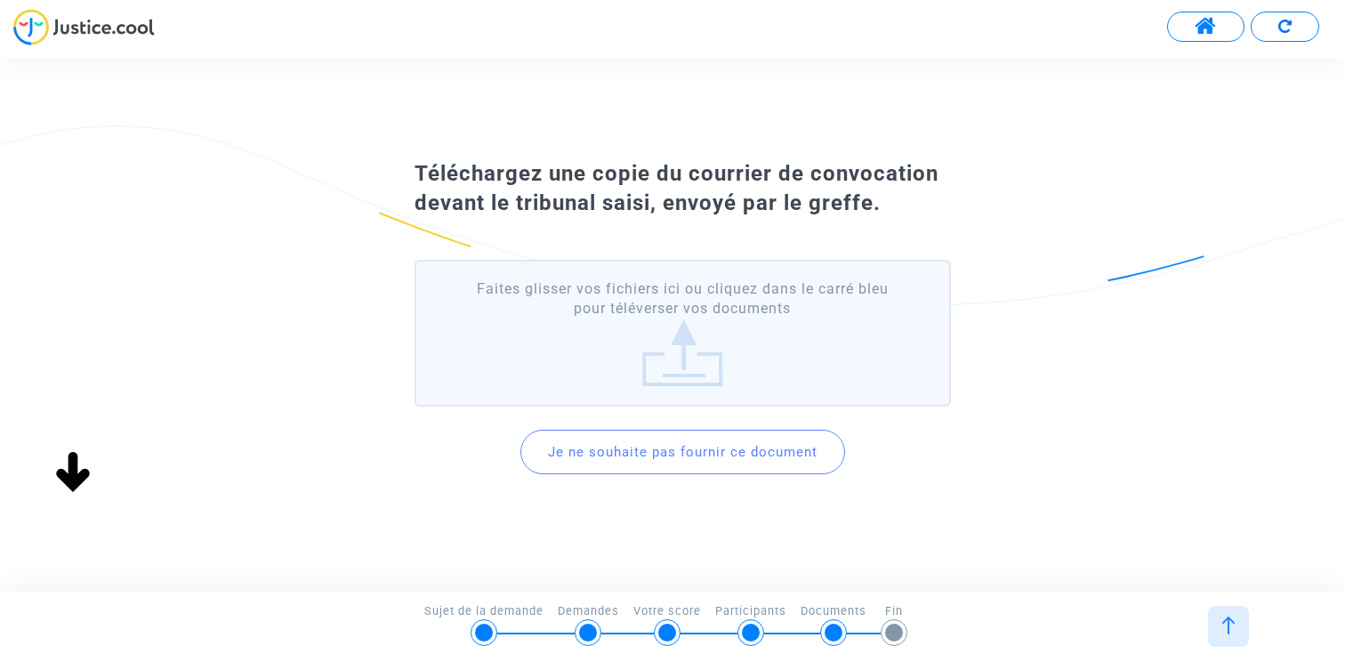
click at [682, 440] on button "Je ne souhaite pas fournir ce document" at bounding box center [682, 452] width 325 height 44
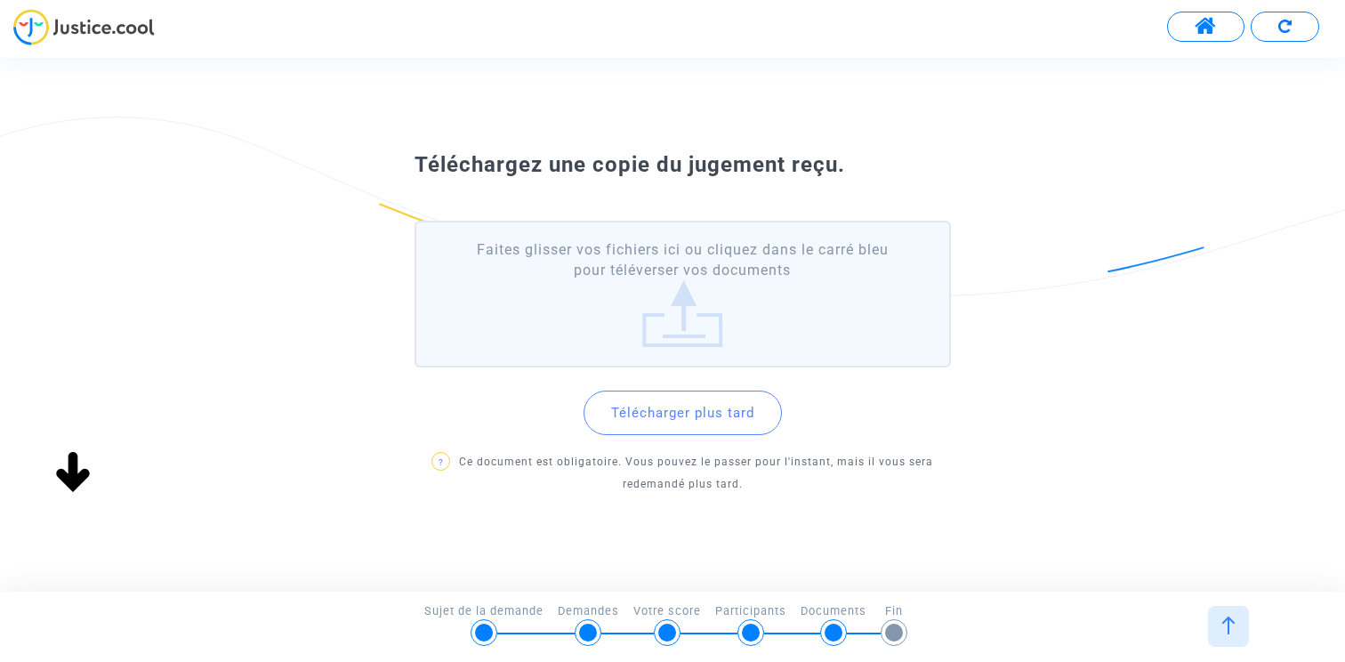
click at [684, 417] on button "Télécharger plus tard" at bounding box center [682, 412] width 198 height 44
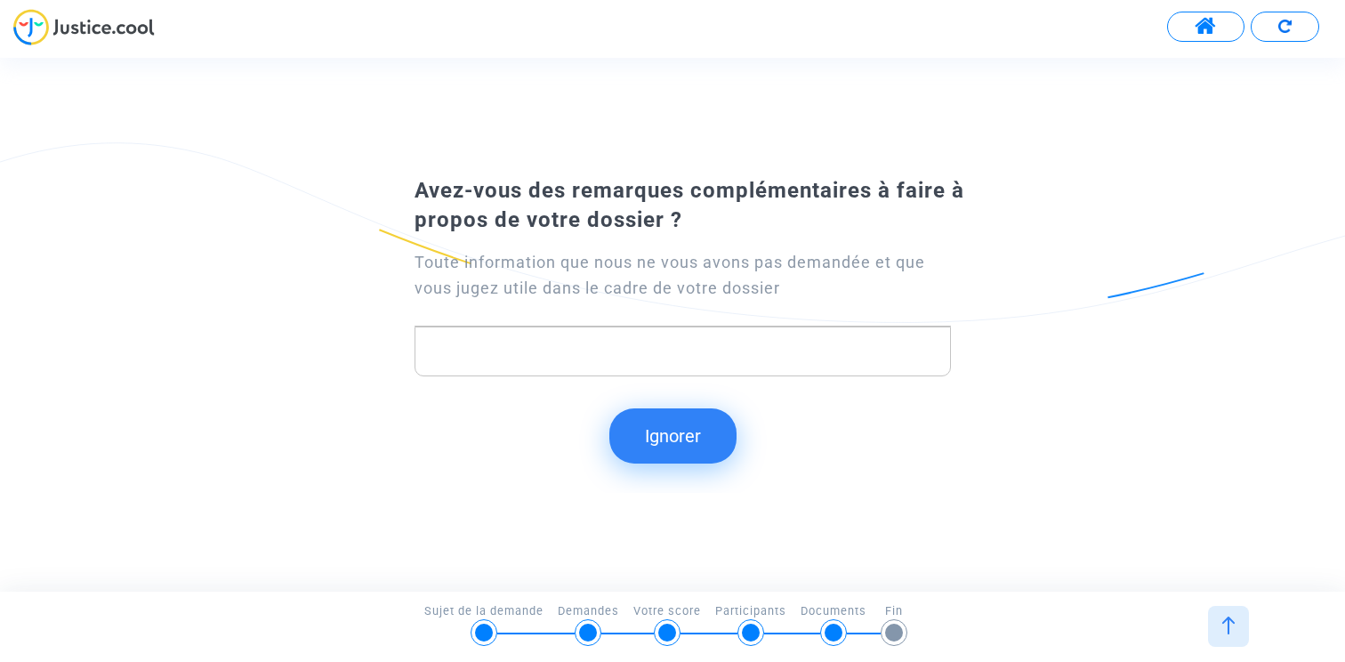
click at [667, 437] on button "Ignorer" at bounding box center [672, 435] width 127 height 55
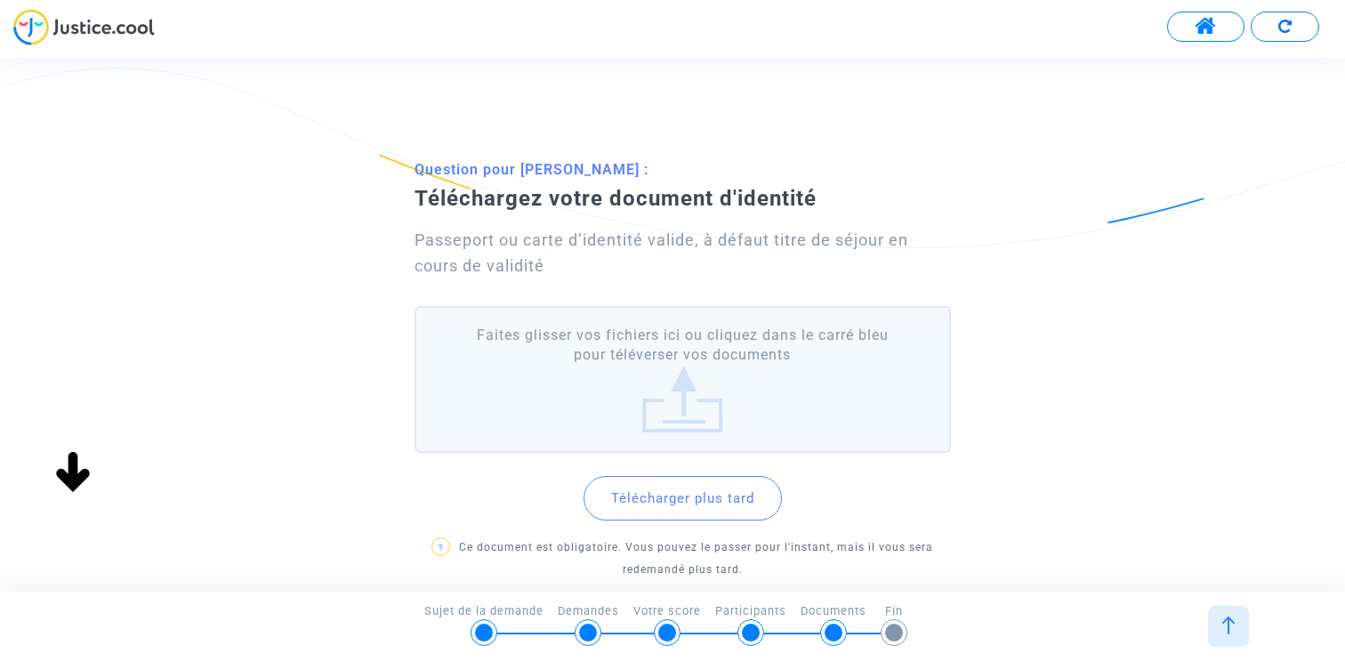
click at [681, 494] on button "Télécharger plus tard" at bounding box center [682, 498] width 198 height 44
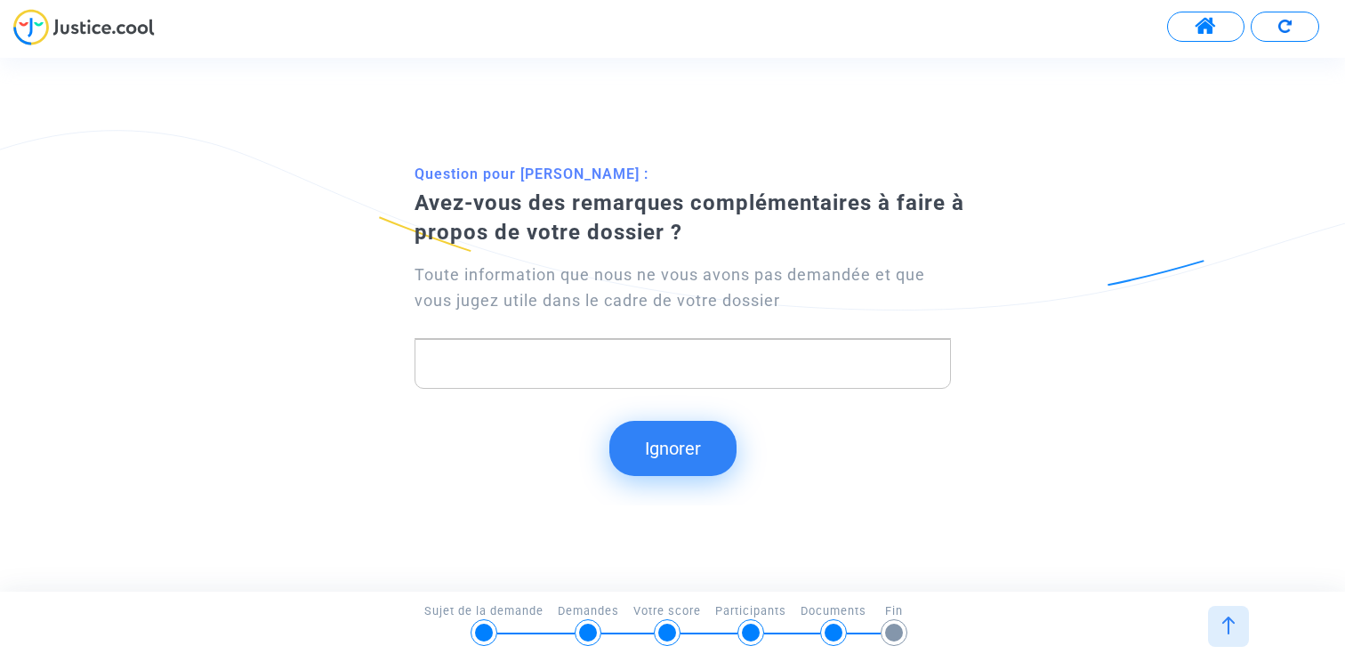
click at [674, 435] on button "Ignorer" at bounding box center [672, 448] width 127 height 55
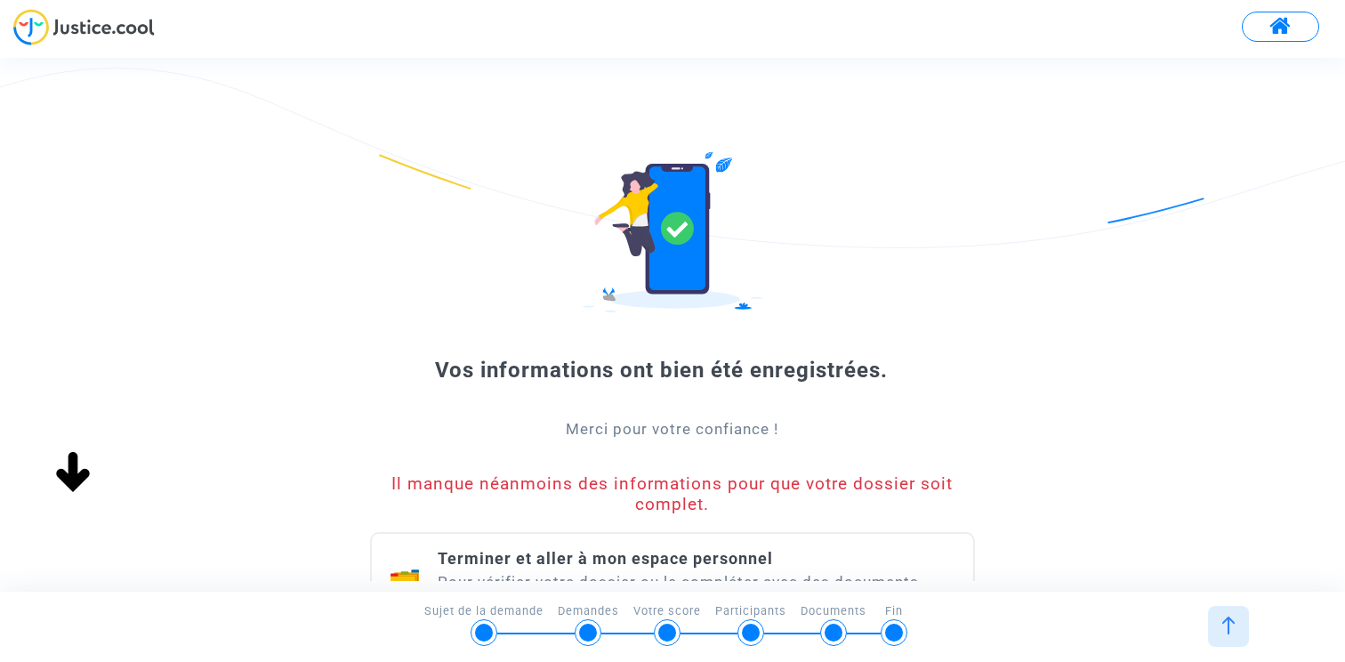
scroll to position [175, 0]
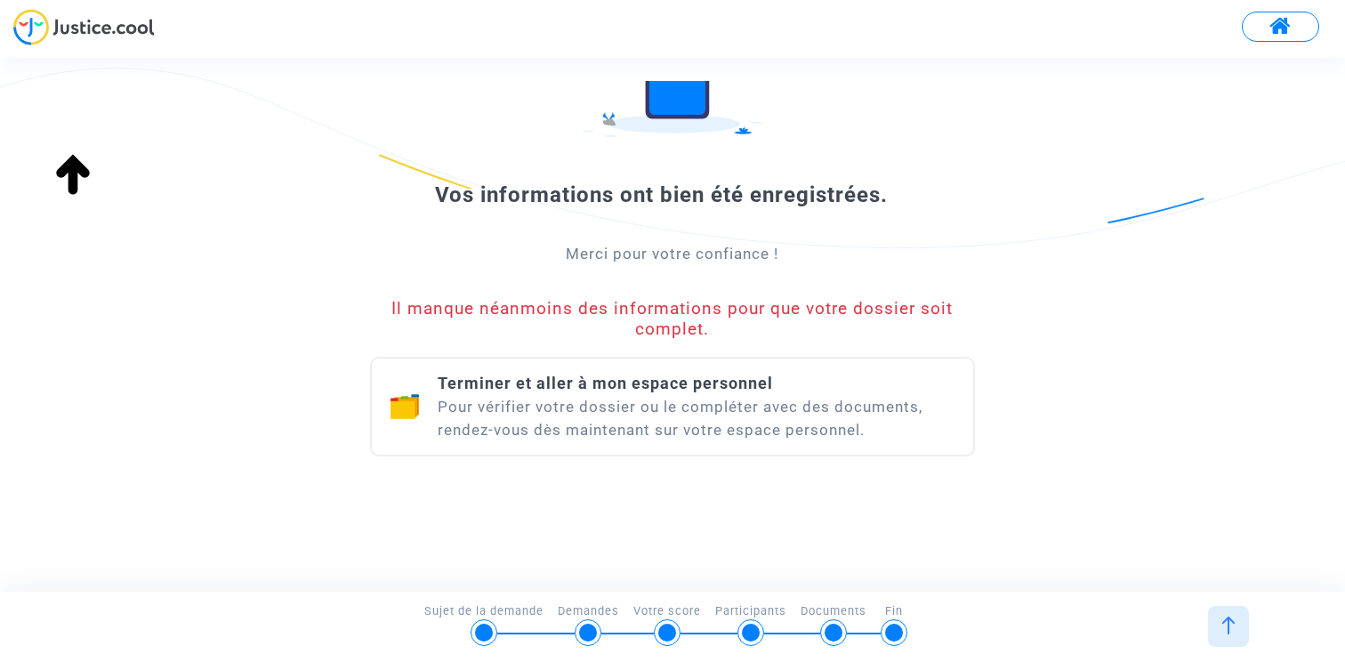
click at [648, 424] on div "Terminer et aller à mon espace personnel Pour vérifier votre dossier ou le comp…" at bounding box center [697, 406] width 518 height 69
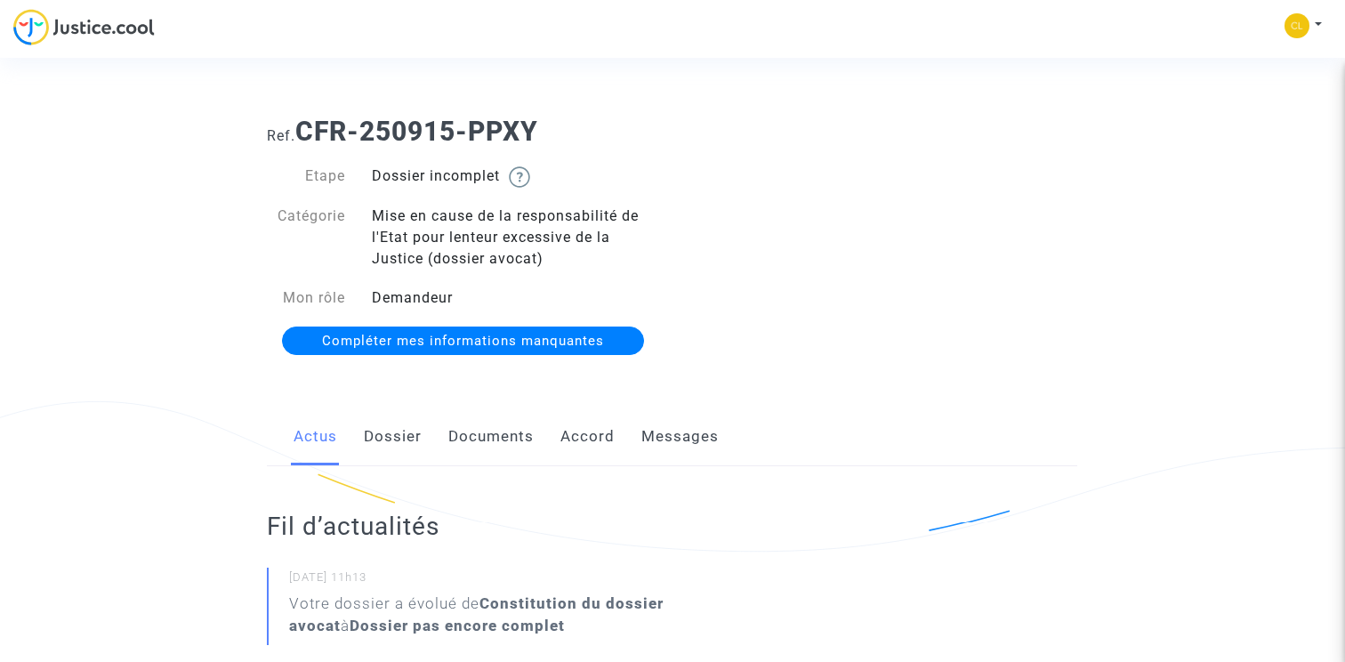
click at [1336, 28] on div "Mon profil Paramètres Déconnexion" at bounding box center [672, 33] width 1345 height 49
click at [1319, 28] on button at bounding box center [1302, 25] width 39 height 27
click at [1230, 120] on link "Déconnexion" at bounding box center [1251, 120] width 141 height 28
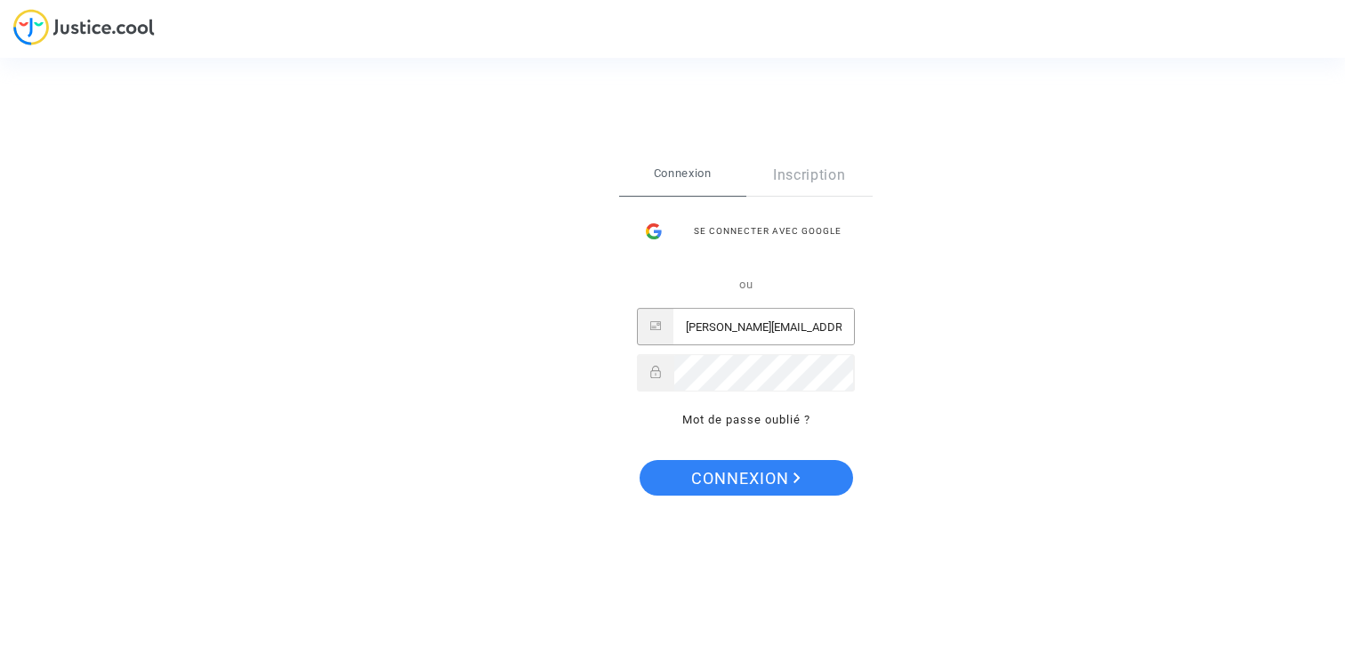
click at [778, 328] on input "claire+testavocat@justice.cool" at bounding box center [763, 328] width 181 height 36
type input "claire+onboarding@justice.cool"
click at [756, 496] on div "Se connecter Connexion Inscription Se connecter avec Google ou claire+onboardin…" at bounding box center [745, 331] width 253 height 352
click at [756, 481] on span "Connexion" at bounding box center [745, 478] width 109 height 37
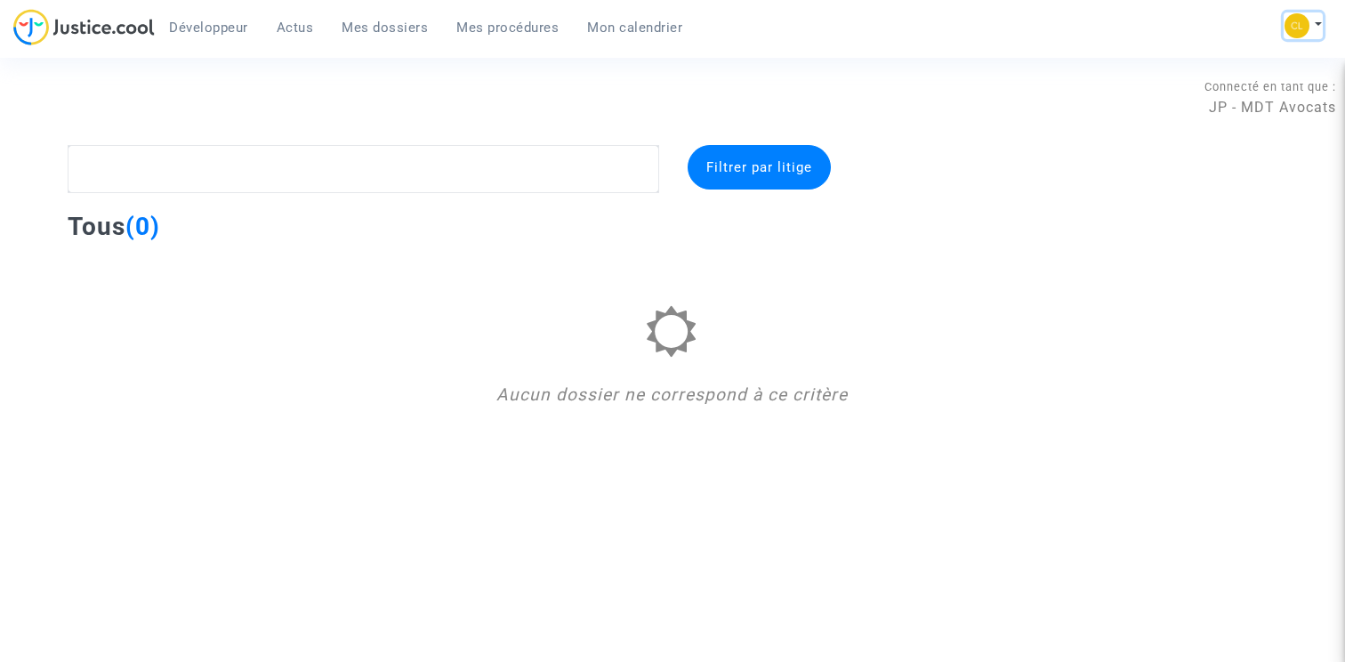
click at [1301, 27] on img at bounding box center [1296, 25] width 25 height 25
click at [1233, 85] on link "Changer de compte" at bounding box center [1232, 91] width 180 height 28
